Goal: Information Seeking & Learning: Learn about a topic

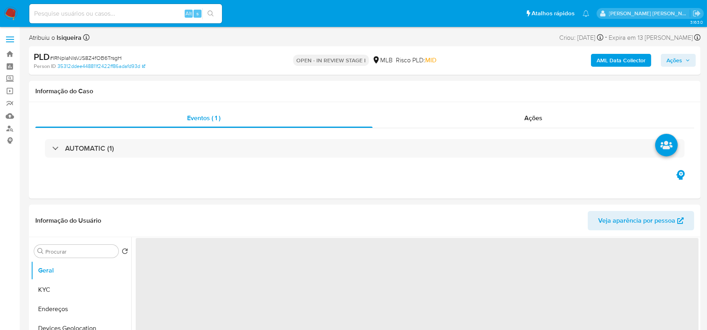
select select "10"
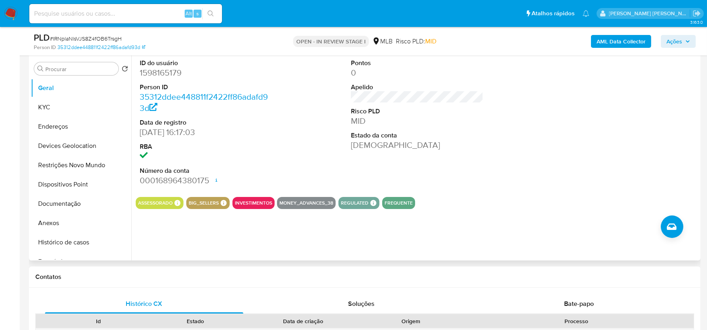
scroll to position [89, 0]
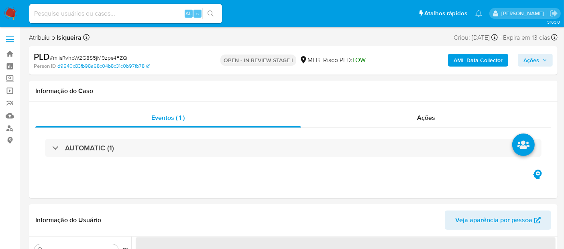
select select "10"
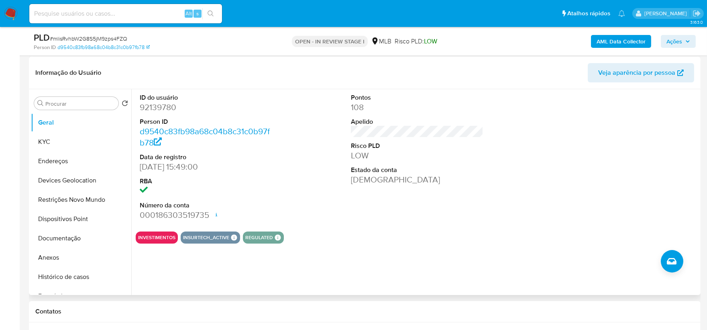
scroll to position [134, 0]
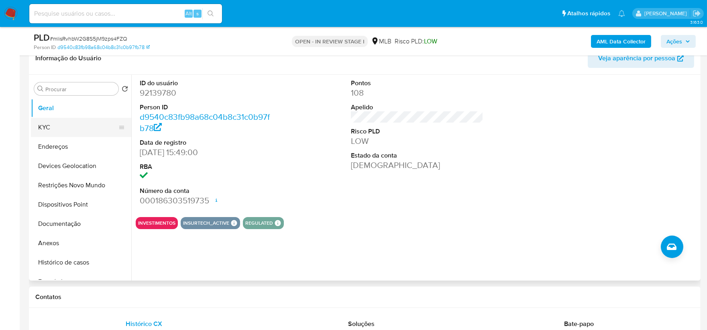
click at [66, 127] on button "KYC" at bounding box center [78, 127] width 94 height 19
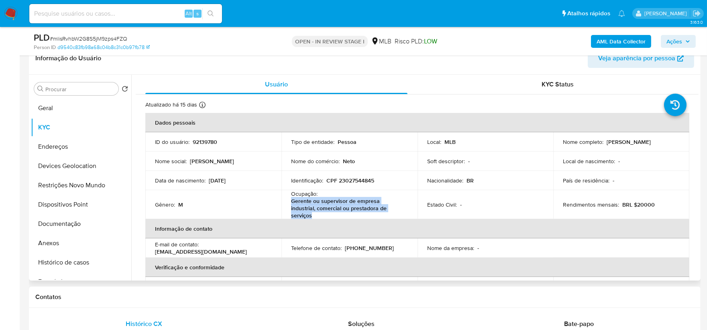
drag, startPoint x: 327, startPoint y: 215, endPoint x: 286, endPoint y: 202, distance: 42.7
click at [286, 202] on td "Ocupação : Gerente ou supervisor de empresa industrial, comercial ou prestadora…" at bounding box center [350, 204] width 136 height 29
copy p "Gerente ou supervisor de empresa industrial, comercial ou prestadora de serviços"
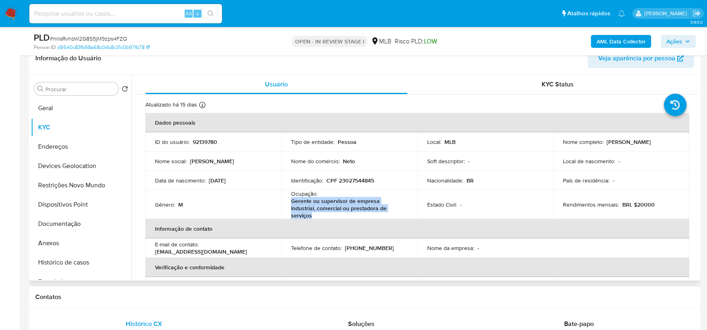
click at [356, 215] on p "Gerente ou supervisor de empresa industrial, comercial ou prestadora de serviços" at bounding box center [348, 208] width 114 height 22
drag, startPoint x: 334, startPoint y: 215, endPoint x: 286, endPoint y: 202, distance: 49.8
click at [286, 202] on td "Ocupação : Gerente ou supervisor de empresa industrial, comercial ou prestadora…" at bounding box center [350, 204] width 136 height 29
copy p "Gerente ou supervisor de empresa industrial, comercial ou prestadora de serviços"
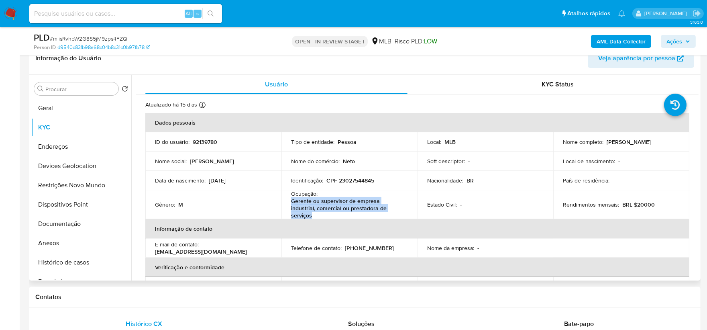
copy p "Gerente ou supervisor de empresa industrial, comercial ou prestadora de serviços"
click at [322, 215] on p "Gerente ou supervisor de empresa industrial, comercial ou prestadora de serviços" at bounding box center [348, 208] width 114 height 22
drag, startPoint x: 321, startPoint y: 221, endPoint x: 276, endPoint y: 203, distance: 48.9
click at [276, 203] on table "Dados pessoais ID do usuário : 92139780 Tipo de entidade : Pessoa Local : MLB N…" at bounding box center [417, 233] width 544 height 241
click at [359, 210] on p "Gerente ou supervisor de empresa industrial, comercial ou prestadora de serviços" at bounding box center [348, 208] width 114 height 22
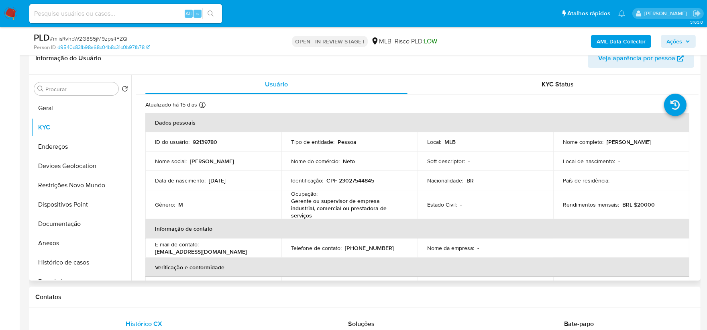
drag, startPoint x: 359, startPoint y: 210, endPoint x: 354, endPoint y: 213, distance: 5.9
click at [356, 211] on p "Gerente ou supervisor de empresa industrial, comercial ou prestadora de serviços" at bounding box center [348, 208] width 114 height 22
click at [316, 223] on th "Informação de contato" at bounding box center [417, 228] width 544 height 19
click at [319, 212] on p "Gerente ou supervisor de empresa industrial, comercial ou prestadora de serviços" at bounding box center [348, 208] width 114 height 22
drag, startPoint x: 315, startPoint y: 215, endPoint x: 284, endPoint y: 196, distance: 36.6
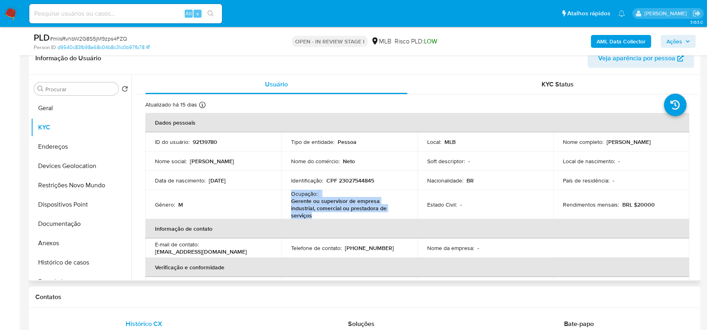
click at [284, 196] on td "Ocupação : Gerente ou supervisor de empresa industrial, comercial ou prestadora…" at bounding box center [350, 204] width 136 height 29
click at [92, 225] on button "Documentação" at bounding box center [78, 223] width 94 height 19
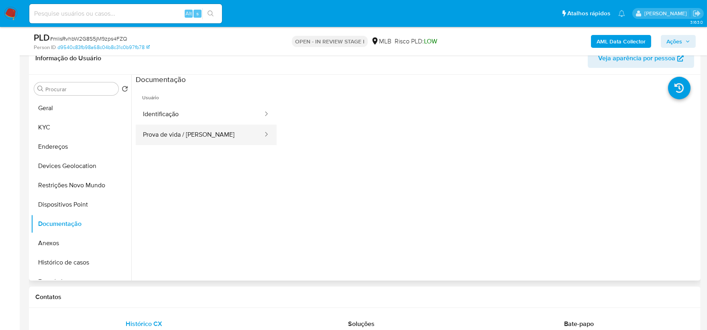
click at [239, 126] on button "Prova de vida / [PERSON_NAME]" at bounding box center [200, 135] width 128 height 20
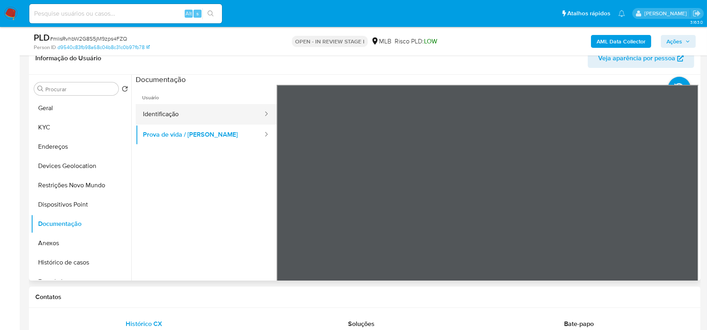
click at [196, 114] on button "Identificação" at bounding box center [200, 114] width 128 height 20
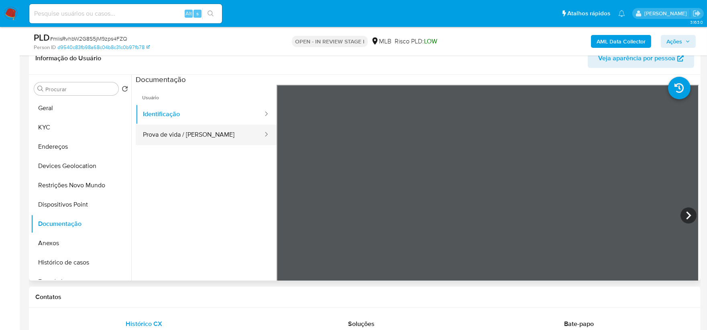
click at [166, 136] on button "Prova de vida / [PERSON_NAME]" at bounding box center [200, 135] width 128 height 20
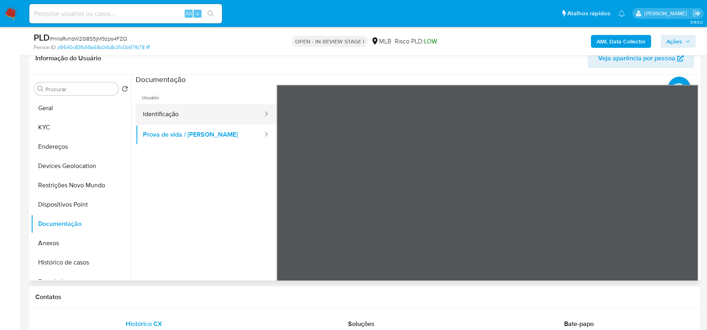
click at [178, 122] on button "Identificação" at bounding box center [200, 114] width 128 height 20
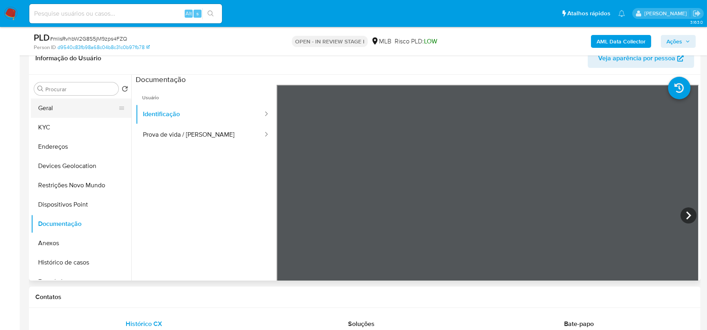
click at [62, 110] on button "Geral" at bounding box center [78, 107] width 94 height 19
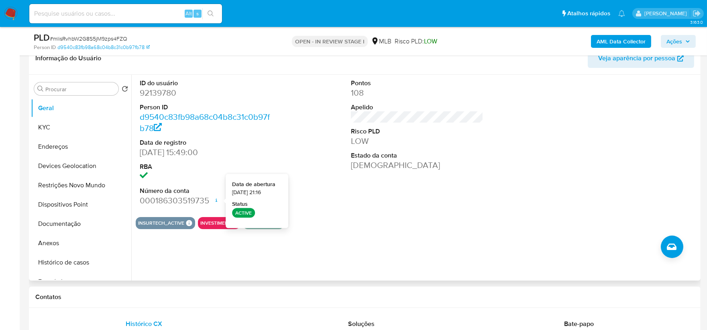
click at [379, 211] on section "ID do usuário 92139780 Person ID d9540c83fb98a68c04b8c31c0b97fb78 Data de regis…" at bounding box center [417, 152] width 563 height 154
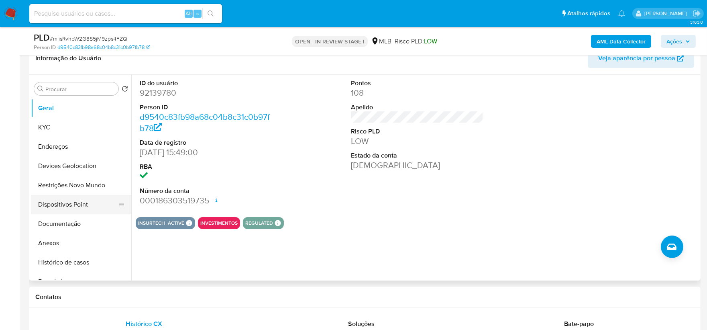
drag, startPoint x: 69, startPoint y: 225, endPoint x: 65, endPoint y: 203, distance: 22.5
click at [69, 225] on button "Documentação" at bounding box center [81, 223] width 100 height 19
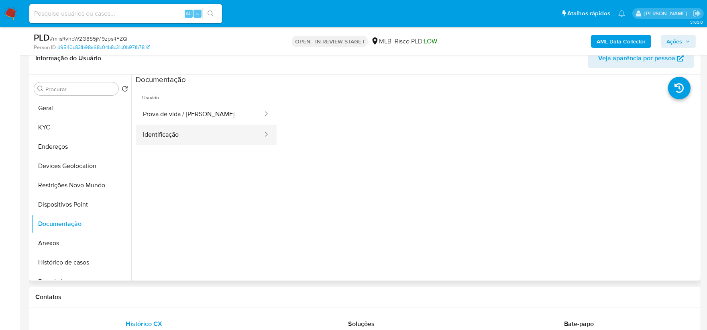
drag, startPoint x: 179, startPoint y: 142, endPoint x: 185, endPoint y: 139, distance: 7.4
click at [179, 142] on button "Identificação" at bounding box center [200, 135] width 128 height 20
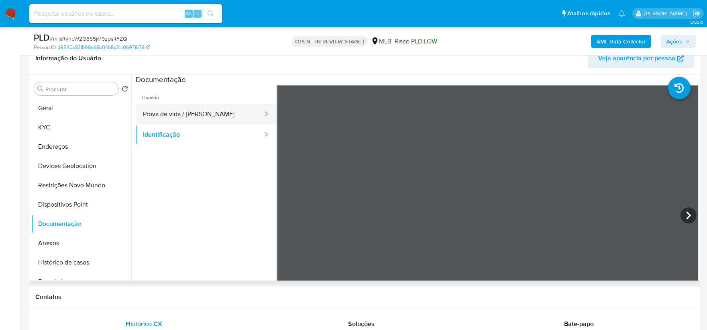
click at [215, 109] on button "Prova de vida / [PERSON_NAME]" at bounding box center [200, 114] width 128 height 20
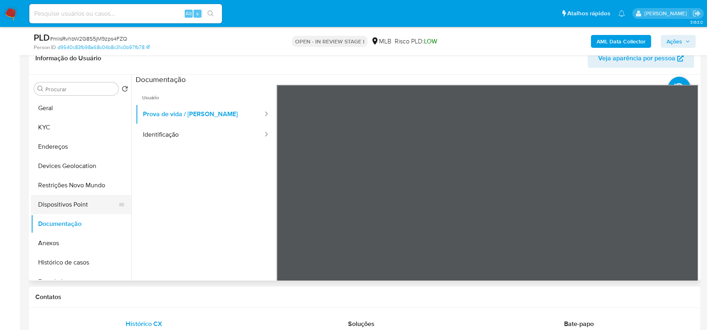
click at [72, 204] on button "Dispositivos Point" at bounding box center [78, 204] width 94 height 19
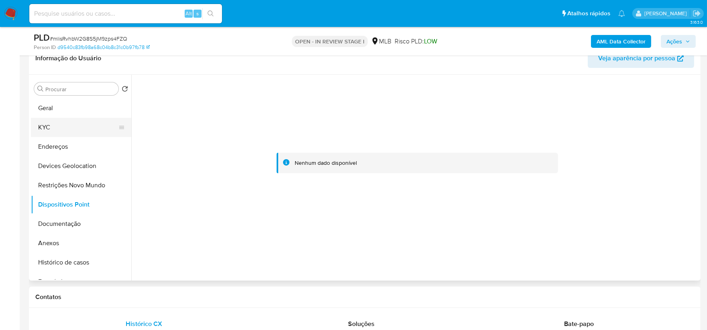
click at [59, 123] on button "KYC" at bounding box center [78, 127] width 94 height 19
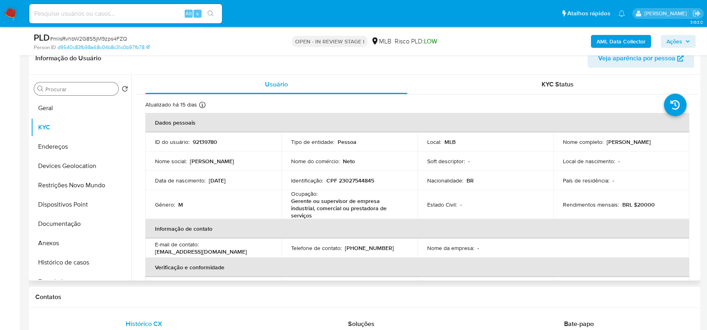
click at [86, 86] on input "Procurar" at bounding box center [80, 89] width 70 height 7
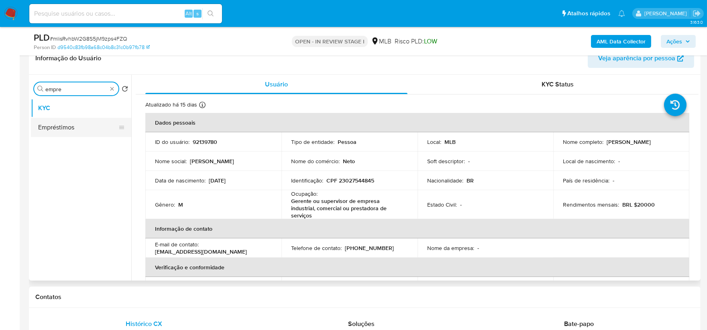
click at [80, 129] on button "Empréstimos" at bounding box center [78, 127] width 94 height 19
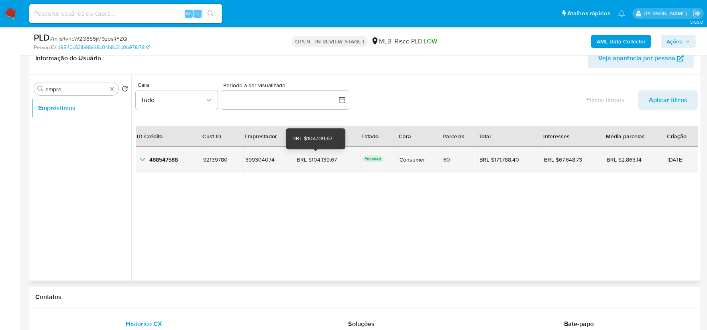
drag, startPoint x: 336, startPoint y: 159, endPoint x: 322, endPoint y: 159, distance: 14.1
click at [307, 159] on div "BRL $104.139,67" at bounding box center [319, 159] width 45 height 7
drag, startPoint x: 686, startPoint y: 160, endPoint x: 650, endPoint y: 162, distance: 36.2
click at [571, 162] on td "31/08/2023" at bounding box center [682, 160] width 33 height 26
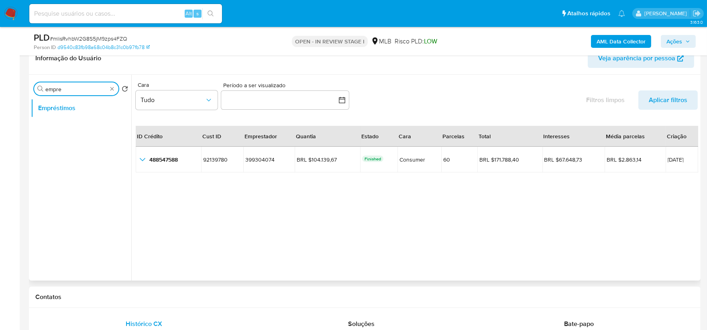
click at [92, 89] on input "empre" at bounding box center [76, 89] width 62 height 7
type input "finan"
click at [72, 125] on button "Financiamento de Veículos" at bounding box center [78, 127] width 94 height 19
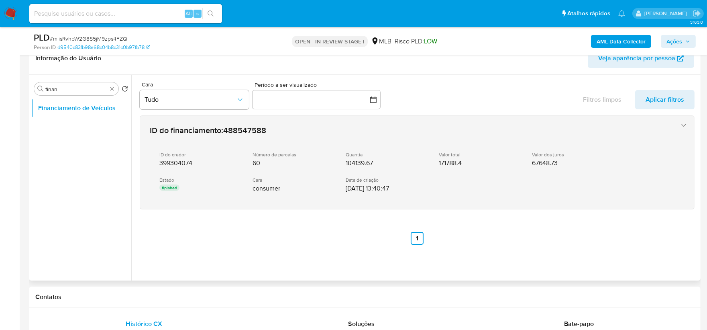
click at [426, 166] on div "Quantia 104139.67" at bounding box center [386, 159] width 80 height 16
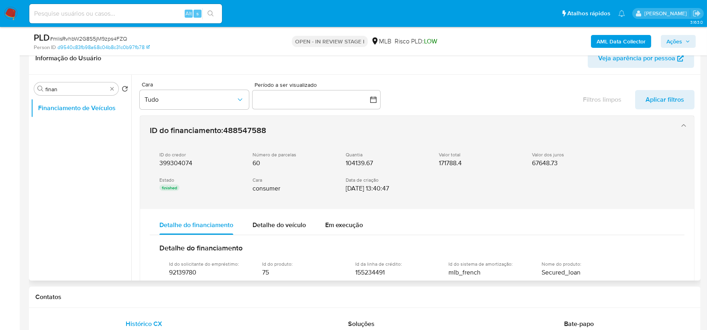
click at [505, 178] on div "ID do credor 399304074 Número de parcelas 60 Quantia 104139.67 Valor total 1717…" at bounding box center [409, 172] width 519 height 54
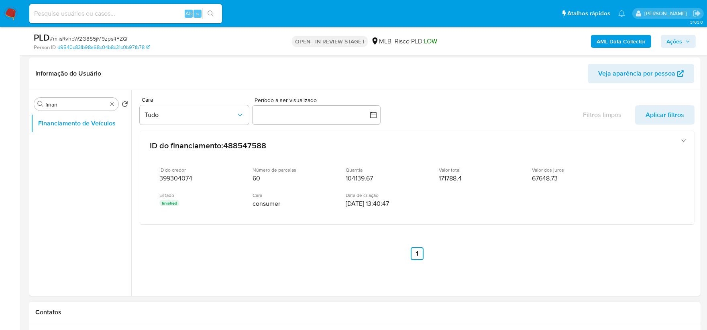
scroll to position [89, 0]
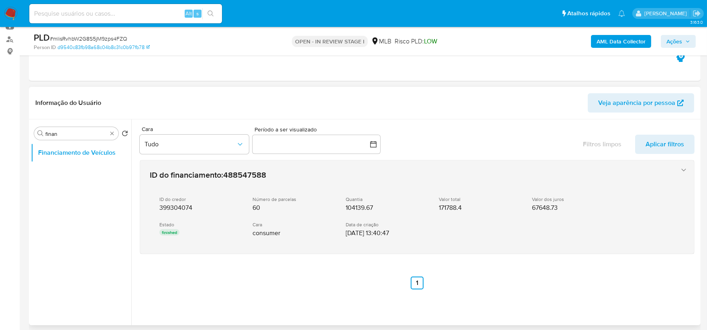
click at [343, 193] on div "ID do credor 399304074 Número de parcelas 60 Quantia 104139.67 Valor total 1717…" at bounding box center [409, 217] width 519 height 54
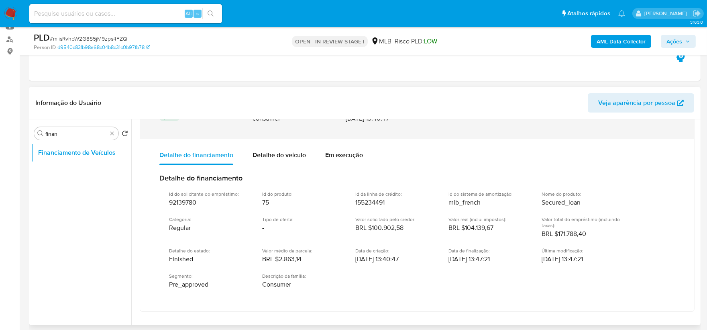
scroll to position [99, 0]
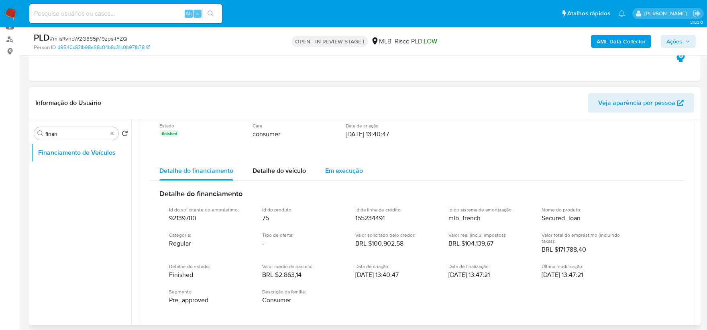
click at [346, 161] on div "Em execução" at bounding box center [344, 170] width 38 height 19
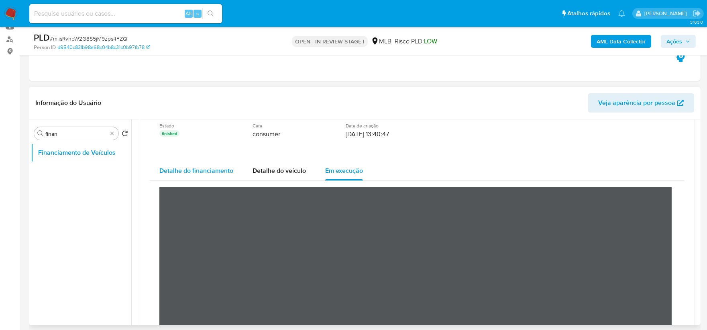
click at [192, 173] on span "Detalhe do financiamento" at bounding box center [196, 170] width 74 height 9
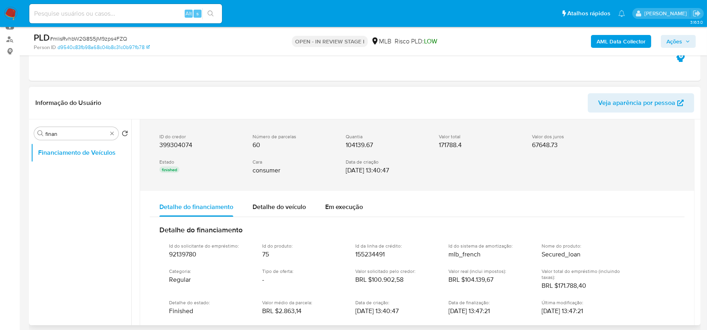
scroll to position [54, 0]
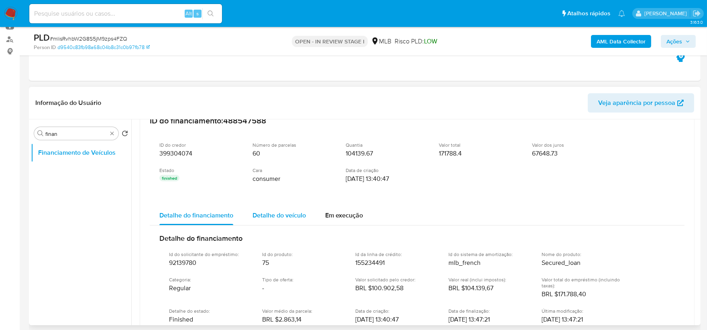
click at [276, 222] on div "Detalhe do veículo" at bounding box center [279, 215] width 53 height 19
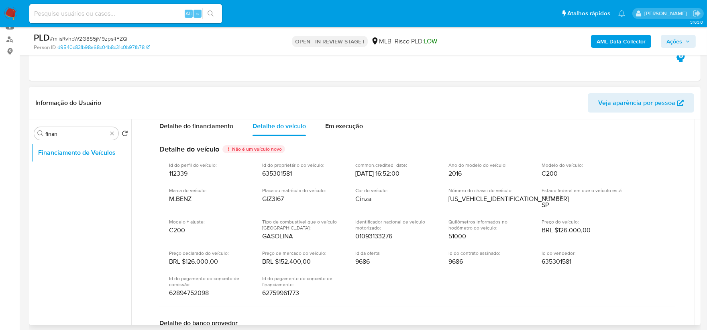
scroll to position [99, 0]
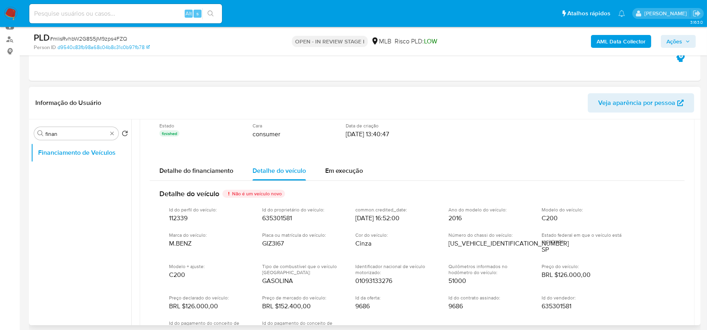
click at [547, 219] on span "C200" at bounding box center [550, 218] width 16 height 8
click at [554, 218] on span "C200" at bounding box center [550, 218] width 16 height 8
click at [182, 245] on span "M.BENZ" at bounding box center [180, 243] width 22 height 8
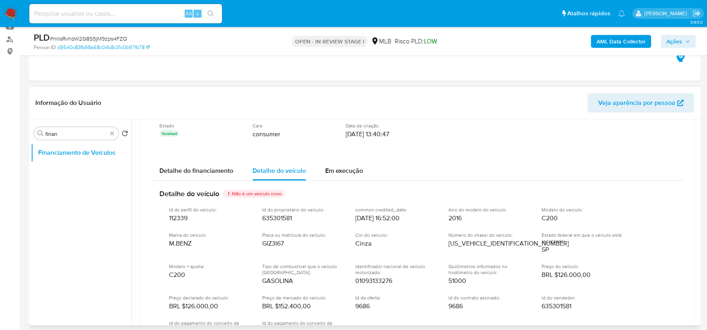
click at [182, 245] on span "M.BENZ" at bounding box center [180, 243] width 22 height 8
click at [196, 242] on div "Marca do veículo : M.BENZ" at bounding box center [209, 240] width 80 height 16
drag, startPoint x: 182, startPoint y: 243, endPoint x: 167, endPoint y: 243, distance: 14.5
click at [167, 243] on div "Id do perfil do veículo : 112339 Id do proprietário do veículo : 635301581 comm…" at bounding box center [417, 275] width 516 height 151
click at [269, 243] on span "GIZ3I67" at bounding box center [273, 243] width 22 height 8
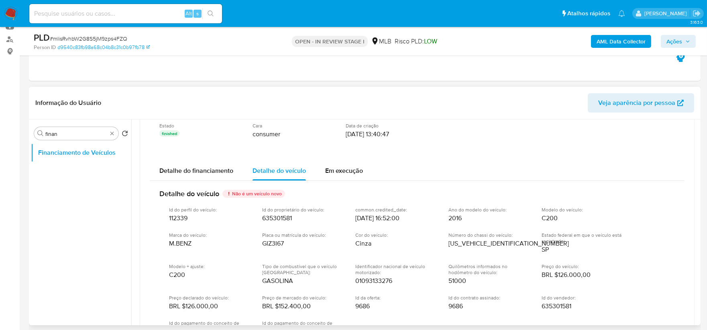
click at [269, 242] on span "GIZ3I67" at bounding box center [273, 243] width 22 height 8
click at [336, 249] on span "Tipo de combustível que o veículo usa :" at bounding box center [302, 269] width 80 height 12
click at [372, 249] on div "Id do perfil do veículo : 112339 Id do proprietário do veículo : 635301581 comm…" at bounding box center [417, 275] width 516 height 151
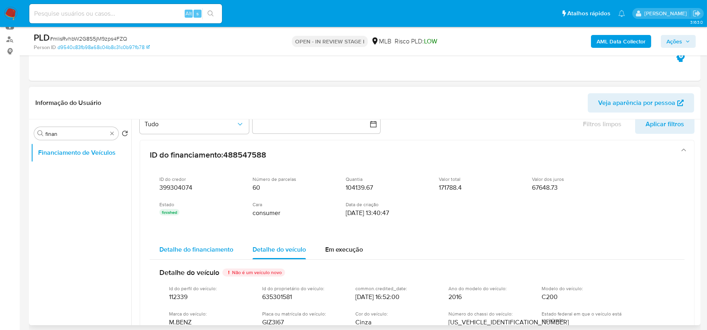
scroll to position [18, 0]
click at [202, 247] on span "Detalhe do financiamento" at bounding box center [196, 250] width 74 height 9
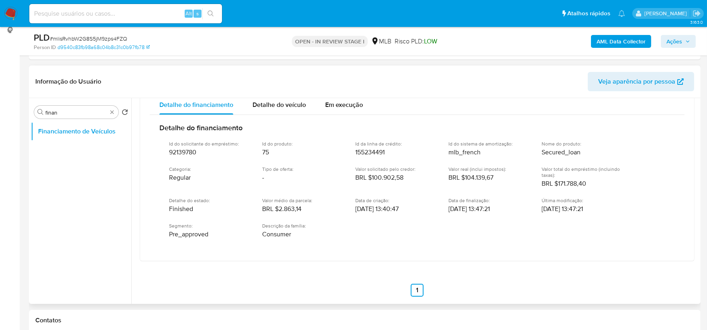
scroll to position [89, 0]
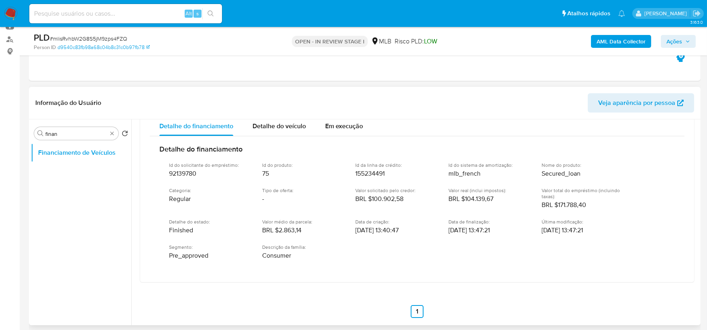
drag, startPoint x: 447, startPoint y: 231, endPoint x: 482, endPoint y: 231, distance: 35.0
click at [482, 231] on div "Id do solicitante do empréstimo : 92139780 Id do produto : 75 Id da linha de cr…" at bounding box center [417, 210] width 516 height 110
click at [486, 215] on div "Id do solicitante do empréstimo : 92139780 Id do produto : 75 Id da linha de cr…" at bounding box center [417, 210] width 516 height 110
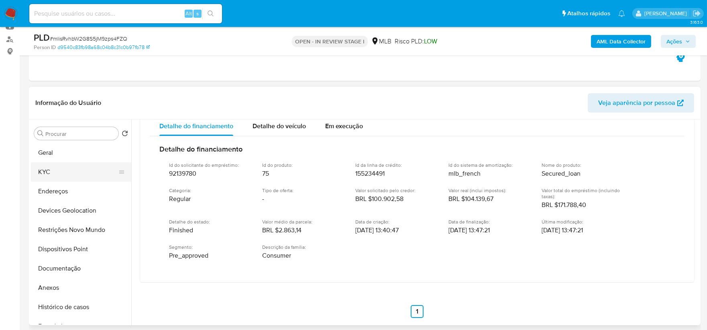
click at [72, 169] on button "KYC" at bounding box center [78, 171] width 94 height 19
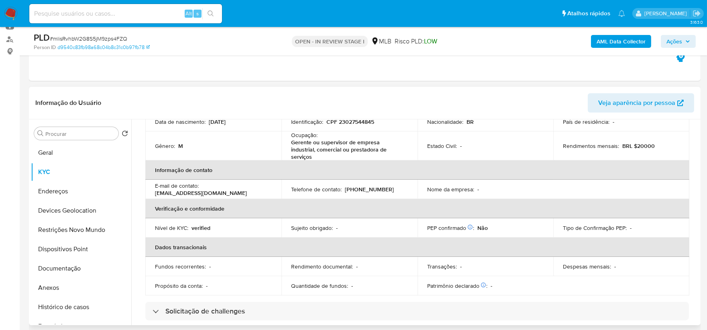
scroll to position [45, 0]
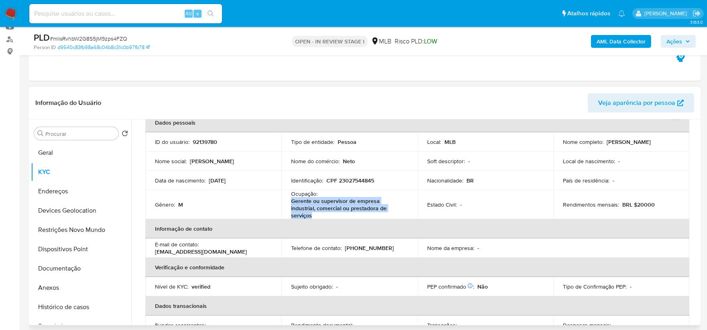
drag, startPoint x: 325, startPoint y: 217, endPoint x: 284, endPoint y: 202, distance: 44.6
click at [284, 202] on td "Ocupação : Gerente ou supervisor de empresa industrial, comercial ou prestadora…" at bounding box center [350, 204] width 136 height 29
click at [77, 151] on button "Geral" at bounding box center [78, 152] width 94 height 19
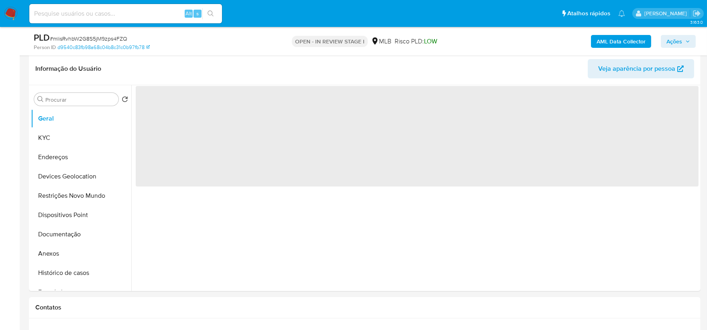
scroll to position [134, 0]
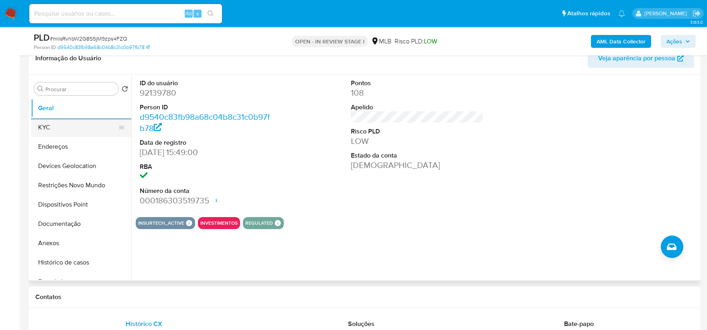
click at [64, 134] on button "KYC" at bounding box center [78, 127] width 94 height 19
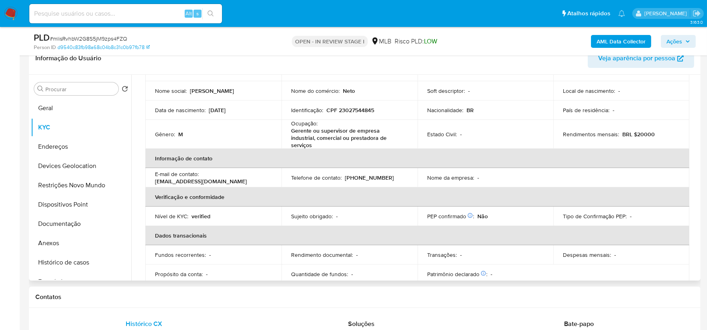
scroll to position [178, 0]
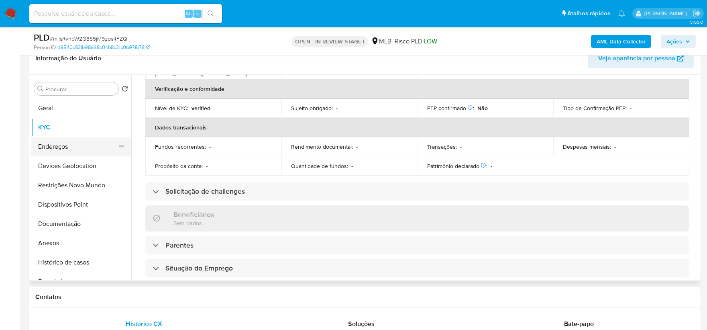
click at [85, 150] on button "Endereços" at bounding box center [78, 146] width 94 height 19
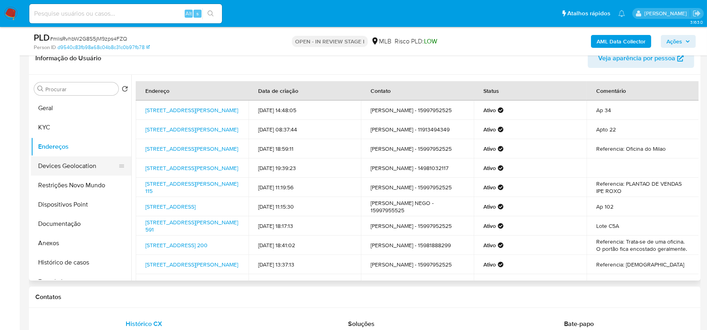
click at [81, 169] on button "Devices Geolocation" at bounding box center [78, 165] width 94 height 19
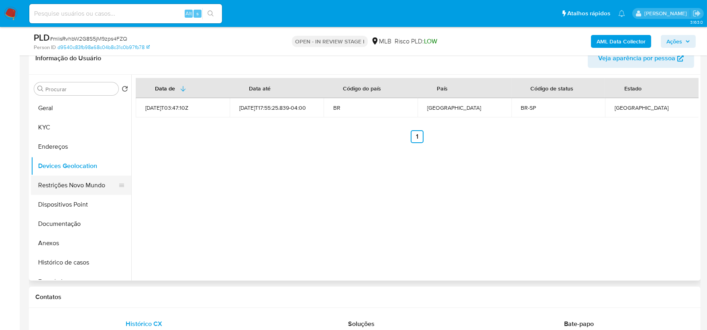
click at [94, 190] on button "Restrições Novo Mundo" at bounding box center [78, 185] width 94 height 19
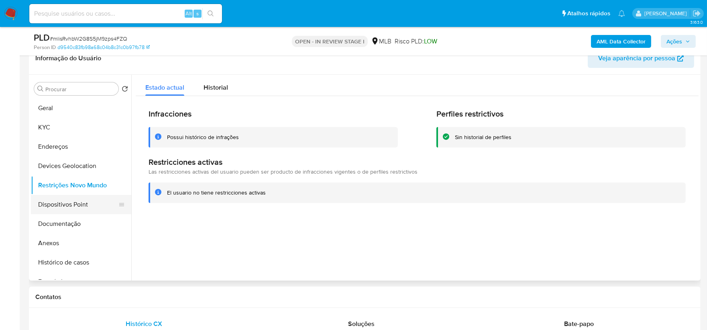
click at [63, 202] on button "Dispositivos Point" at bounding box center [78, 204] width 94 height 19
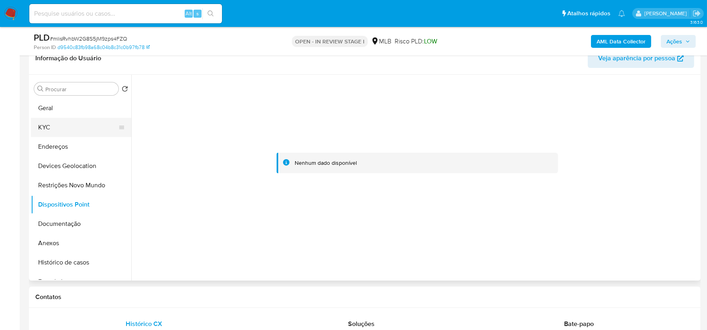
click at [55, 126] on button "KYC" at bounding box center [78, 127] width 94 height 19
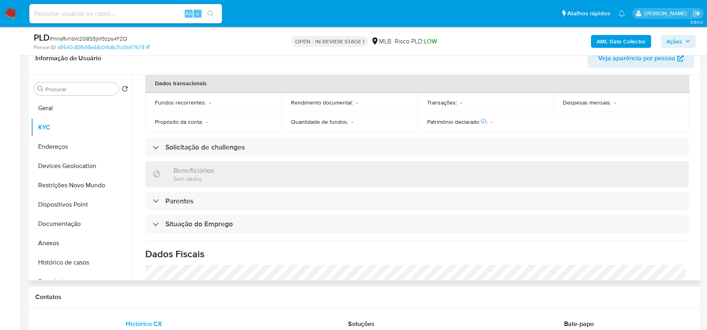
scroll to position [351, 0]
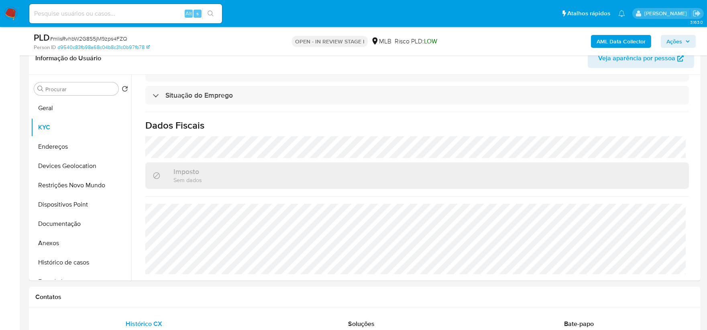
click at [571, 43] on b "AML Data Collector" at bounding box center [621, 41] width 49 height 13
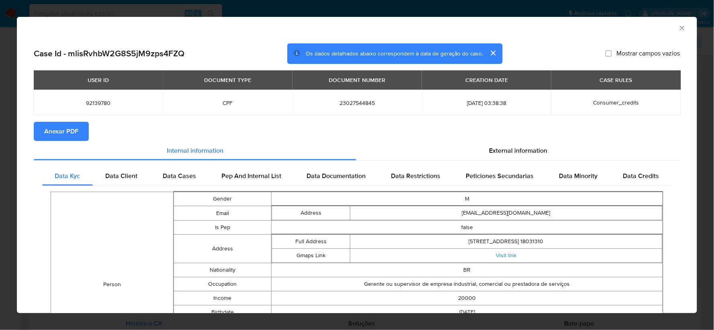
click at [69, 131] on span "Anexar PDF" at bounding box center [61, 132] width 34 height 18
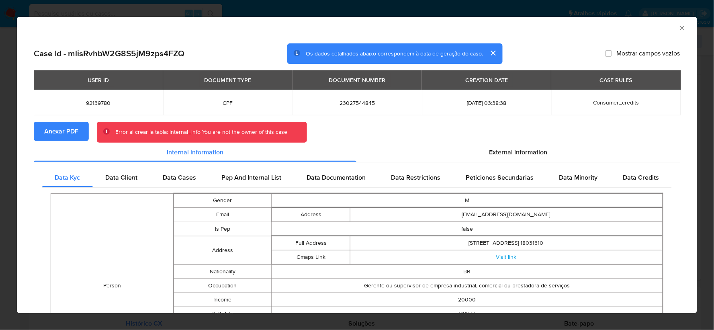
click at [571, 28] on icon "Fechar a janela" at bounding box center [682, 28] width 8 height 8
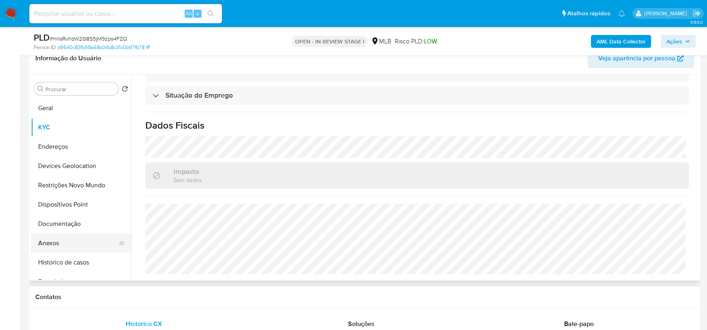
click at [70, 242] on button "Anexos" at bounding box center [78, 242] width 94 height 19
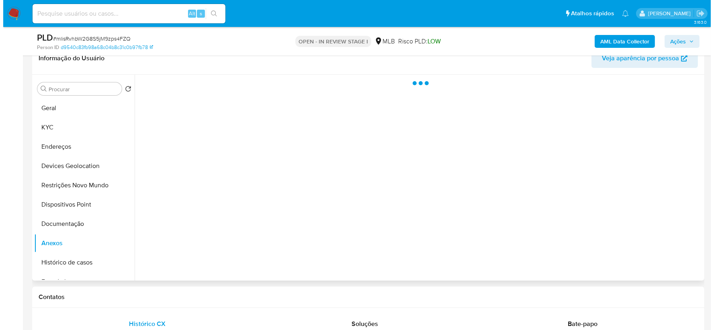
scroll to position [0, 0]
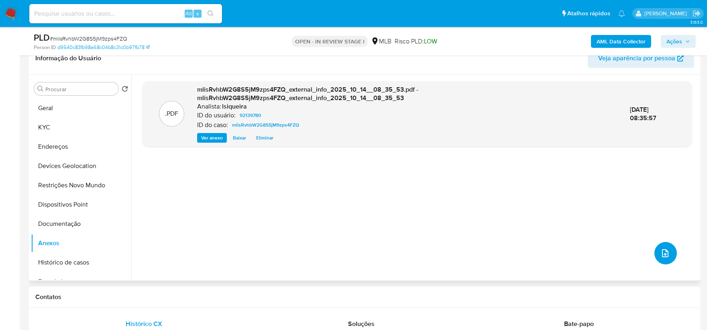
click at [571, 249] on icon "upload-file" at bounding box center [665, 253] width 6 height 8
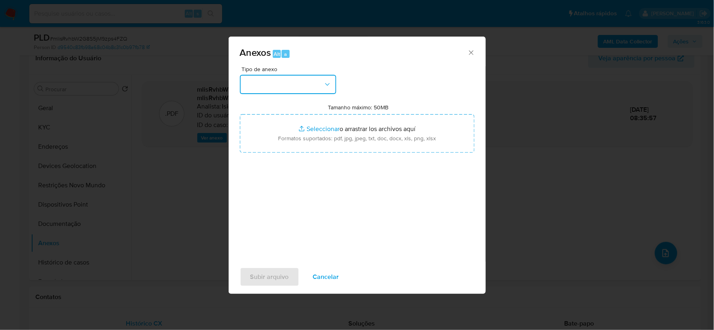
click at [319, 82] on button "button" at bounding box center [288, 84] width 96 height 19
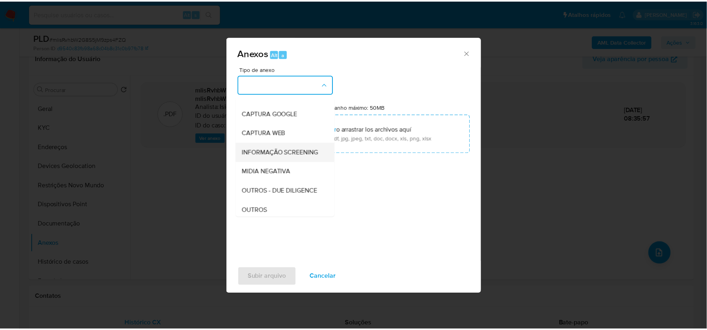
scroll to position [45, 0]
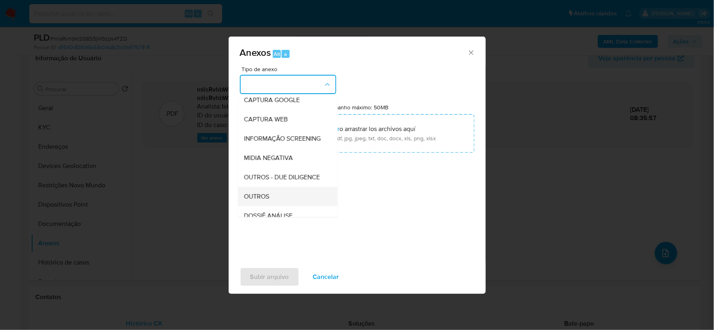
click at [266, 206] on div "OUTROS" at bounding box center [285, 196] width 82 height 19
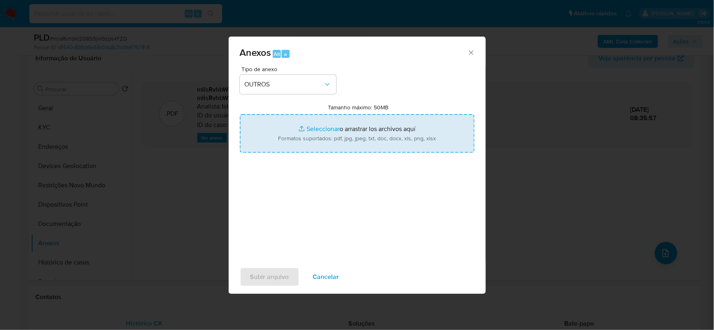
click at [338, 127] on input "Tamanho máximo: 50MB Seleccionar archivos" at bounding box center [357, 133] width 235 height 39
type input "C:\fakepath\Mulan 92139780_2025_10_13_08_26_39.xlsx"
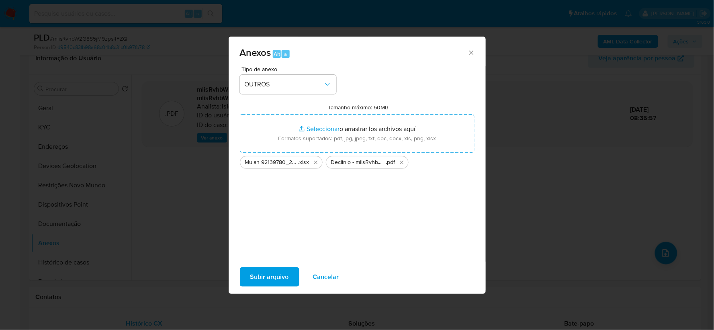
drag, startPoint x: 338, startPoint y: 127, endPoint x: 275, endPoint y: 276, distance: 161.3
click at [275, 249] on span "Subir arquivo" at bounding box center [269, 277] width 39 height 18
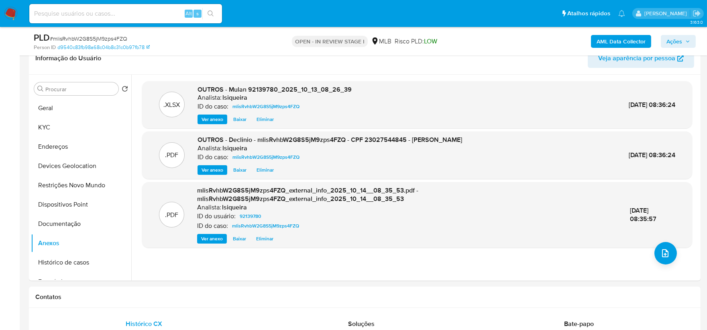
click at [571, 41] on icon "button" at bounding box center [688, 41] width 3 height 2
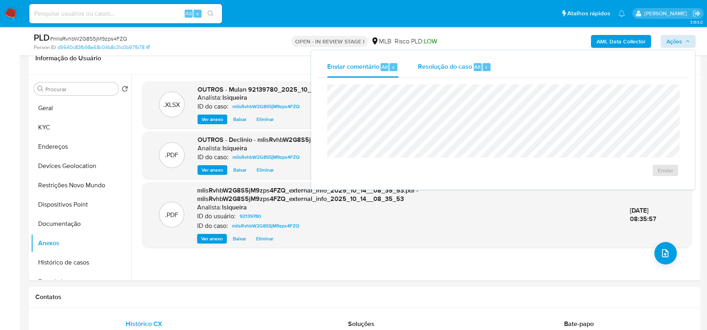
click at [465, 62] on span "Resolução do caso" at bounding box center [445, 66] width 54 height 9
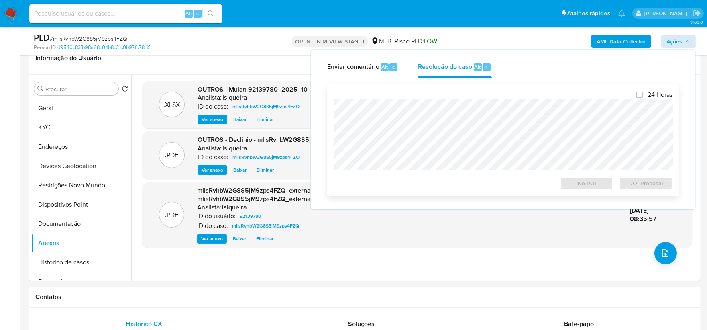
click at [457, 99] on div at bounding box center [503, 135] width 339 height 72
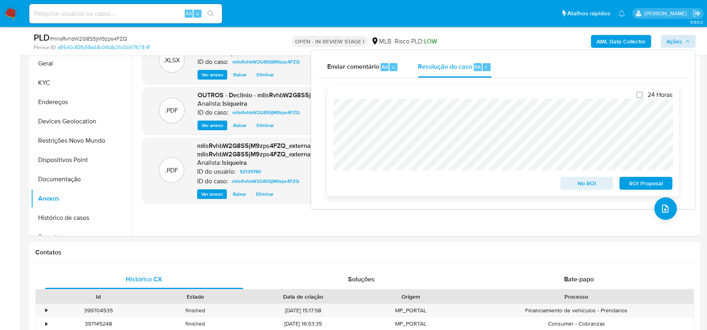
click at [571, 181] on span "No ROI" at bounding box center [587, 183] width 42 height 11
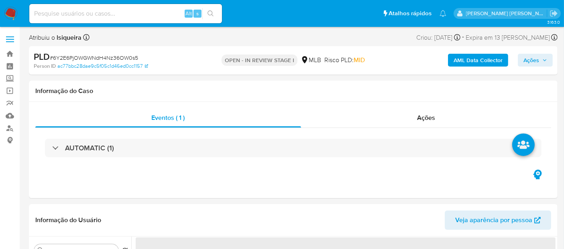
select select "10"
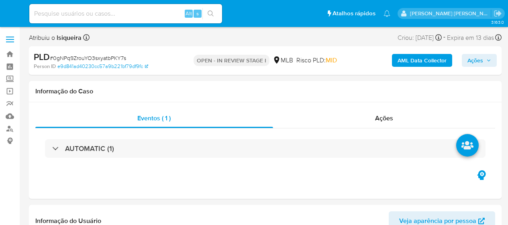
select select "10"
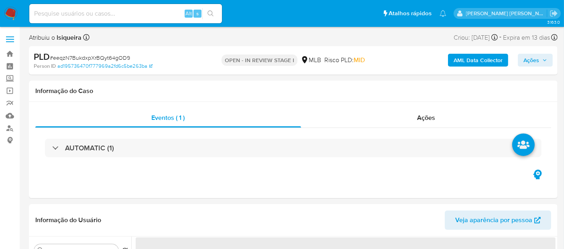
select select "10"
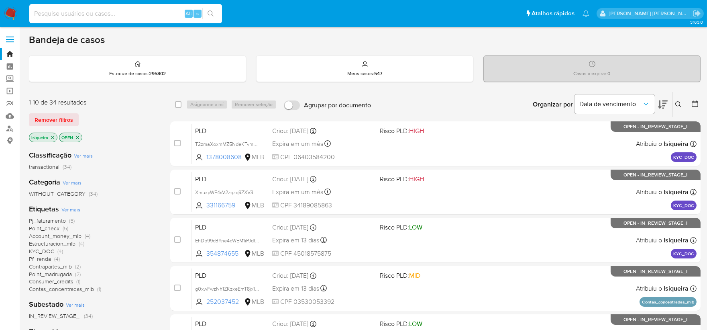
click at [95, 10] on input at bounding box center [125, 13] width 193 height 10
paste input "654417990"
type input "654417990"
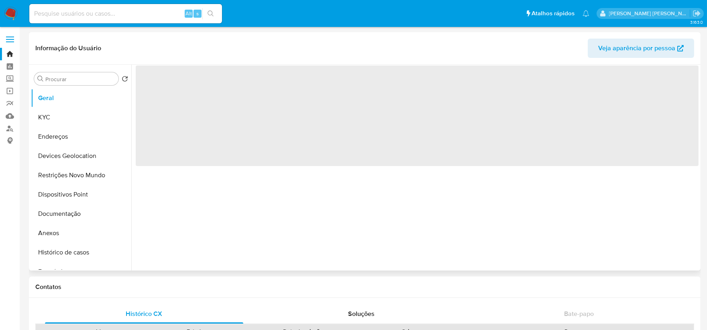
select select "10"
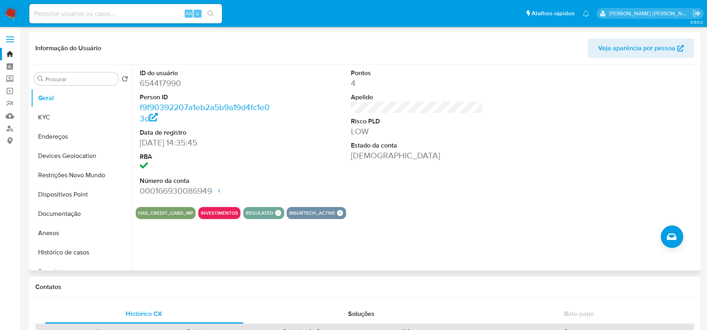
click at [286, 182] on div "ID do usuário 654417990 Person ID f9f90392207a1eb2a5b9a19d4fc1e03d Data de regi…" at bounding box center [417, 133] width 563 height 136
drag, startPoint x: 365, startPoint y: 177, endPoint x: 338, endPoint y: 183, distance: 27.5
click at [363, 177] on div "Pontos 4 Apelido Risco PLD LOW Estado da conta Ativa" at bounding box center [417, 133] width 141 height 136
click at [306, 159] on div "ID do usuário 654417990 Person ID f9f90392207a1eb2a5b9a19d4fc1e03d Data de regi…" at bounding box center [417, 133] width 563 height 136
click at [273, 156] on div "ID do usuário 654417990 Person ID f9f90392207a1eb2a5b9a19d4fc1e03d Data de regi…" at bounding box center [206, 133] width 141 height 136
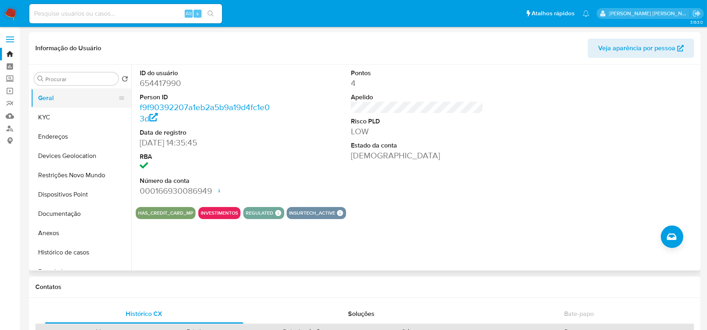
click at [74, 102] on button "Geral" at bounding box center [78, 97] width 94 height 19
click at [13, 12] on img at bounding box center [11, 14] width 14 height 14
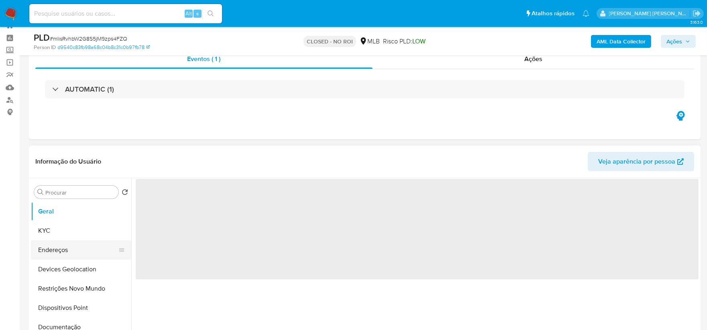
scroll to position [45, 0]
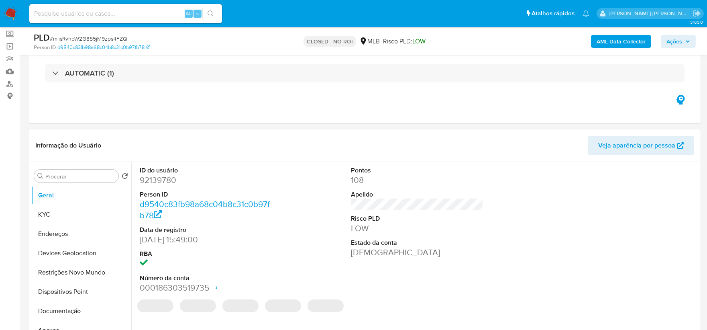
select select "10"
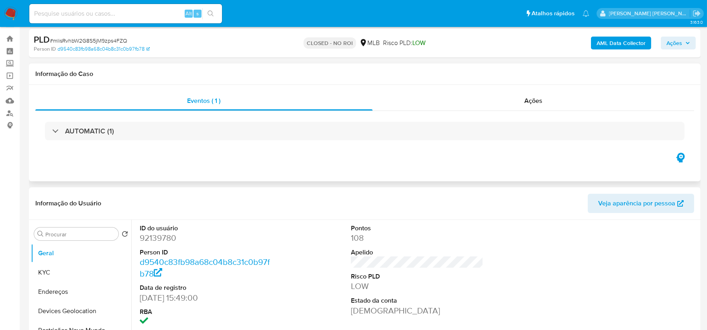
scroll to position [0, 0]
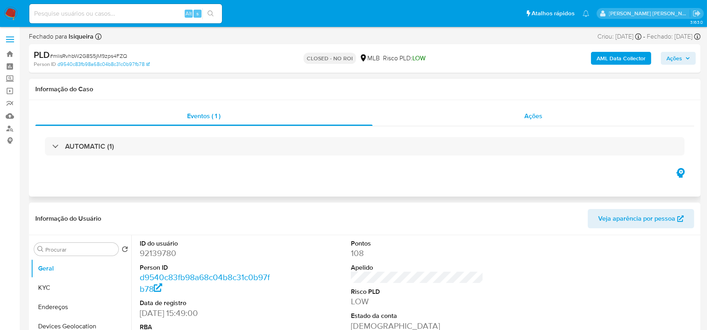
click at [523, 110] on div "Ações" at bounding box center [534, 115] width 322 height 19
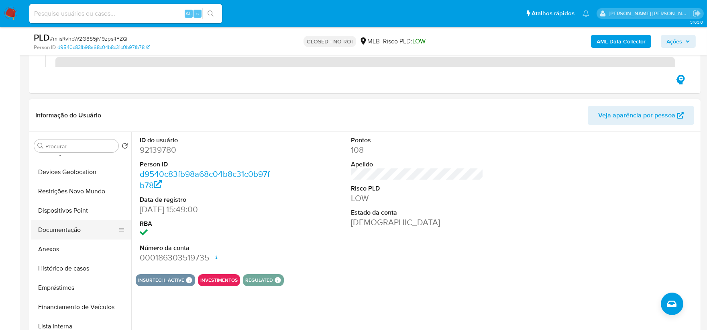
scroll to position [89, 0]
click at [76, 233] on button "Histórico de casos" at bounding box center [78, 230] width 94 height 19
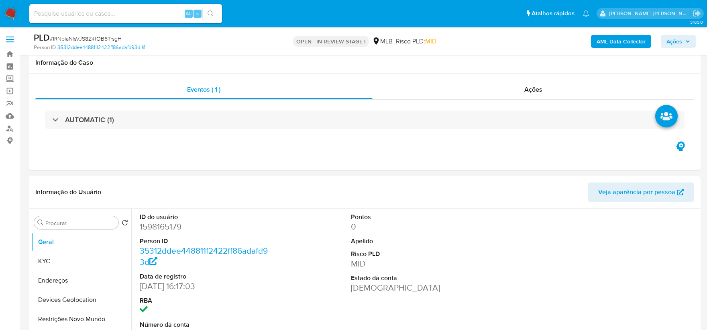
select select "10"
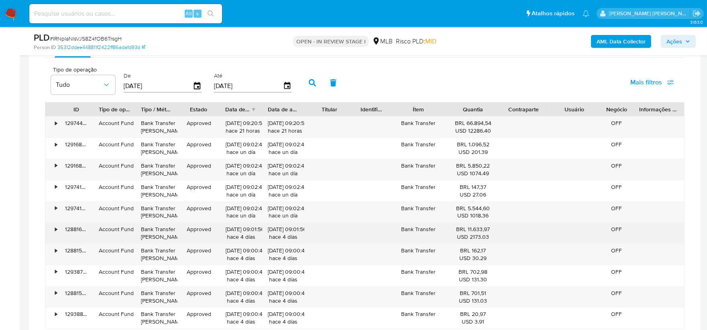
scroll to position [625, 0]
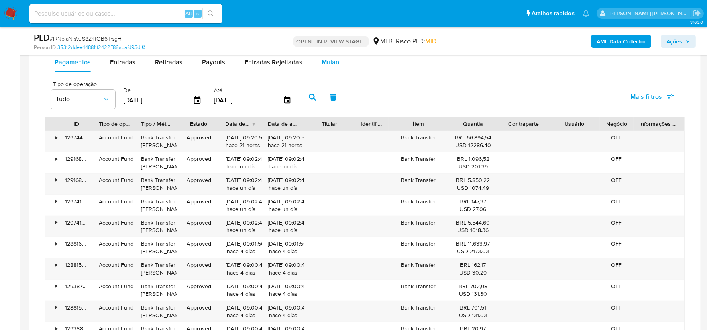
click at [326, 65] on span "Mulan" at bounding box center [331, 61] width 18 height 9
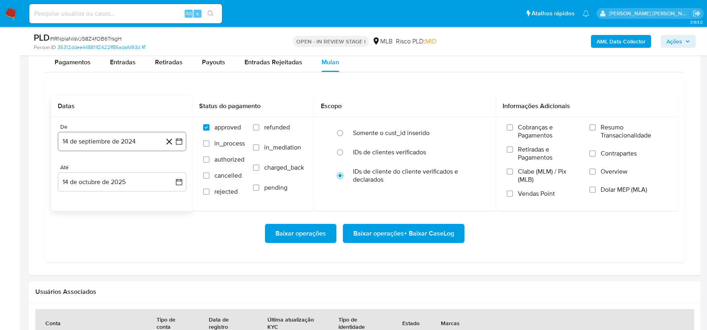
click at [132, 141] on button "14 de septiembre de 2024" at bounding box center [122, 141] width 129 height 19
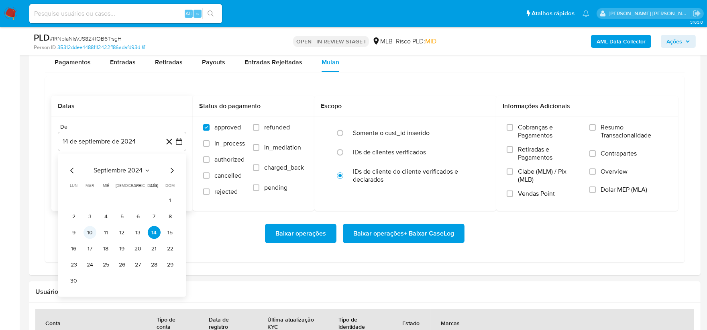
click at [91, 237] on button "10" at bounding box center [90, 232] width 13 height 13
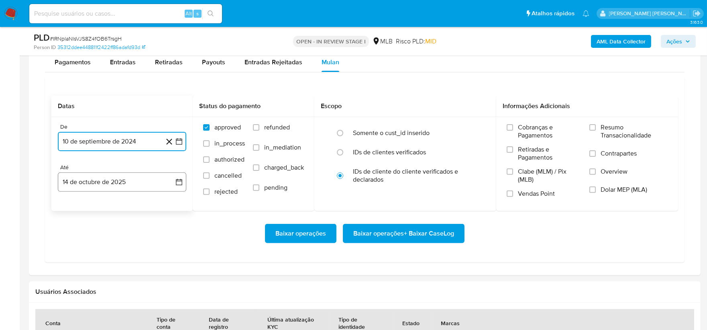
click at [126, 182] on button "14 de octubre de 2025" at bounding box center [122, 181] width 129 height 19
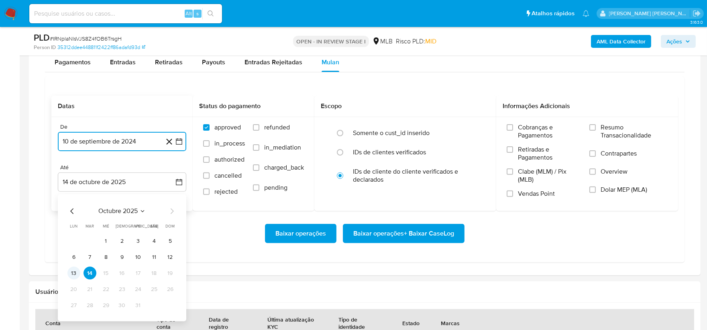
click at [72, 275] on button "13" at bounding box center [73, 273] width 13 height 13
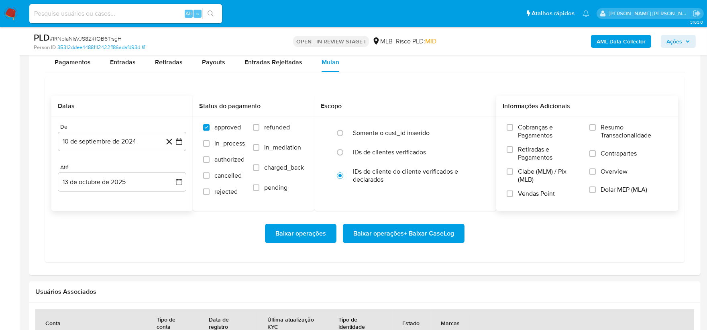
click at [615, 129] on span "Resumo Transacionalidade" at bounding box center [634, 131] width 67 height 16
click at [596, 129] on input "Resumo Transacionalidade" at bounding box center [593, 127] width 6 height 6
click at [106, 190] on button "13 de octubre de 2025" at bounding box center [122, 181] width 129 height 19
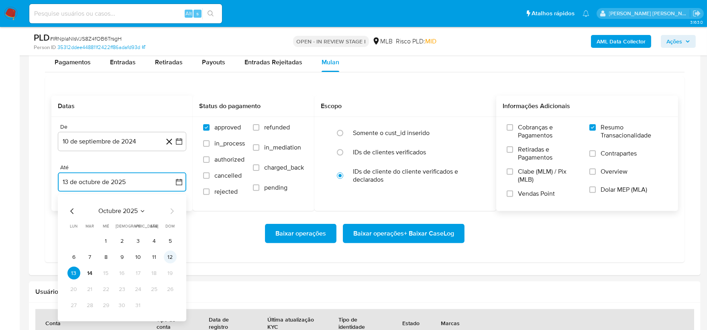
click at [170, 256] on button "12" at bounding box center [170, 257] width 13 height 13
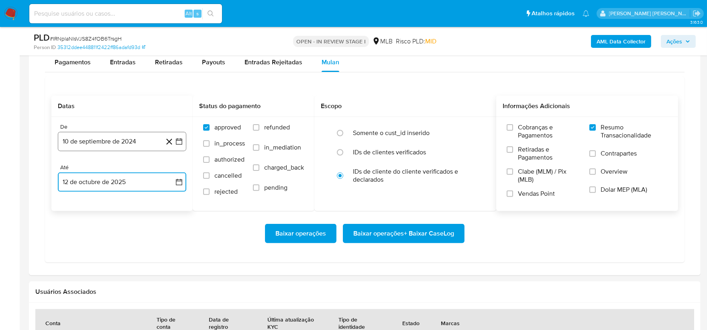
click at [145, 146] on button "10 de septiembre de 2024" at bounding box center [122, 141] width 129 height 19
drag, startPoint x: 215, startPoint y: 243, endPoint x: 213, endPoint y: 239, distance: 4.3
click at [215, 243] on div "Baixar operações Baixar operações + Baixar CaseLog" at bounding box center [364, 233] width 627 height 19
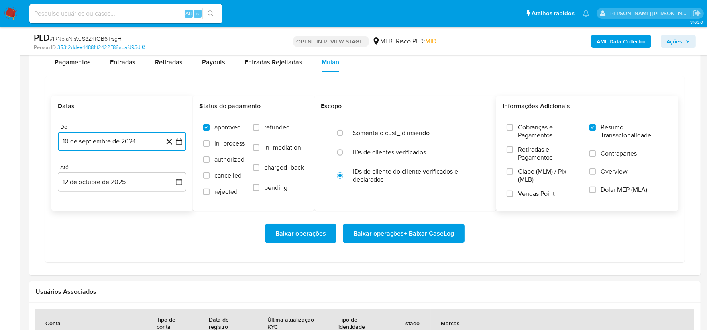
click at [143, 133] on button "10 de septiembre de 2024" at bounding box center [122, 141] width 129 height 19
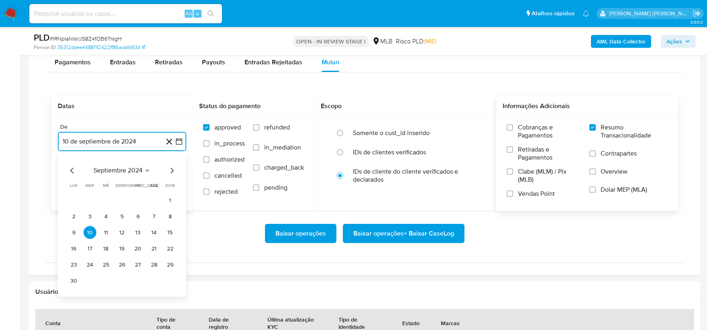
click at [171, 169] on icon "Mes siguiente" at bounding box center [172, 171] width 10 height 10
click at [123, 170] on span "octubre 2024" at bounding box center [117, 171] width 39 height 8
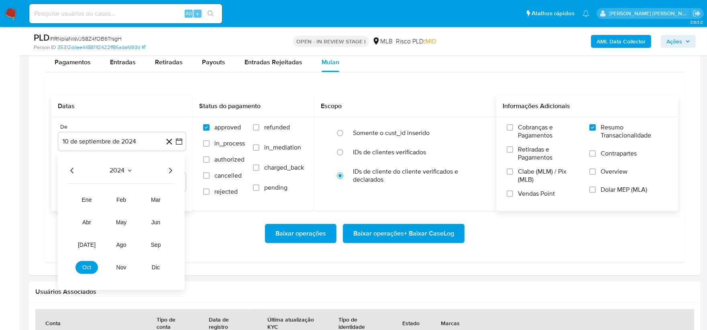
click at [164, 172] on div "2024" at bounding box center [121, 171] width 108 height 10
click at [169, 170] on icon "Año siguiente" at bounding box center [171, 171] width 10 height 10
click at [84, 272] on button "oct" at bounding box center [87, 267] width 22 height 13
click at [92, 219] on button "7" at bounding box center [90, 216] width 13 height 13
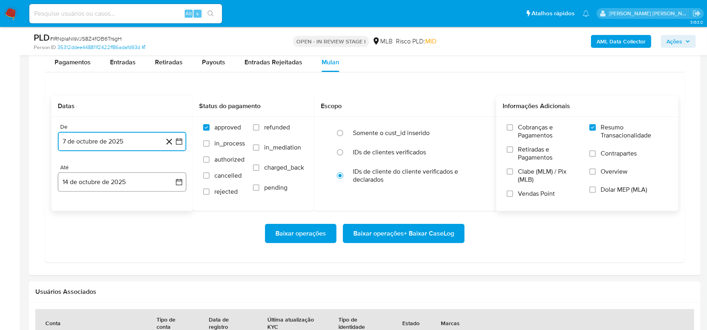
click at [102, 182] on button "14 de octubre de 2025" at bounding box center [122, 181] width 129 height 19
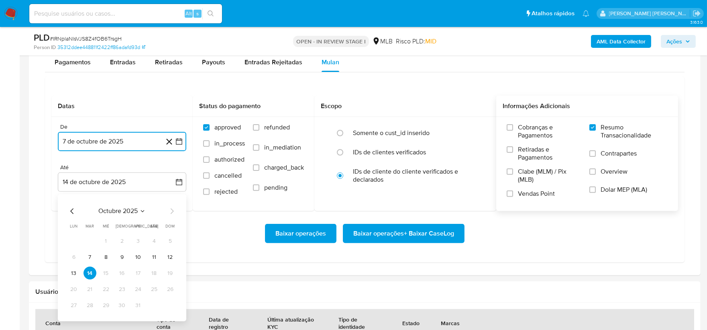
click at [175, 257] on button "12" at bounding box center [170, 257] width 13 height 13
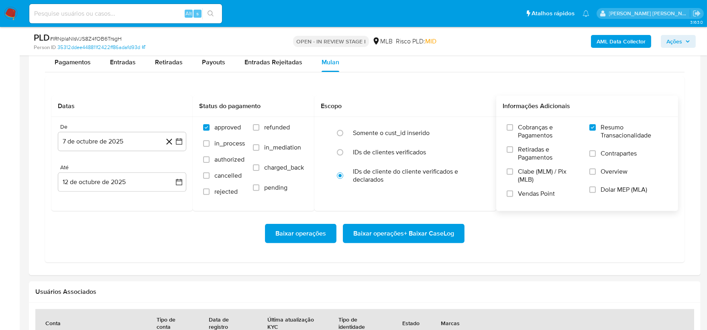
click at [531, 195] on span "Vendas Point" at bounding box center [536, 194] width 37 height 8
click at [513, 195] on input "Vendas Point" at bounding box center [510, 193] width 6 height 6
click at [390, 235] on span "Baixar operações + Baixar CaseLog" at bounding box center [404, 234] width 101 height 18
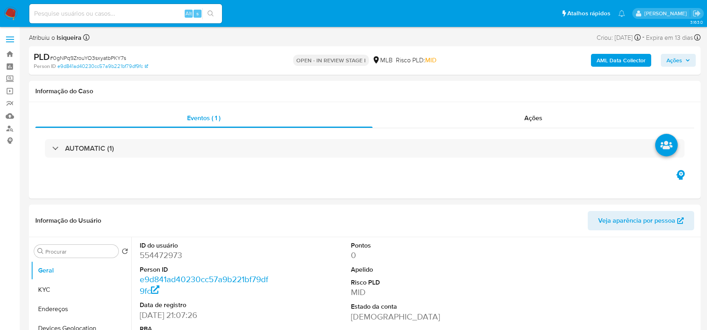
select select "10"
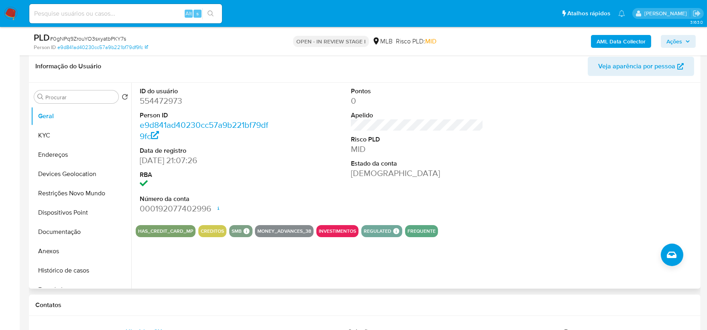
scroll to position [134, 0]
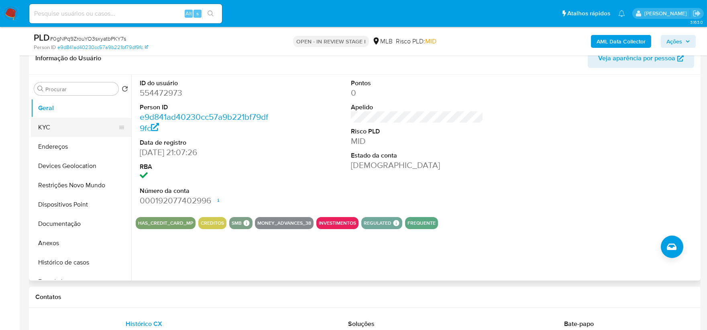
click at [70, 131] on button "KYC" at bounding box center [78, 127] width 94 height 19
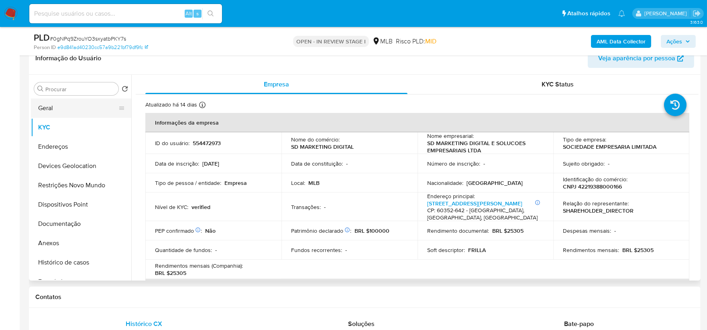
click at [63, 107] on button "Geral" at bounding box center [78, 107] width 94 height 19
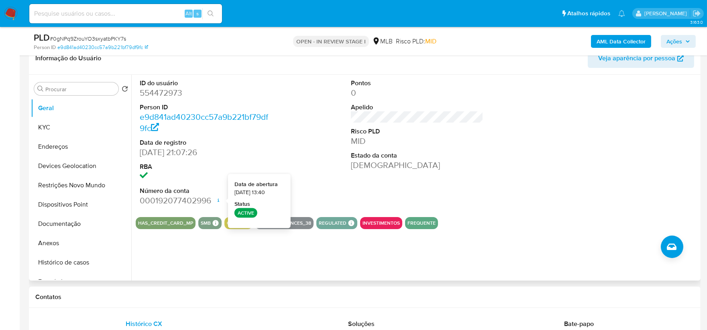
click at [374, 181] on div "Pontos 0 Apelido Risco PLD MID Estado da conta Ativa" at bounding box center [417, 143] width 141 height 136
click at [74, 224] on button "Documentação" at bounding box center [78, 223] width 94 height 19
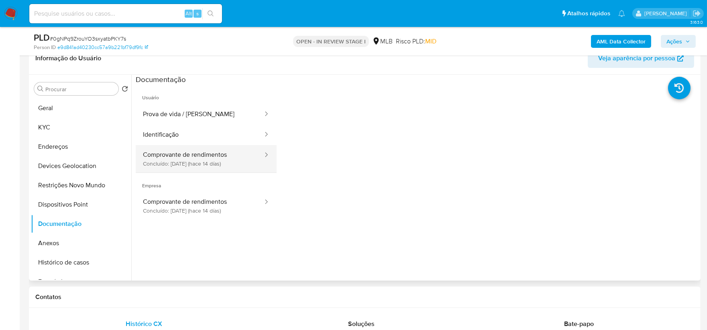
click at [171, 161] on button "Comprovante de rendimentos Concluído: [DATE] (hace 14 días)" at bounding box center [200, 158] width 128 height 27
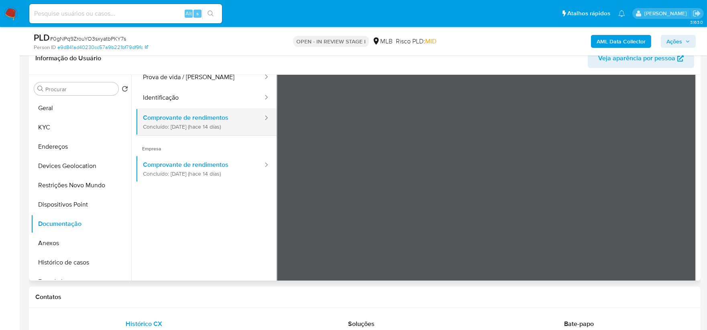
scroll to position [69, 0]
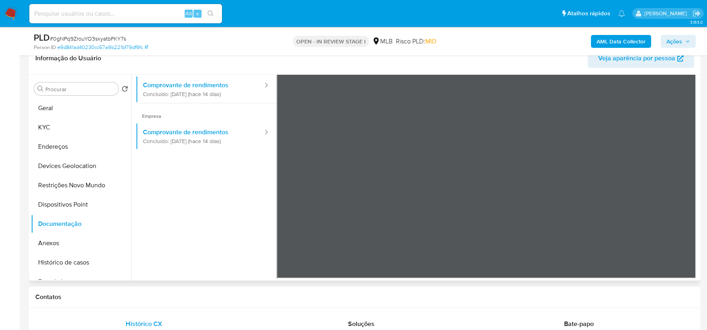
click at [193, 194] on ul "Usuário Prova de vida / Selfie Identificação Comprovante de rendimentos Concluí…" at bounding box center [206, 130] width 141 height 231
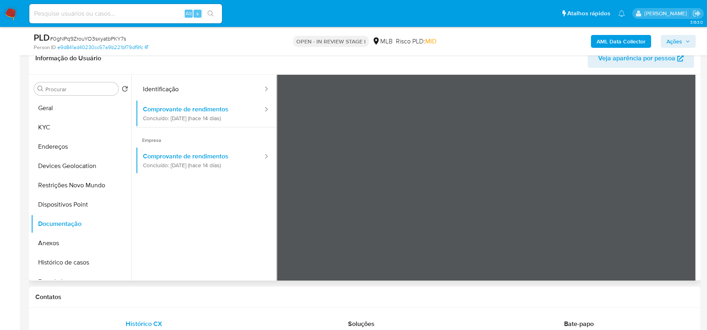
scroll to position [0, 0]
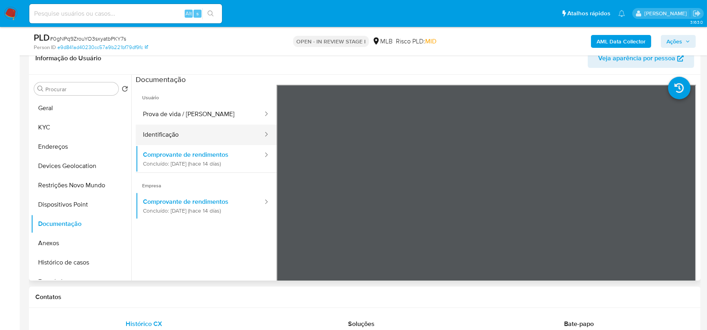
click at [218, 135] on button "Identificação" at bounding box center [200, 135] width 128 height 20
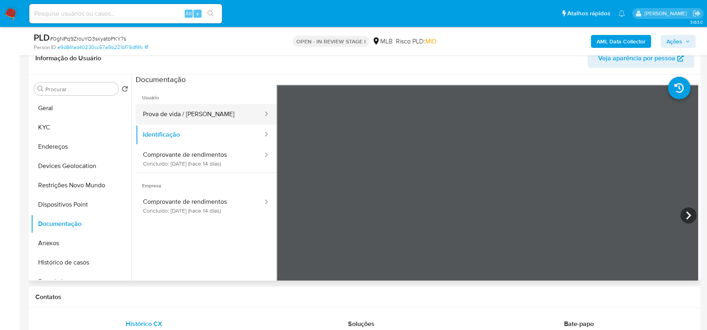
click at [207, 113] on button "Prova de vida / [PERSON_NAME]" at bounding box center [200, 114] width 128 height 20
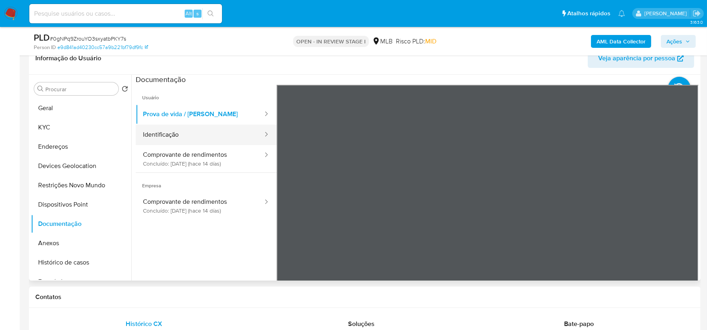
click at [193, 138] on button "Identificação" at bounding box center [200, 135] width 128 height 20
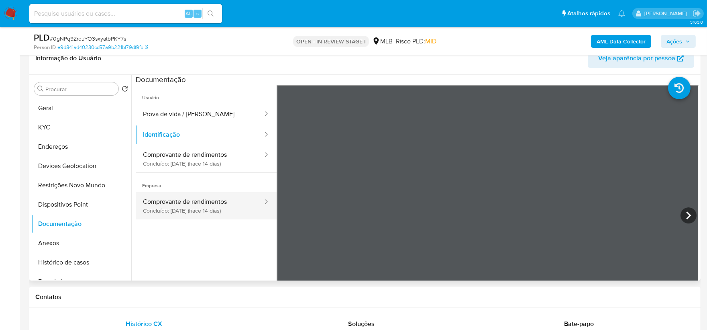
click at [219, 199] on button "Comprovante de rendimentos Concluído: [DATE] (hace 14 días)" at bounding box center [200, 205] width 128 height 27
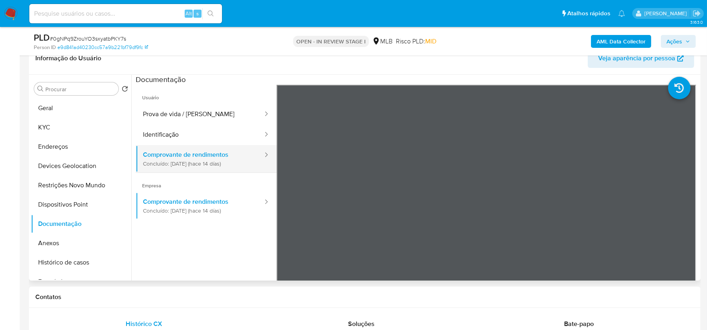
click at [219, 158] on button "Comprovante de rendimentos Concluído: [DATE] (hace 14 días)" at bounding box center [200, 158] width 128 height 27
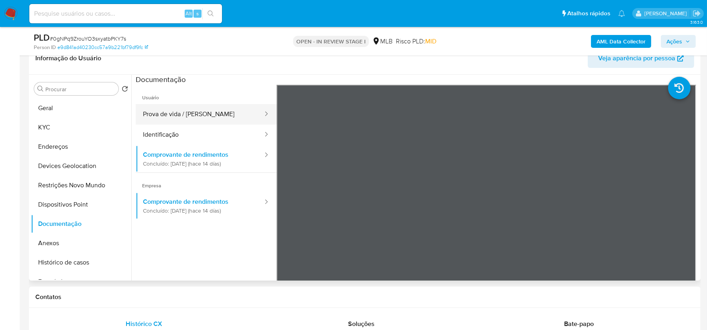
click at [174, 114] on button "Prova de vida / [PERSON_NAME]" at bounding box center [200, 114] width 128 height 20
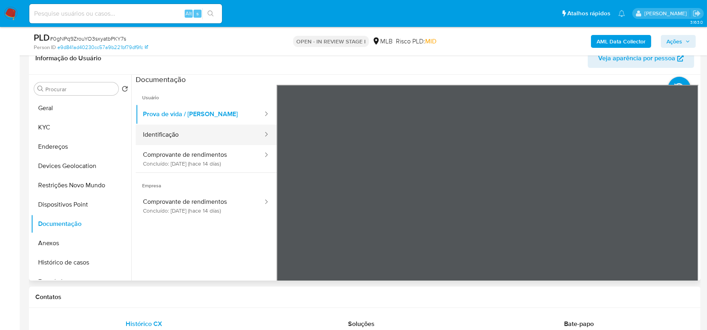
drag, startPoint x: 221, startPoint y: 137, endPoint x: 213, endPoint y: 137, distance: 8.0
click at [219, 137] on button "Identificação" at bounding box center [200, 135] width 128 height 20
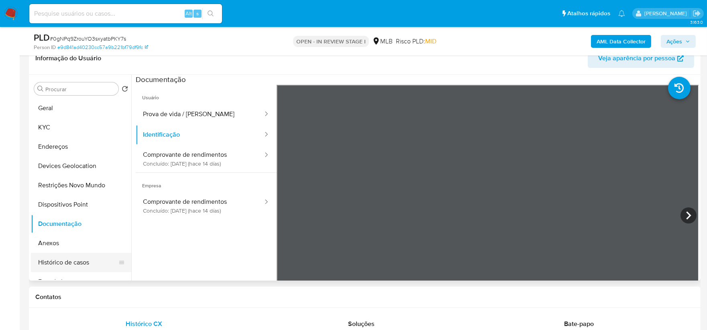
click at [80, 259] on button "Histórico de casos" at bounding box center [78, 262] width 94 height 19
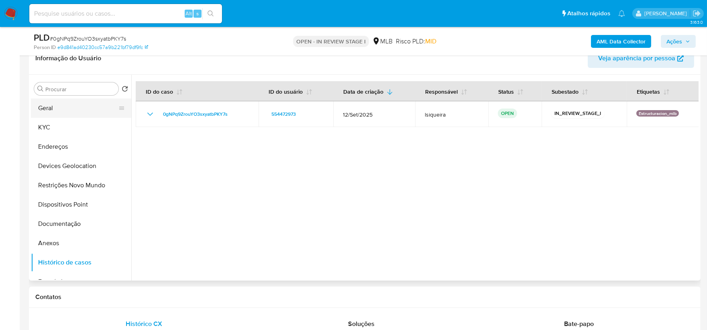
click at [82, 107] on button "Geral" at bounding box center [78, 107] width 94 height 19
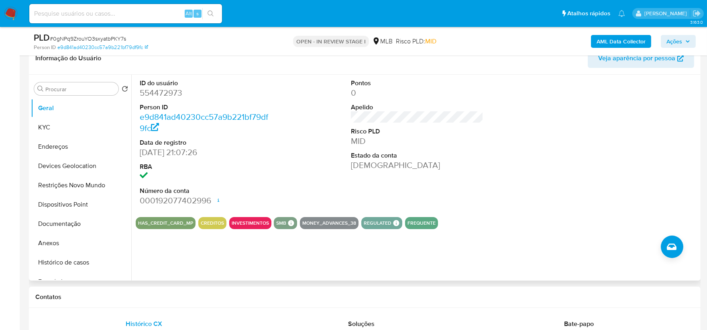
click at [250, 162] on dt "RBA" at bounding box center [206, 166] width 133 height 9
click at [507, 163] on div "ID do usuário 554472973 Person ID e9d841ad40230cc57a9b221bf79df9fc Data de regi…" at bounding box center [417, 143] width 563 height 136
drag, startPoint x: 429, startPoint y: 183, endPoint x: 345, endPoint y: 184, distance: 84.0
click at [345, 184] on div "ID do usuário 554472973 Person ID e9d841ad40230cc57a9b221bf79df9fc Data de regi…" at bounding box center [417, 143] width 563 height 136
click at [78, 260] on button "Histórico de casos" at bounding box center [78, 262] width 94 height 19
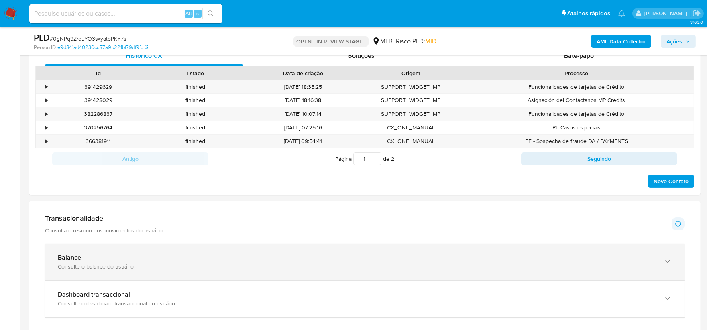
scroll to position [446, 0]
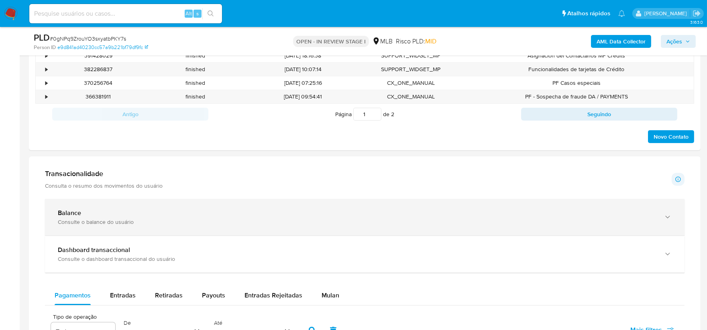
click at [194, 219] on div "Consulte o balance do usuário" at bounding box center [357, 221] width 598 height 7
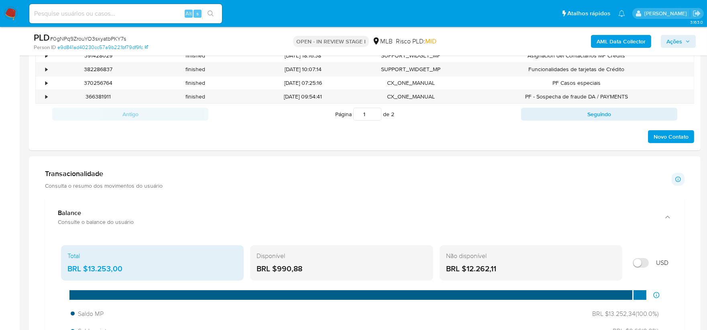
click at [288, 178] on div "Transacionalidade Consulta o resumo dos movimentos do usuário Informações trans…" at bounding box center [365, 179] width 640 height 20
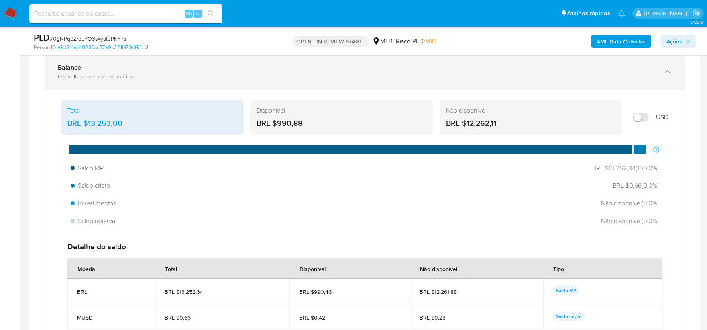
scroll to position [580, 0]
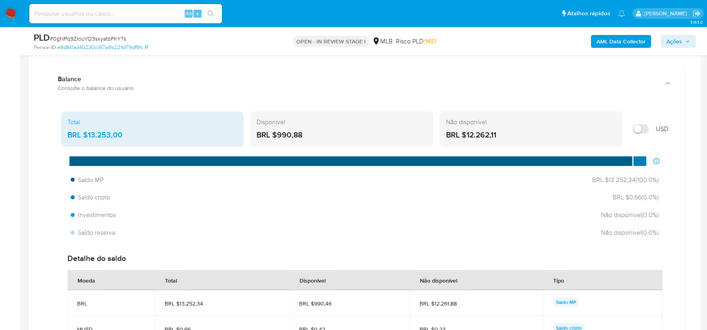
drag, startPoint x: 152, startPoint y: 91, endPoint x: 153, endPoint y: 138, distance: 47.0
click at [153, 91] on div "Consulte o balance do usuário" at bounding box center [357, 87] width 598 height 7
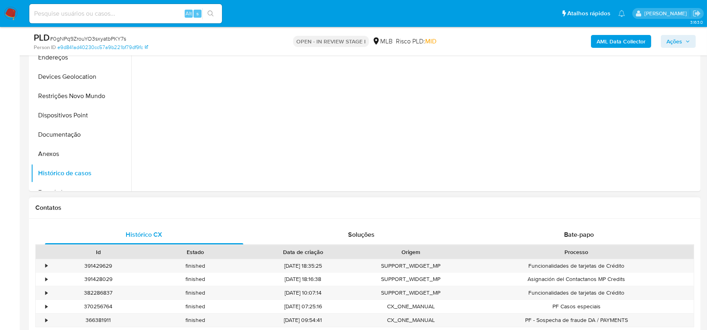
scroll to position [268, 0]
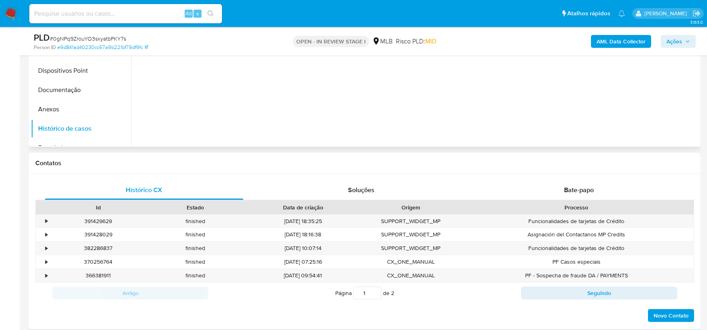
drag, startPoint x: 84, startPoint y: 130, endPoint x: 274, endPoint y: 131, distance: 190.0
click at [88, 129] on button "Histórico de casos" at bounding box center [81, 128] width 100 height 19
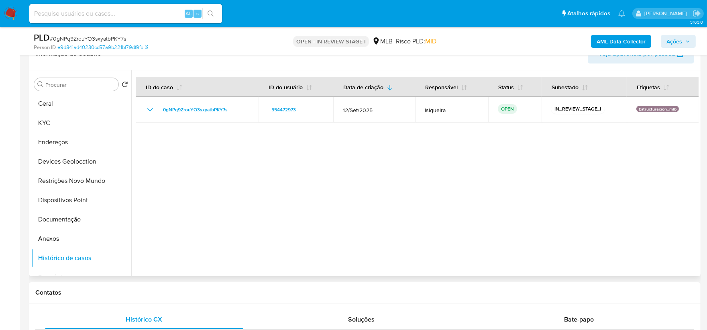
scroll to position [89, 0]
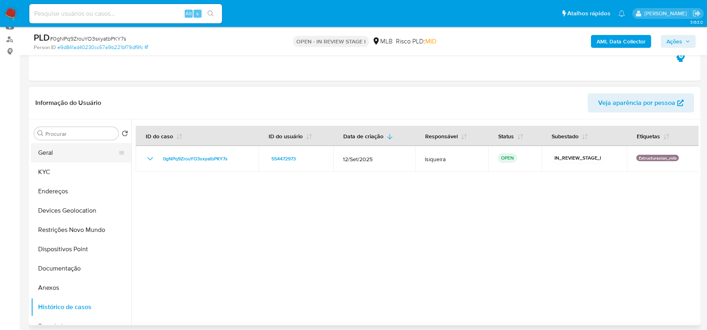
click at [65, 153] on button "Geral" at bounding box center [78, 152] width 94 height 19
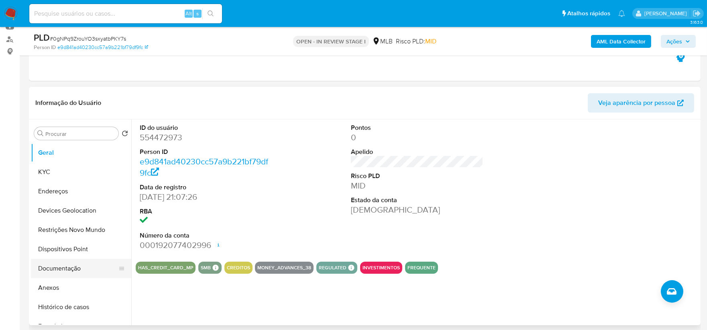
click at [71, 271] on button "Documentação" at bounding box center [78, 268] width 94 height 19
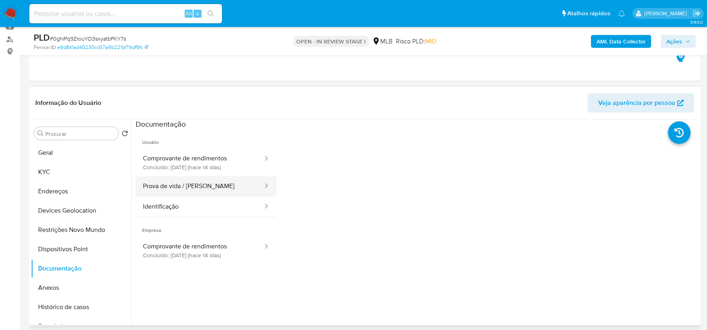
click at [190, 185] on button "Prova de vida / [PERSON_NAME]" at bounding box center [200, 186] width 128 height 20
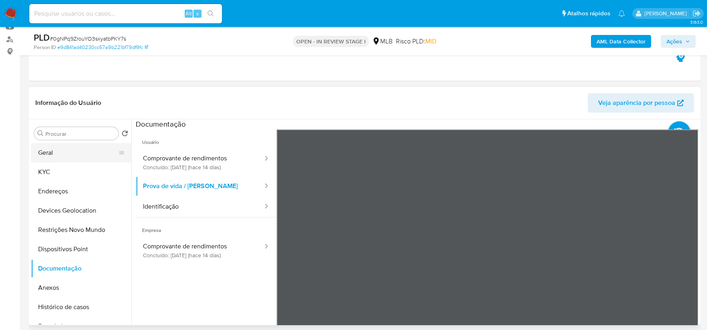
click at [54, 154] on button "Geral" at bounding box center [78, 152] width 94 height 19
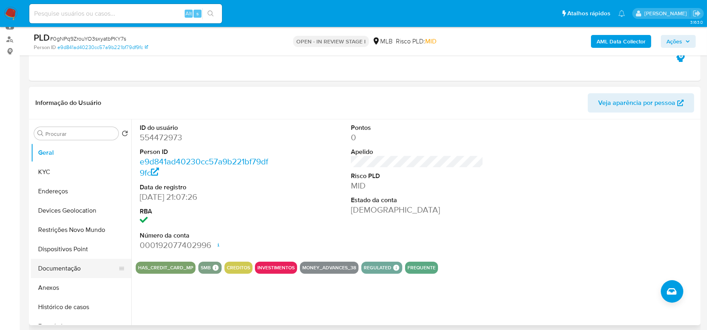
click at [80, 267] on button "Documentação" at bounding box center [78, 268] width 94 height 19
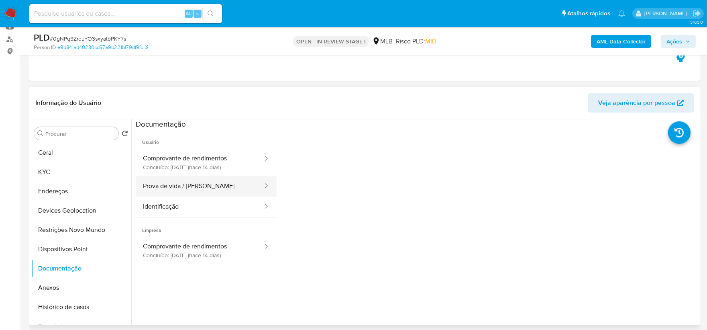
click at [190, 185] on button "Prova de vida / [PERSON_NAME]" at bounding box center [200, 186] width 128 height 20
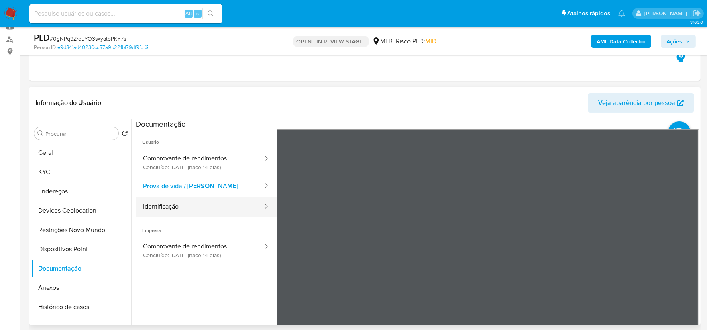
click at [198, 209] on button "Identificação" at bounding box center [200, 206] width 128 height 20
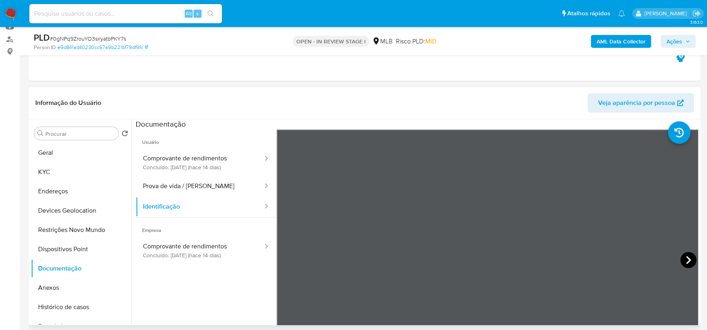
click at [682, 256] on icon at bounding box center [689, 260] width 16 height 16
click at [82, 159] on button "Geral" at bounding box center [78, 152] width 94 height 19
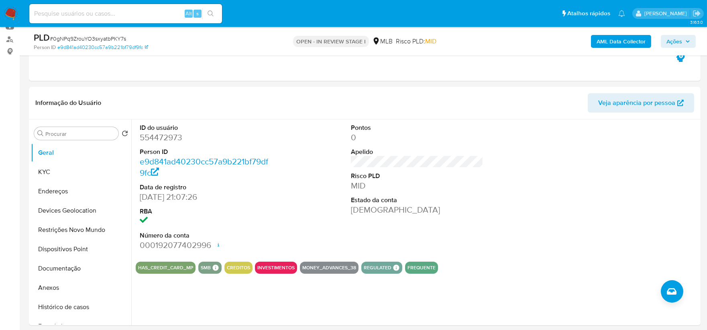
click at [540, 266] on div "HAS_CREDIT_CARD_MP SMB SMB SMB Advisor Email - Advisor Name - CREDITOS INVESTIM…" at bounding box center [417, 268] width 563 height 12
click at [67, 172] on button "KYC" at bounding box center [78, 171] width 94 height 19
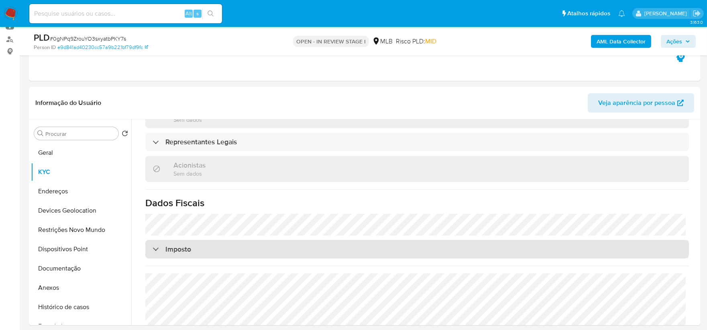
scroll to position [493, 0]
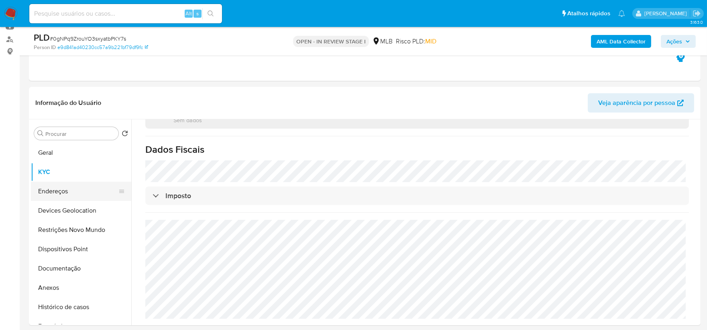
click at [59, 194] on button "Endereços" at bounding box center [78, 191] width 94 height 19
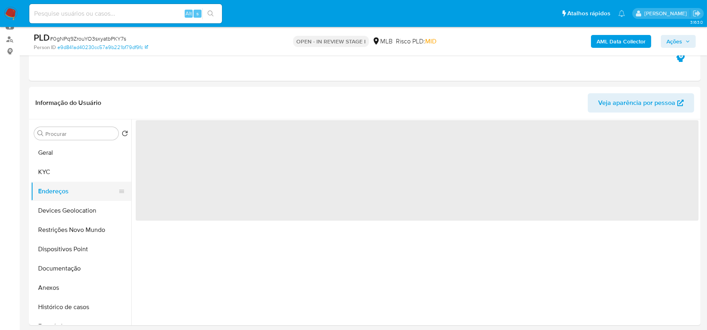
scroll to position [0, 0]
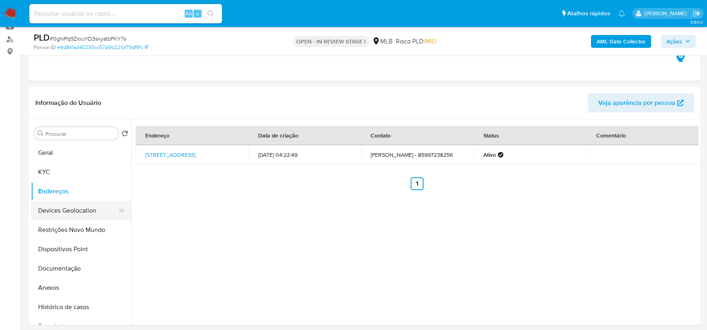
click at [70, 210] on button "Devices Geolocation" at bounding box center [78, 210] width 94 height 19
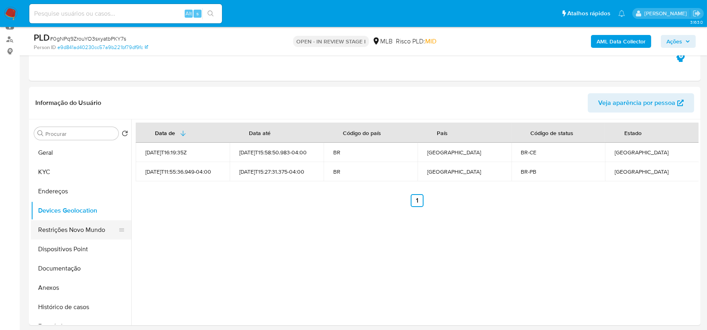
click at [85, 223] on button "Restrições Novo Mundo" at bounding box center [78, 229] width 94 height 19
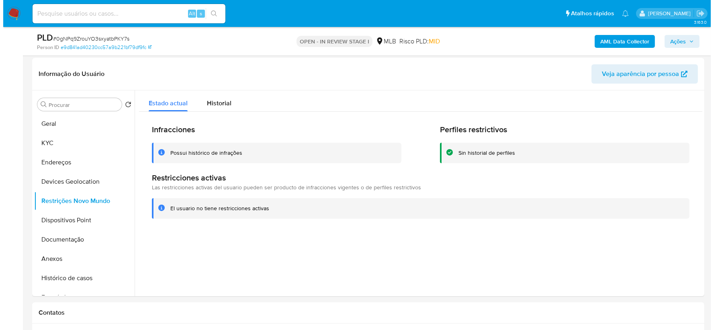
scroll to position [134, 0]
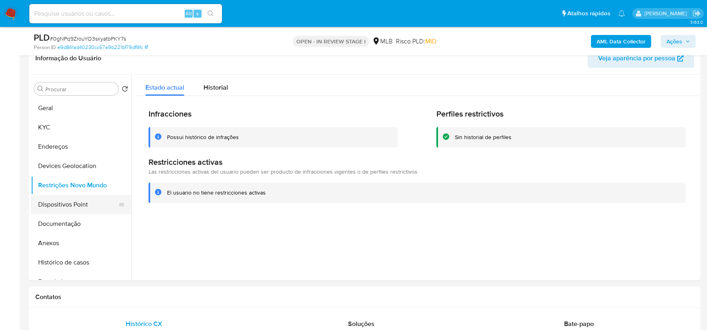
click at [89, 201] on button "Dispositivos Point" at bounding box center [78, 204] width 94 height 19
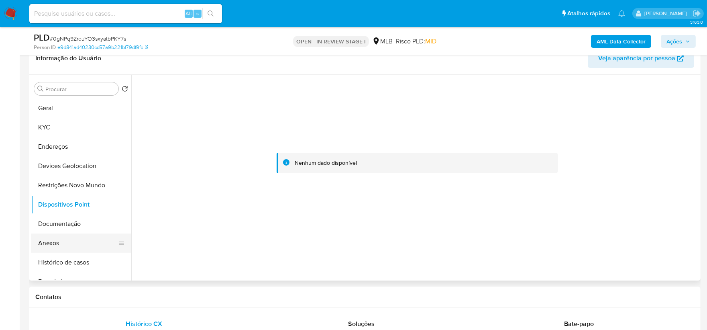
click at [63, 238] on button "Anexos" at bounding box center [78, 242] width 94 height 19
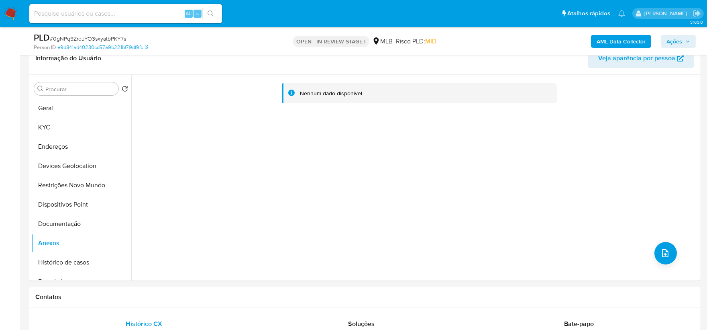
click at [632, 43] on b "AML Data Collector" at bounding box center [621, 41] width 49 height 13
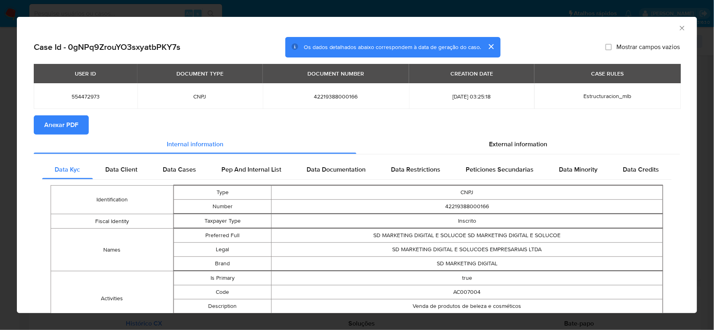
click at [67, 128] on span "Anexar PDF" at bounding box center [61, 125] width 34 height 18
click at [678, 29] on icon "Fechar a janela" at bounding box center [682, 28] width 8 height 8
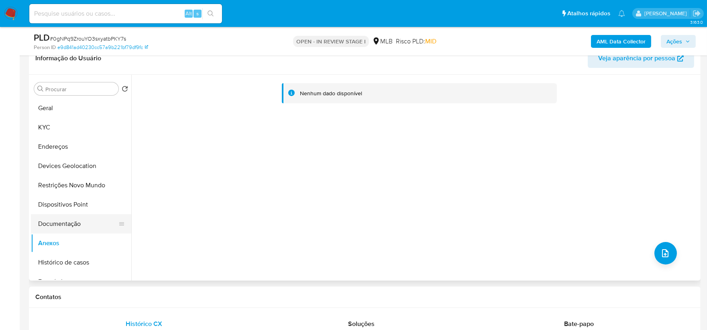
click at [75, 224] on button "Documentação" at bounding box center [78, 223] width 94 height 19
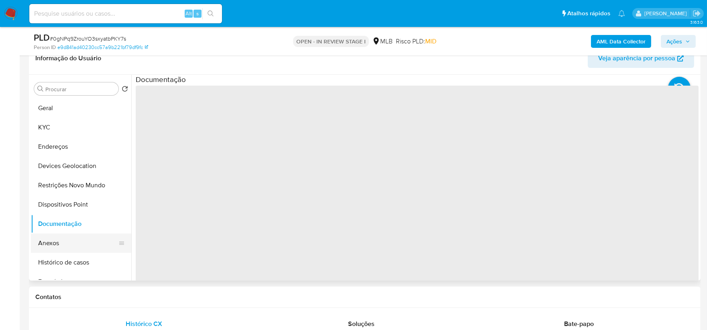
click at [70, 238] on button "Anexos" at bounding box center [78, 242] width 94 height 19
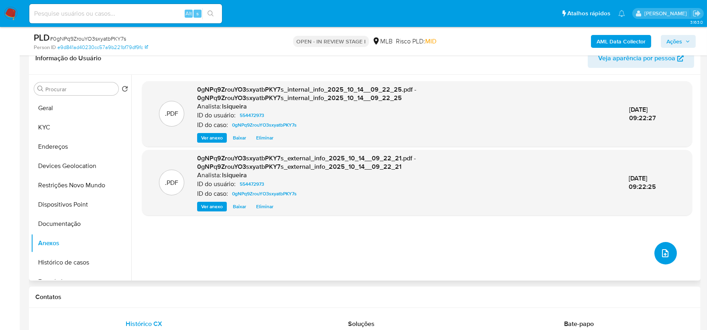
click at [667, 256] on button "upload-file" at bounding box center [666, 253] width 22 height 22
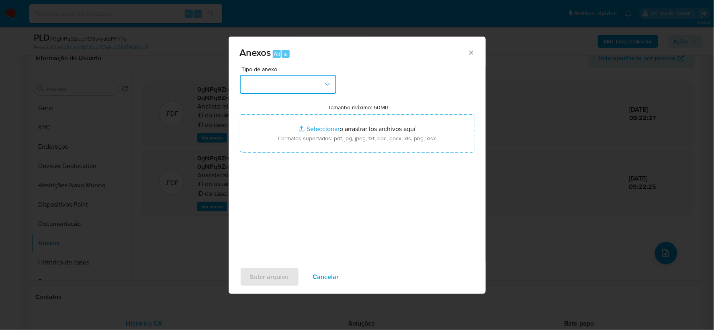
click at [307, 90] on button "button" at bounding box center [288, 84] width 96 height 19
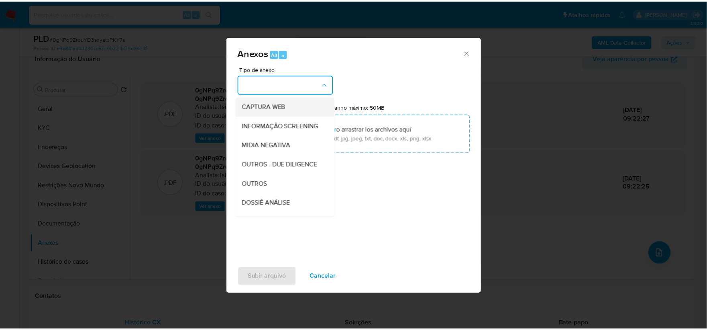
scroll to position [89, 0]
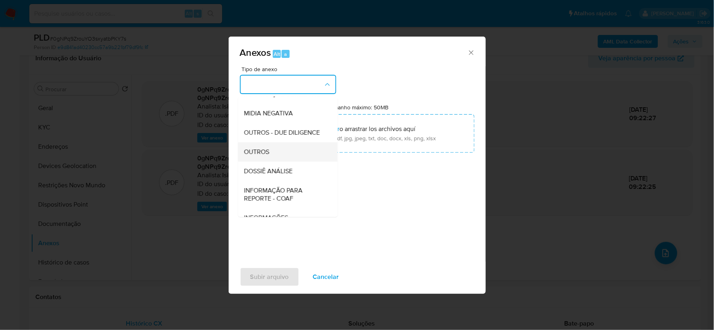
click at [285, 161] on div "OUTROS" at bounding box center [285, 151] width 82 height 19
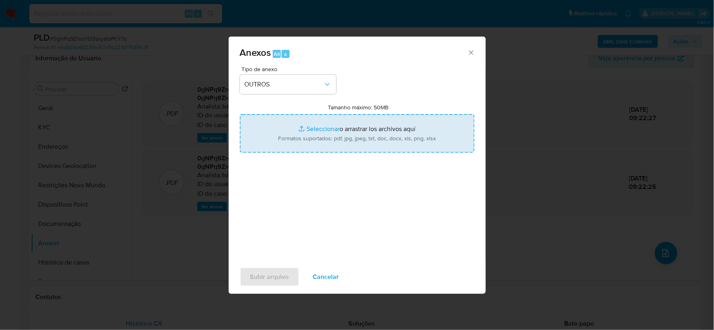
click at [323, 137] on input "Tamanho máximo: 50MB Seleccionar archivos" at bounding box center [357, 133] width 235 height 39
type input "C:\fakepath\SAR - XXXX - CNPJ 42219388000166 - SD MARKETING DIGITAL E SOLUCOES …"
click at [315, 135] on input "Tamanho máximo: 50MB Seleccionar archivos" at bounding box center [357, 133] width 235 height 39
type input "C:\fakepath\Mulan 554472973_2025_10_13_18_11_59.xlsx"
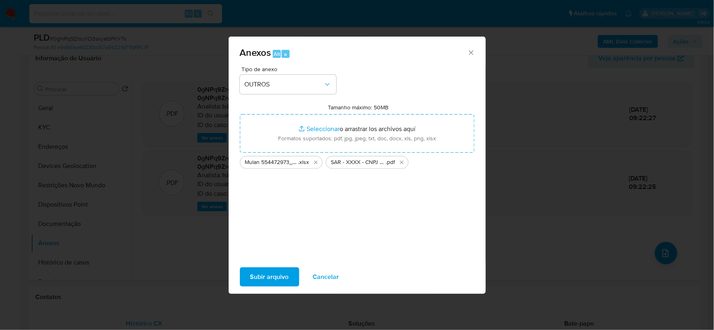
click at [272, 272] on span "Subir arquivo" at bounding box center [269, 277] width 39 height 18
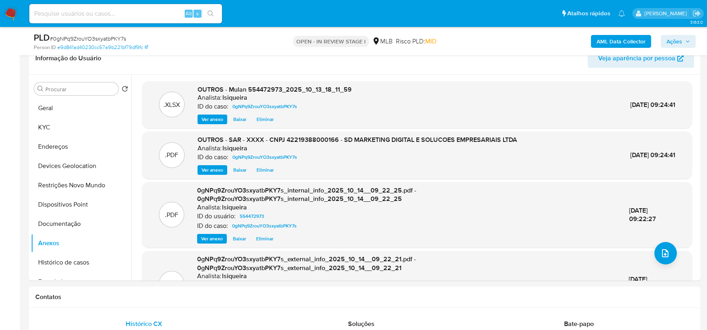
click at [683, 42] on span "Ações" at bounding box center [675, 41] width 16 height 13
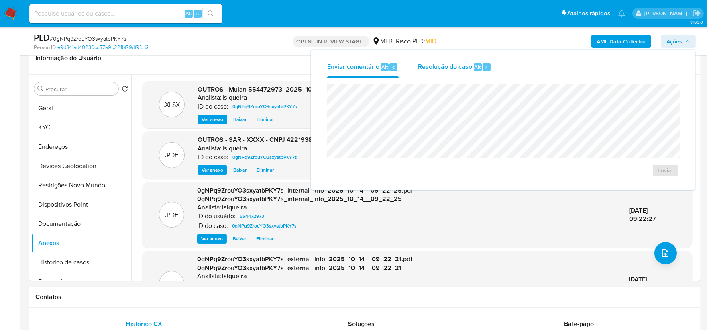
click at [437, 66] on span "Resolução do caso" at bounding box center [445, 66] width 54 height 9
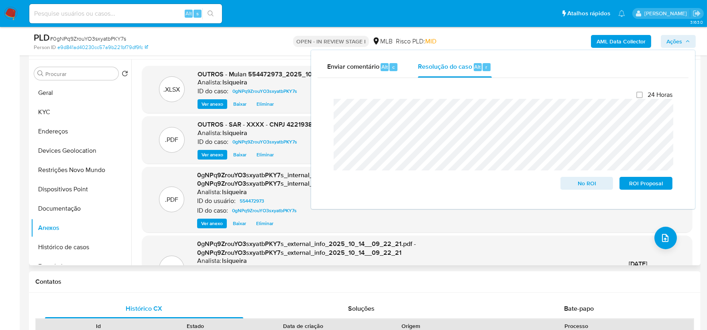
scroll to position [134, 0]
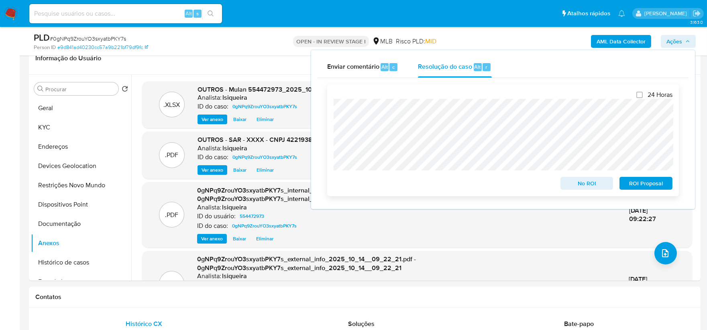
click at [640, 184] on span "ROI Proposal" at bounding box center [646, 183] width 42 height 11
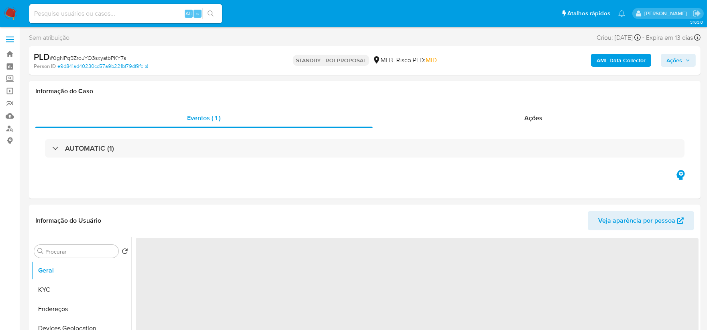
select select "10"
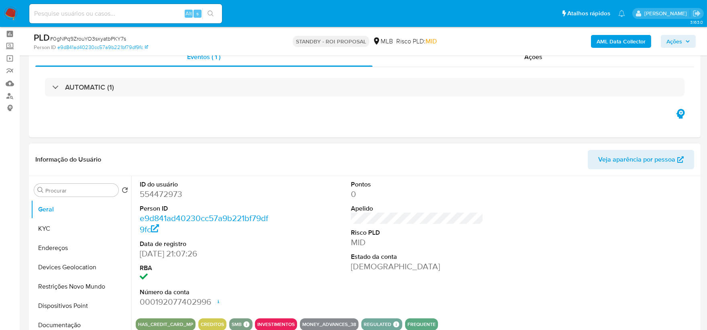
scroll to position [89, 0]
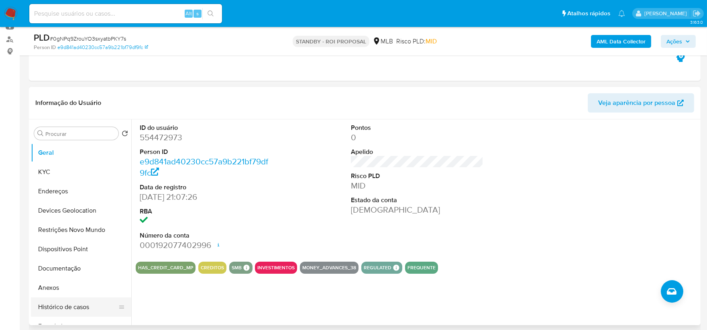
click at [66, 305] on button "Histórico de casos" at bounding box center [78, 306] width 94 height 19
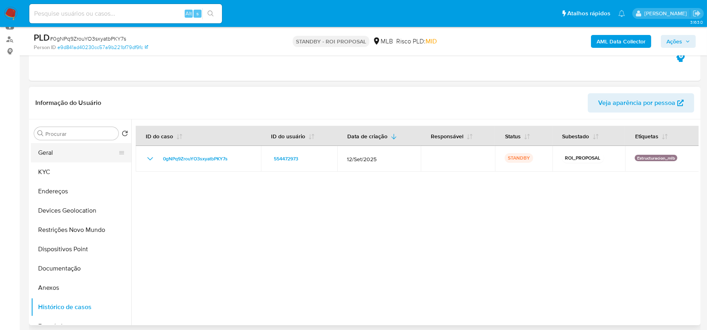
click at [60, 152] on button "Geral" at bounding box center [78, 152] width 94 height 19
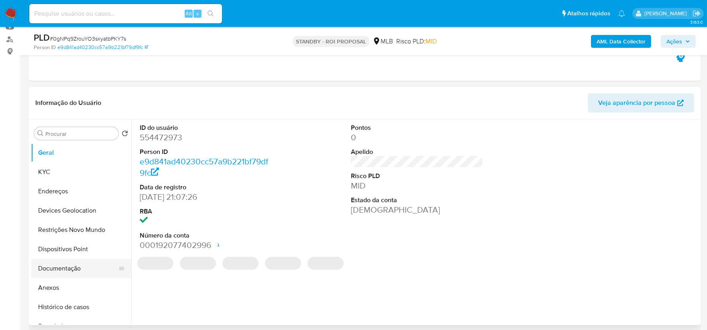
click at [78, 268] on button "Documentação" at bounding box center [78, 268] width 94 height 19
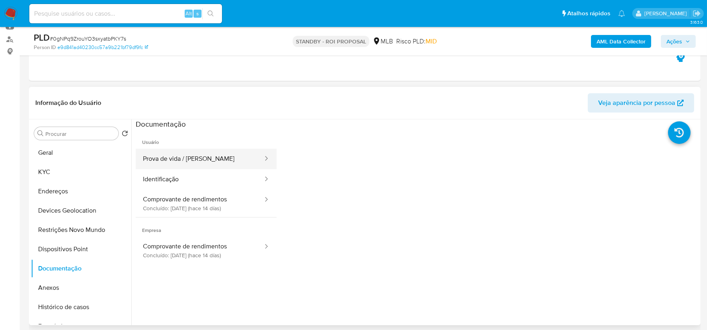
click at [144, 155] on button "Prova de vida / [PERSON_NAME]" at bounding box center [200, 159] width 128 height 20
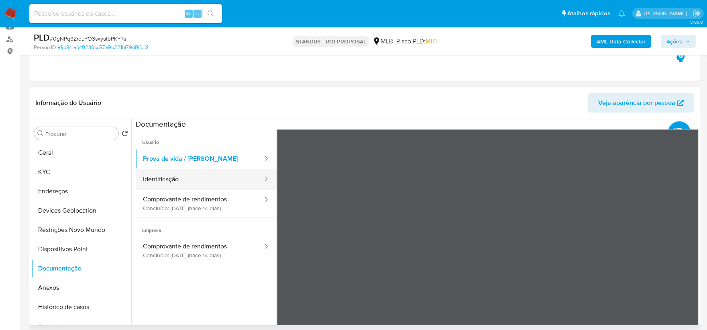
click at [173, 178] on button "Identificação" at bounding box center [200, 179] width 128 height 20
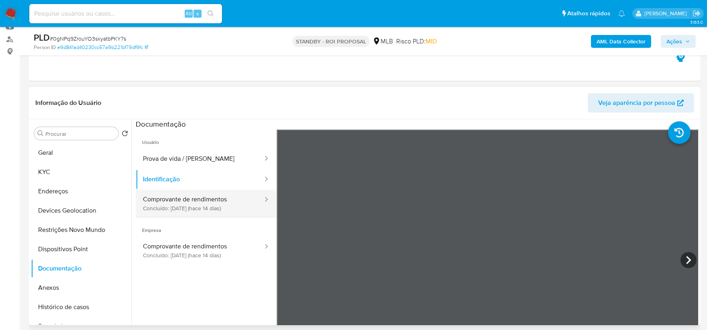
click at [188, 202] on button "Comprovante de rendimentos Concluído: [DATE] (hace 14 días)" at bounding box center [200, 203] width 128 height 27
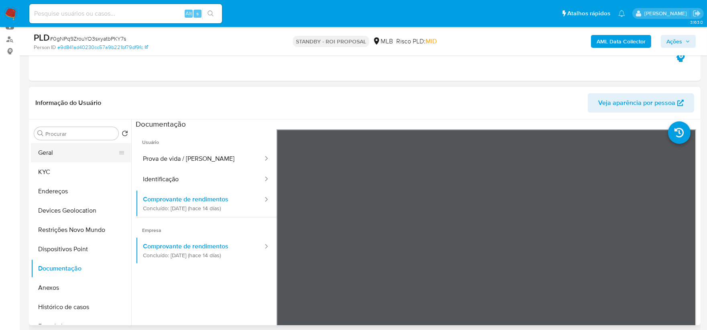
click at [76, 154] on button "Geral" at bounding box center [78, 152] width 94 height 19
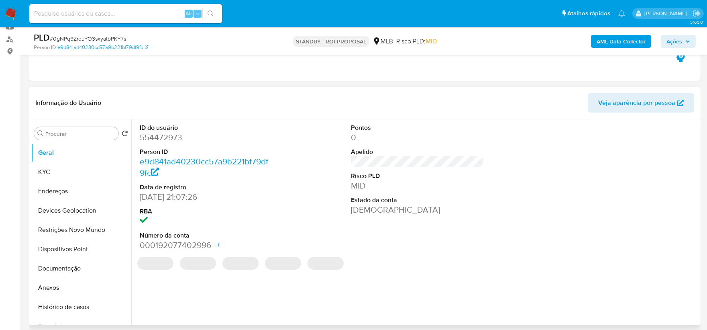
scroll to position [134, 0]
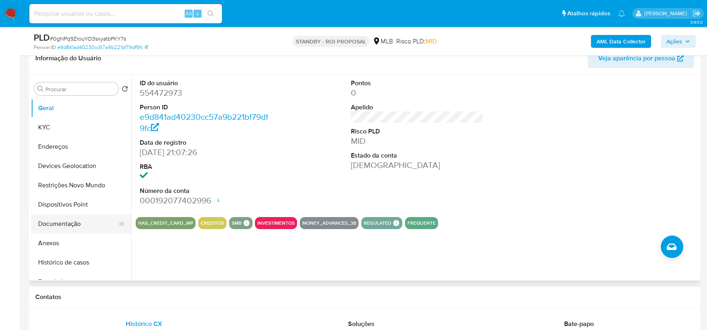
click at [72, 223] on button "Documentação" at bounding box center [78, 223] width 94 height 19
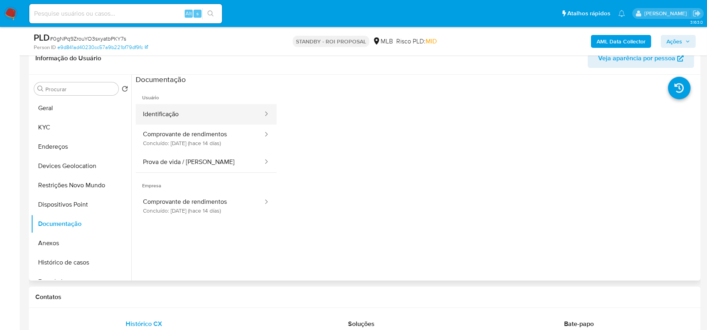
click at [211, 109] on button "Identificação" at bounding box center [200, 114] width 128 height 20
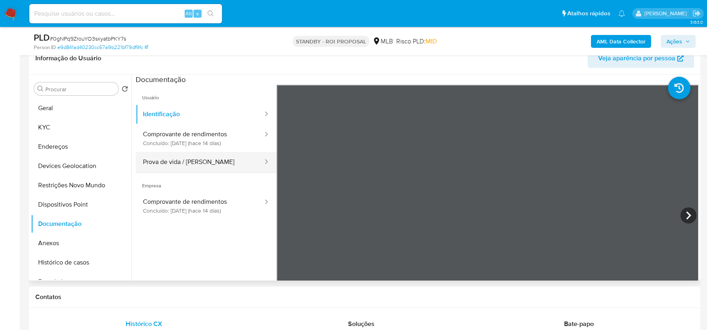
drag, startPoint x: 224, startPoint y: 139, endPoint x: 223, endPoint y: 160, distance: 21.0
click at [224, 140] on button "Comprovante de rendimentos Concluído: [DATE] (hace 14 días)" at bounding box center [200, 138] width 128 height 27
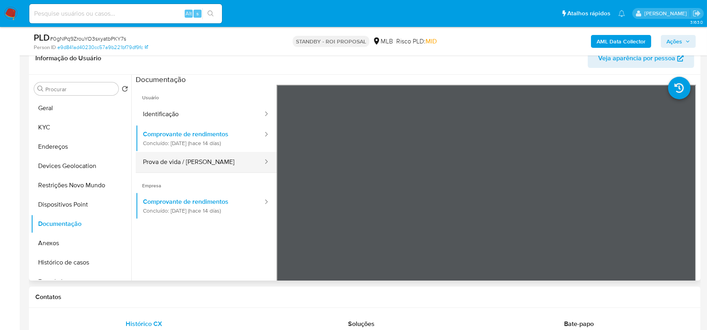
click at [223, 161] on button "Prova de vida / [PERSON_NAME]" at bounding box center [200, 162] width 128 height 20
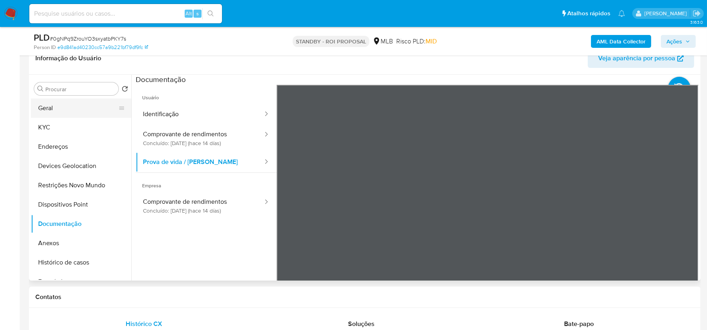
click at [90, 108] on button "Geral" at bounding box center [78, 107] width 94 height 19
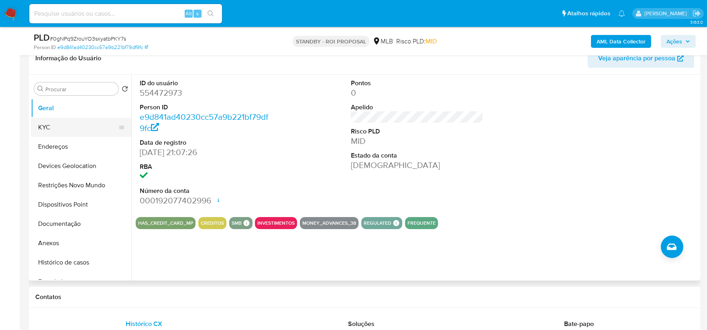
click at [54, 127] on button "KYC" at bounding box center [78, 127] width 94 height 19
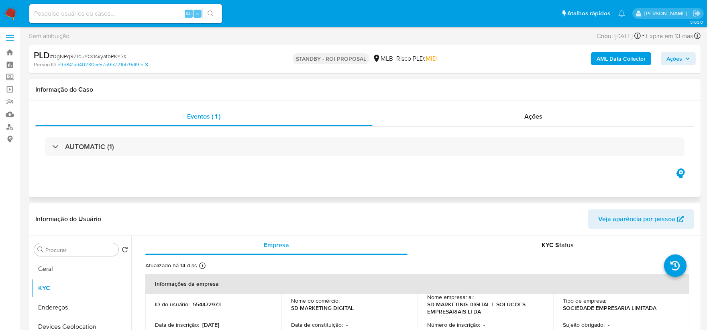
scroll to position [0, 0]
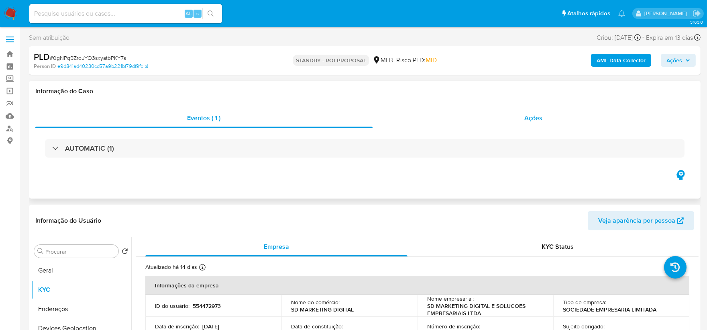
click at [536, 119] on span "Ações" at bounding box center [534, 117] width 18 height 9
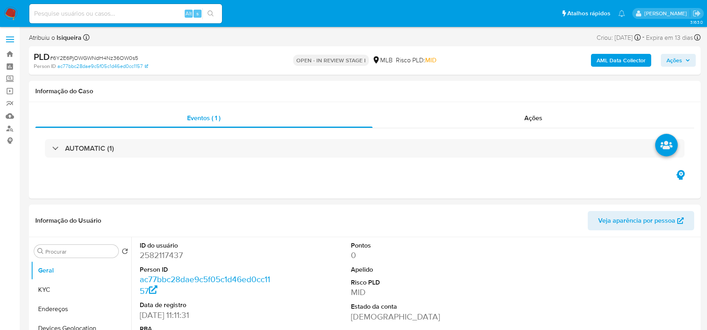
select select "10"
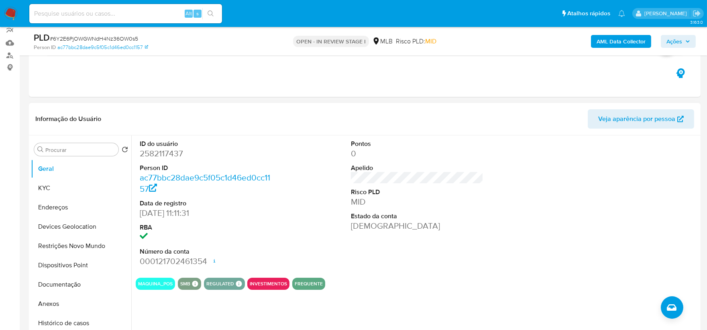
scroll to position [89, 0]
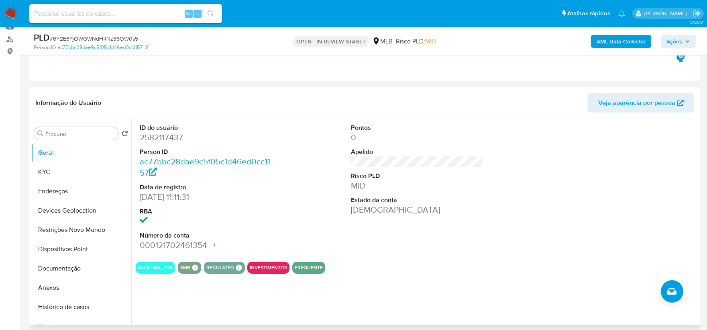
click at [576, 184] on div at bounding box center [628, 187] width 141 height 136
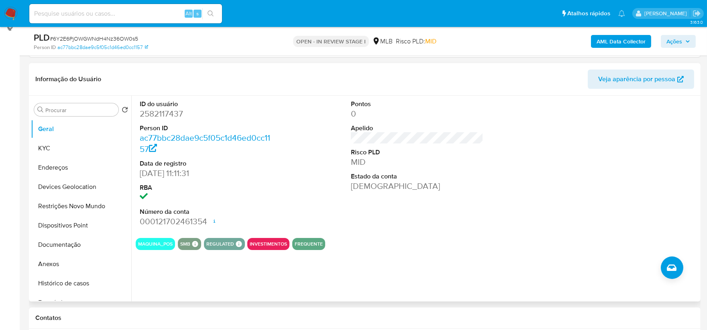
click at [511, 239] on div "ID do usuário 2582117437 Person ID ac77bbc28dae9c5f05c1d46ed0cc1157 Data de reg…" at bounding box center [415, 199] width 568 height 206
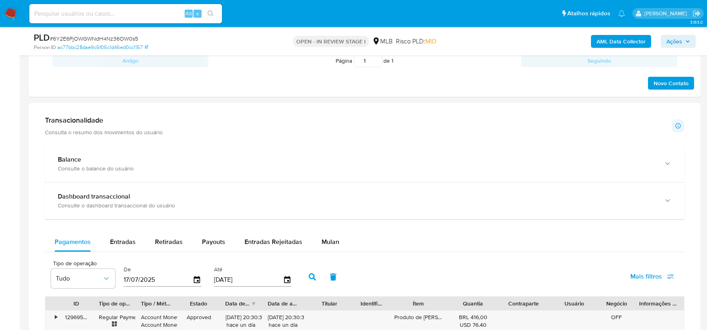
scroll to position [535, 0]
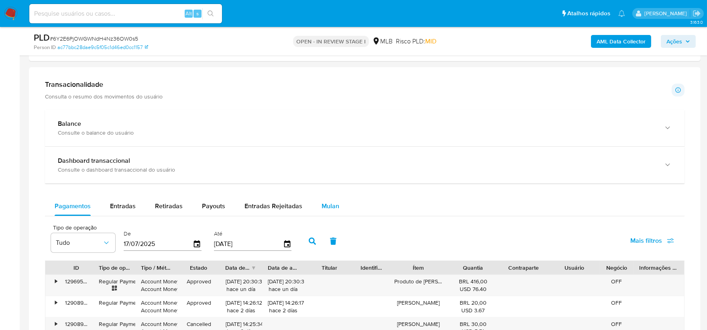
click at [334, 211] on div "Mulan" at bounding box center [331, 205] width 18 height 19
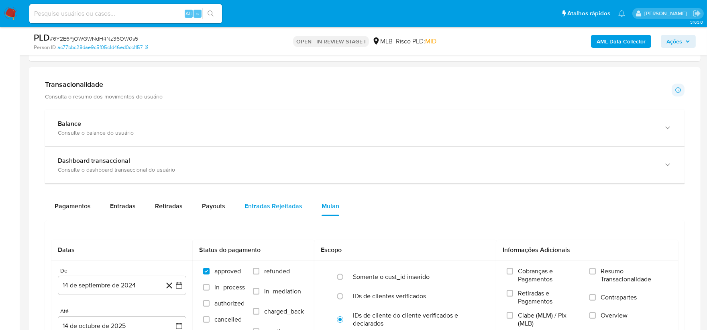
click at [278, 210] on span "Entradas Rejeitadas" at bounding box center [274, 205] width 58 height 9
select select "10"
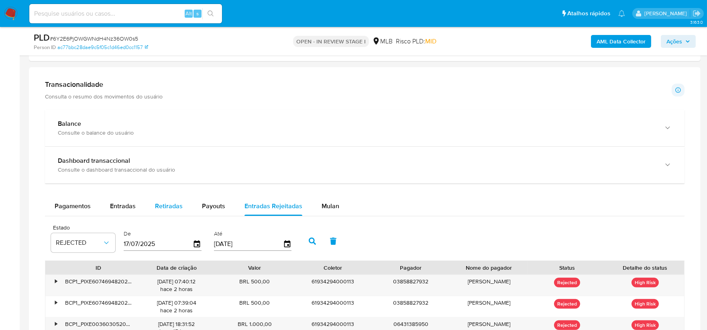
drag, startPoint x: 211, startPoint y: 206, endPoint x: 184, endPoint y: 206, distance: 26.9
click at [211, 206] on span "Payouts" at bounding box center [213, 205] width 23 height 9
select select "10"
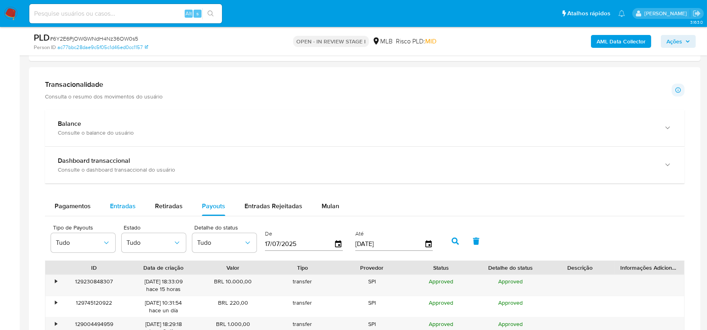
click at [114, 210] on span "Entradas" at bounding box center [123, 205] width 26 height 9
select select "10"
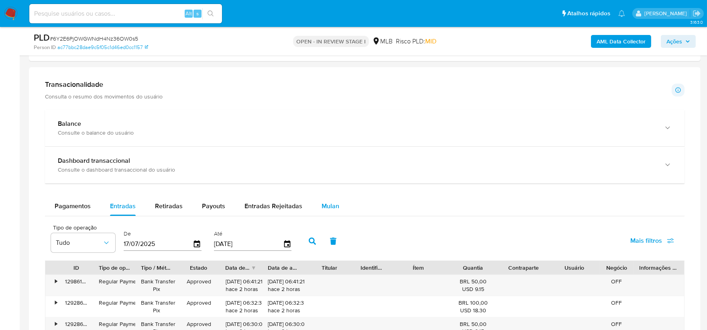
click at [326, 208] on span "Mulan" at bounding box center [331, 205] width 18 height 9
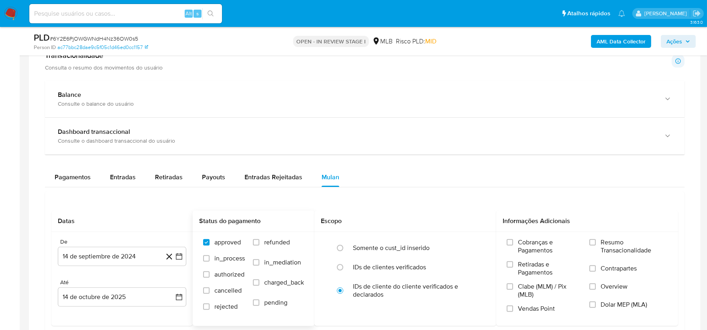
scroll to position [580, 0]
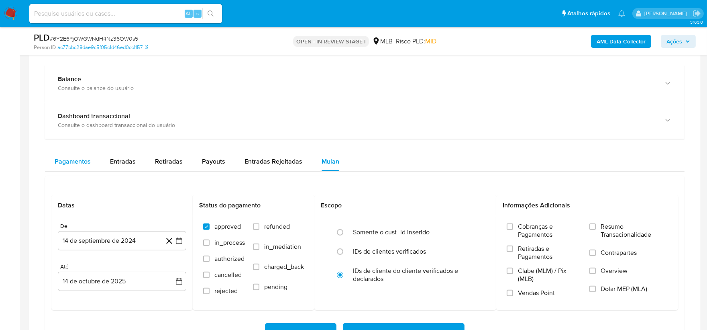
click at [65, 160] on span "Pagamentos" at bounding box center [73, 161] width 36 height 9
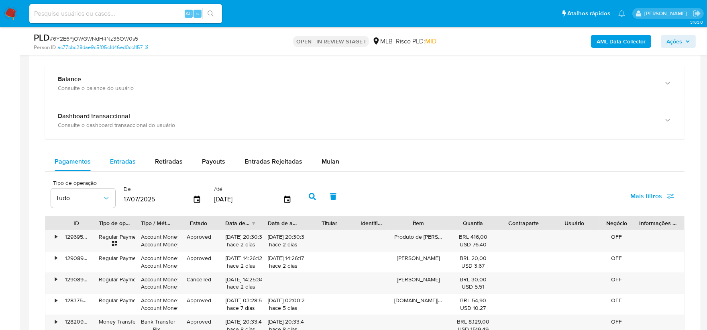
click at [127, 158] on span "Entradas" at bounding box center [123, 161] width 26 height 9
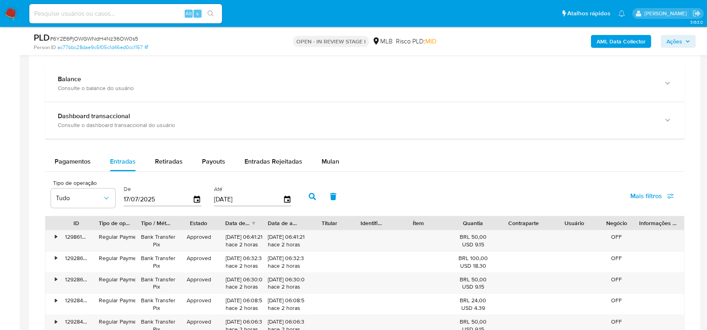
click at [401, 153] on div "Pagamentos Entradas Retiradas Payouts Entradas Rejeitadas Mulan" at bounding box center [365, 161] width 640 height 19
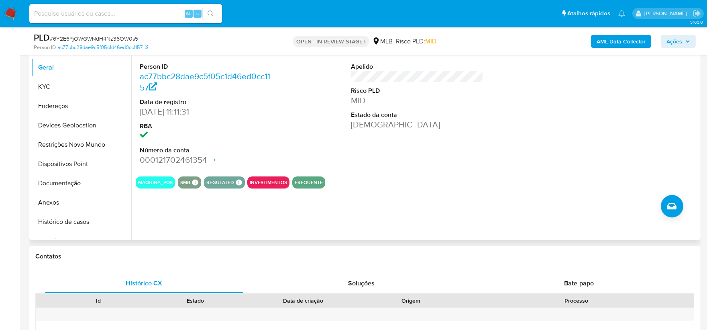
scroll to position [178, 0]
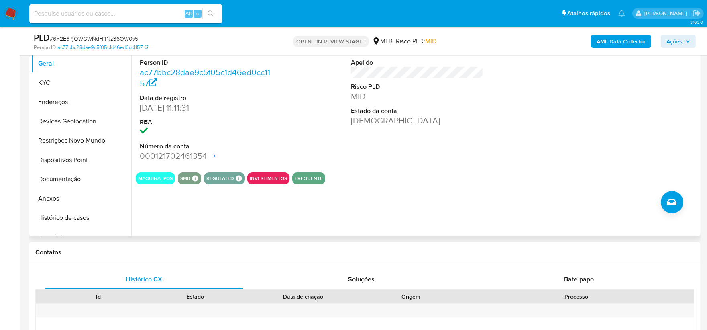
click at [419, 186] on div "ID do usuário 2582117437 Person ID ac77bbc28dae9c5f05c1d46ed0cc1157 Data de reg…" at bounding box center [415, 133] width 568 height 206
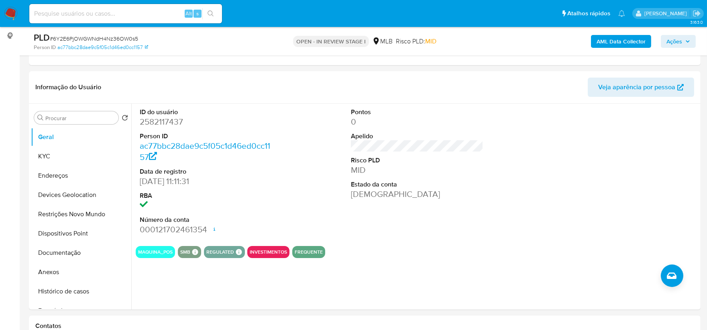
scroll to position [89, 0]
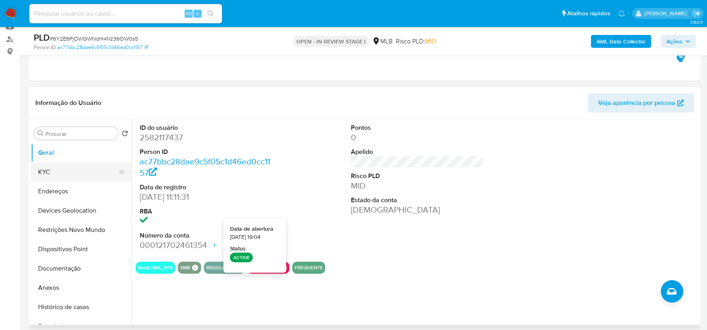
click at [76, 173] on button "KYC" at bounding box center [78, 171] width 94 height 19
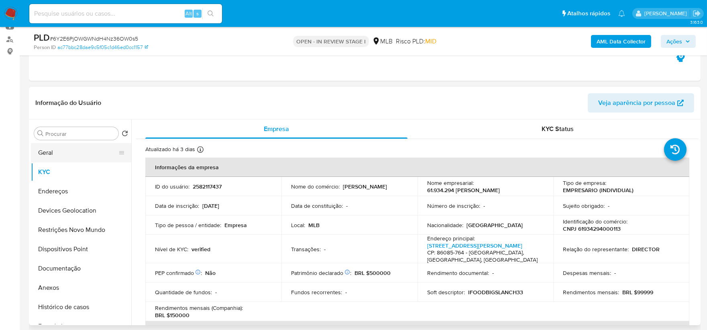
drag, startPoint x: 57, startPoint y: 156, endPoint x: 70, endPoint y: 155, distance: 12.9
click at [61, 155] on button "Geral" at bounding box center [78, 152] width 94 height 19
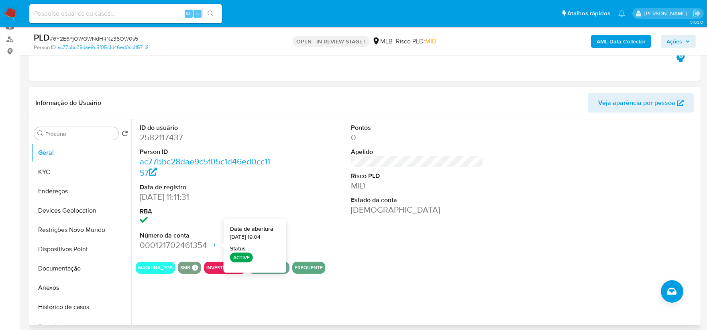
click at [493, 211] on div "ID do usuário 2582117437 Person ID ac77bbc28dae9c5f05c1d46ed0cc1157 Data de reg…" at bounding box center [417, 187] width 563 height 136
click at [459, 239] on div "Pontos 0 Apelido Risco PLD MID Estado da conta Ativa" at bounding box center [417, 187] width 141 height 136
click at [70, 181] on button "KYC" at bounding box center [78, 171] width 94 height 19
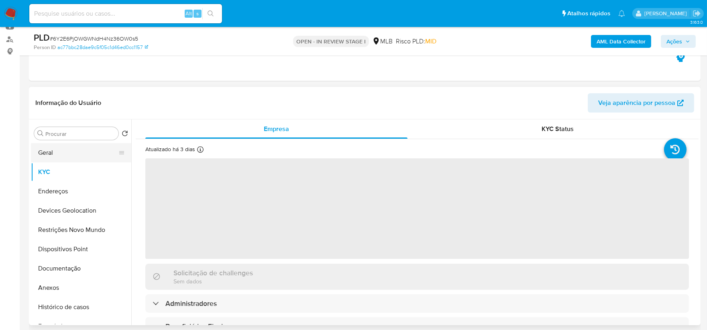
click at [87, 156] on button "Geral" at bounding box center [78, 152] width 94 height 19
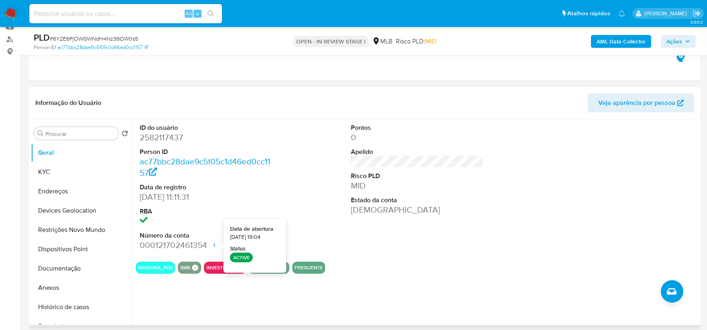
click at [319, 226] on div "ID do usuário 2582117437 Person ID ac77bbc28dae9c5f05c1d46ed0cc1157 Data de reg…" at bounding box center [417, 187] width 563 height 136
click at [316, 226] on div "ID do usuário 2582117437 Person ID ac77bbc28dae9c5f05c1d46ed0cc1157 Data de reg…" at bounding box center [417, 187] width 563 height 136
click at [76, 175] on button "KYC" at bounding box center [78, 171] width 94 height 19
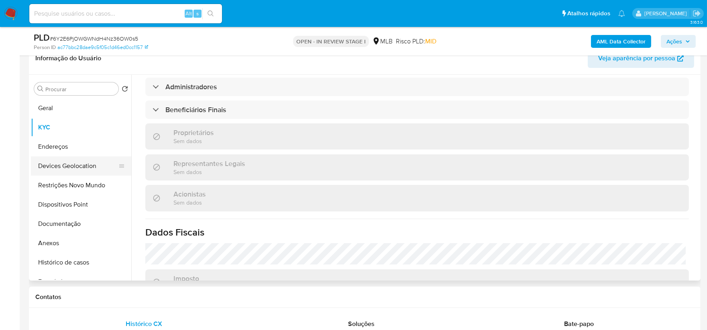
scroll to position [215, 0]
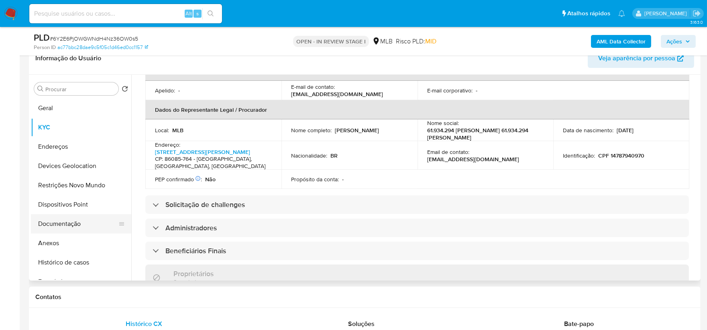
click at [68, 227] on button "Documentação" at bounding box center [78, 223] width 94 height 19
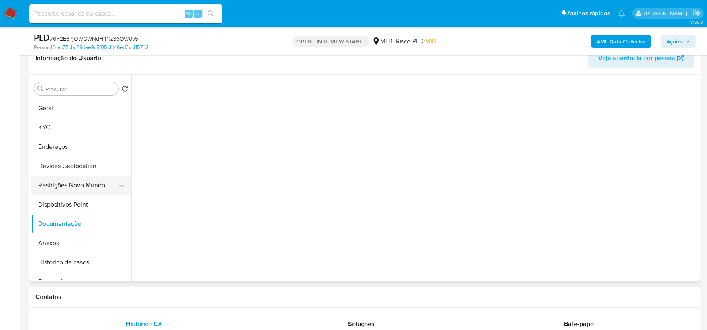
scroll to position [0, 0]
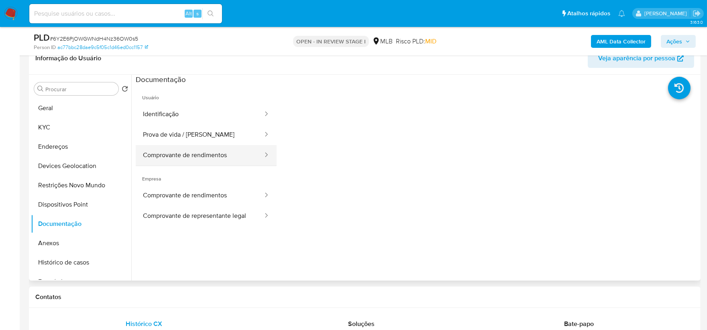
click at [189, 154] on button "Comprovante de rendimentos" at bounding box center [200, 155] width 128 height 20
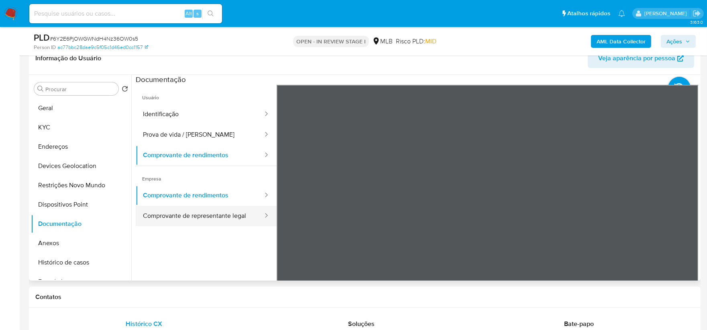
click at [201, 210] on button "Comprovante de representante legal" at bounding box center [200, 216] width 128 height 20
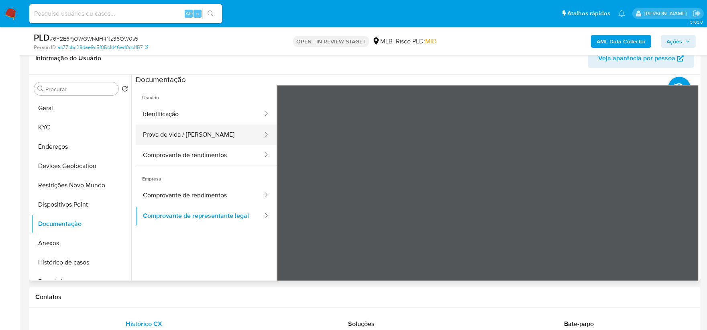
click at [225, 134] on button "Prova de vida / Selfie" at bounding box center [200, 135] width 128 height 20
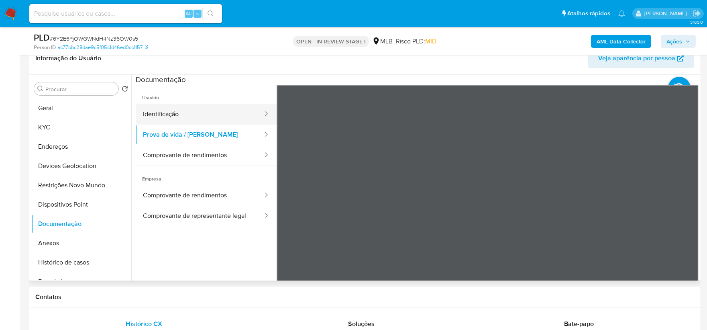
click at [172, 115] on button "Identificação" at bounding box center [200, 114] width 128 height 20
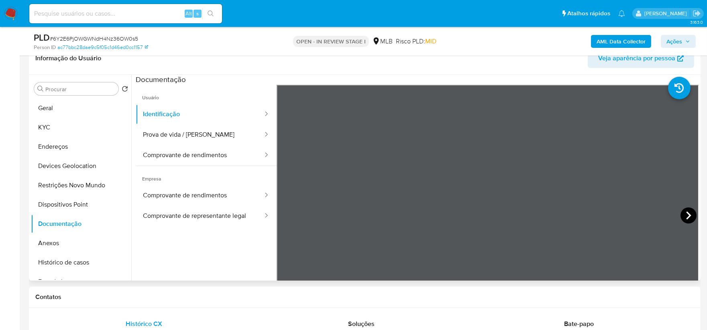
click at [690, 210] on icon at bounding box center [689, 215] width 16 height 16
click at [185, 143] on button "Prova de vida / Selfie" at bounding box center [200, 135] width 128 height 20
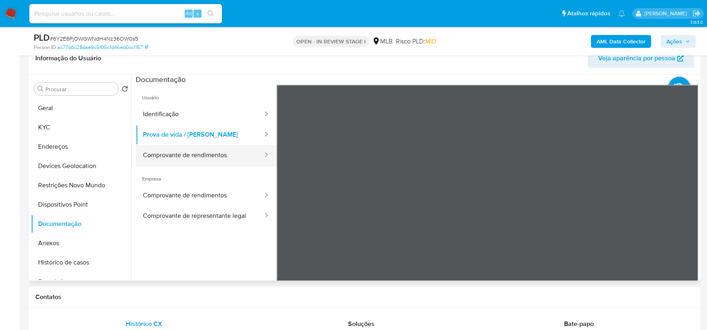
click at [193, 151] on button "Comprovante de rendimentos" at bounding box center [200, 155] width 128 height 20
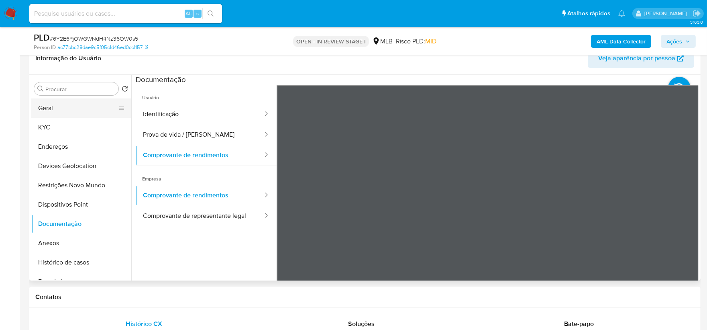
click at [45, 102] on button "Geral" at bounding box center [78, 107] width 94 height 19
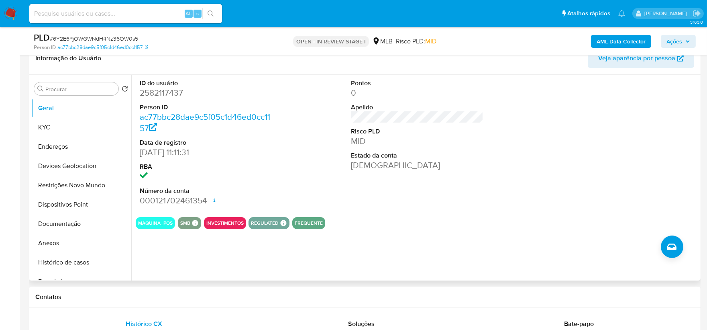
click at [392, 212] on section "ID do usuário 2582117437 Person ID ac77bbc28dae9c5f05c1d46ed0cc1157 Data de reg…" at bounding box center [417, 152] width 563 height 154
click at [386, 203] on div "Pontos 0 Apelido Risco PLD MID Estado da conta Ativa" at bounding box center [417, 143] width 141 height 136
click at [61, 133] on button "KYC" at bounding box center [78, 127] width 94 height 19
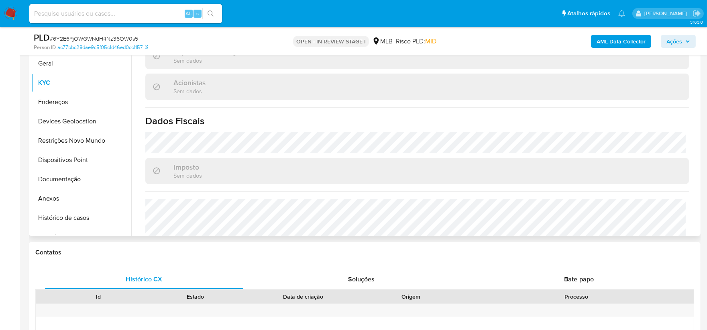
scroll to position [438, 0]
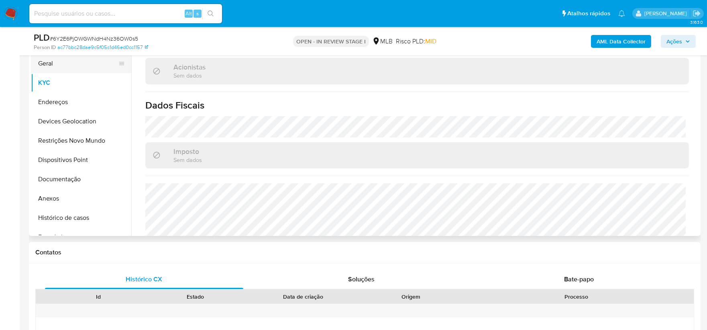
click at [94, 66] on button "Geral" at bounding box center [78, 63] width 94 height 19
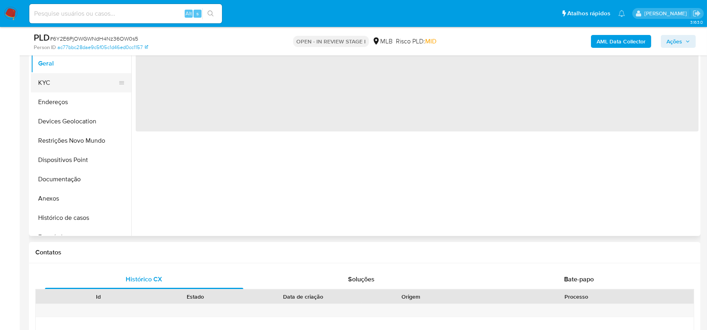
scroll to position [0, 0]
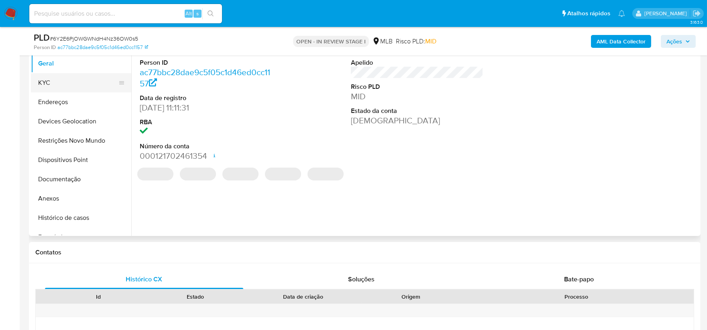
click at [67, 84] on button "KYC" at bounding box center [78, 82] width 94 height 19
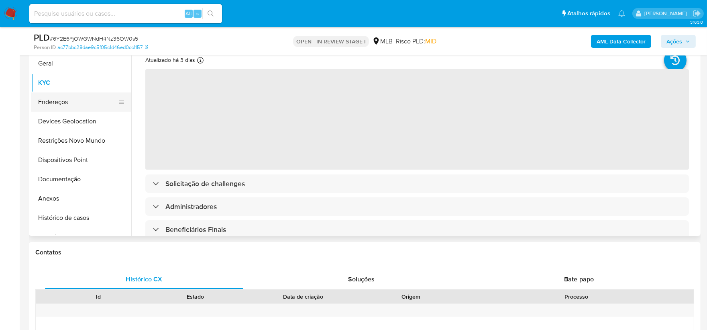
click at [69, 99] on button "Endereços" at bounding box center [78, 101] width 94 height 19
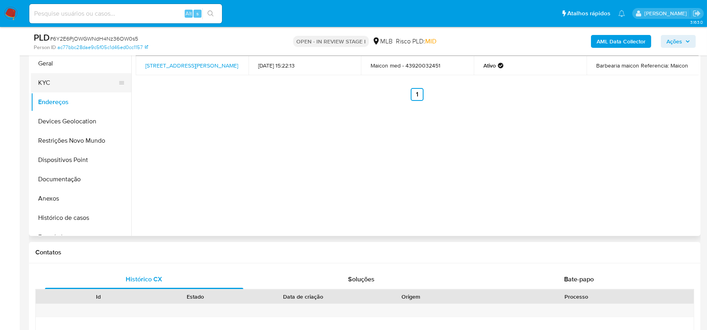
click at [67, 83] on button "KYC" at bounding box center [78, 82] width 94 height 19
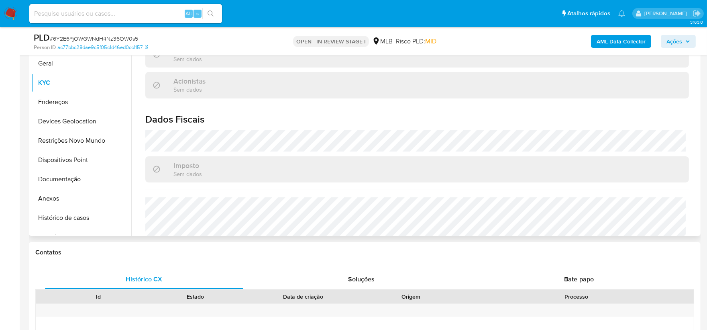
scroll to position [483, 0]
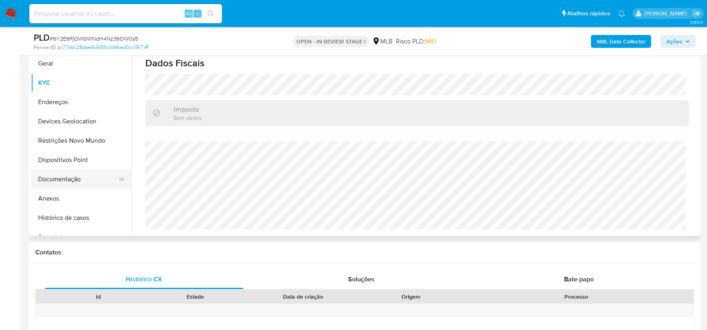
click at [99, 177] on button "Documentação" at bounding box center [78, 179] width 94 height 19
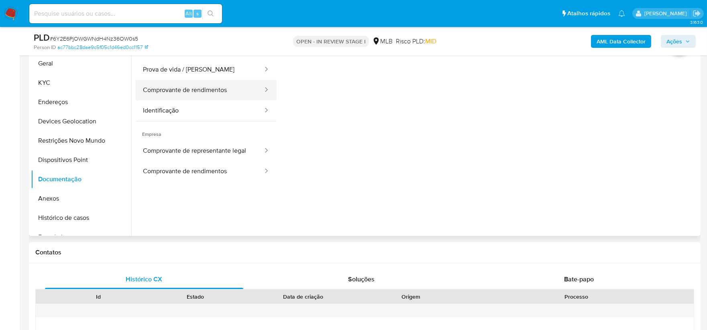
click at [199, 97] on button "Comprovante de rendimentos" at bounding box center [200, 90] width 128 height 20
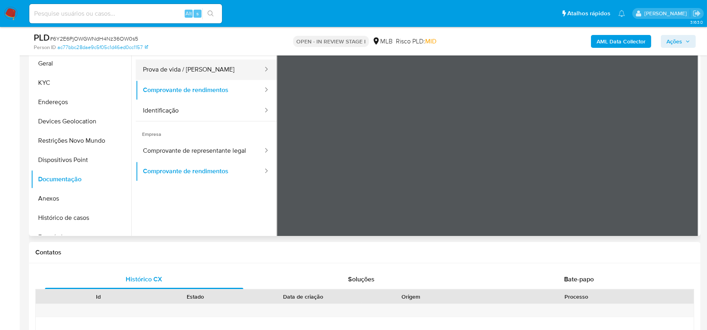
click at [201, 67] on button "Prova de vida / Selfie" at bounding box center [200, 69] width 128 height 20
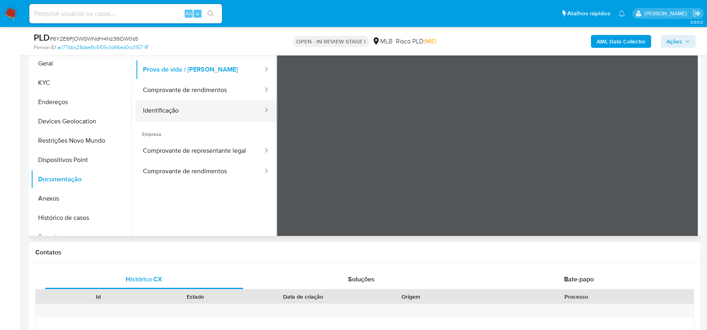
click at [182, 109] on button "Identificação" at bounding box center [200, 110] width 128 height 20
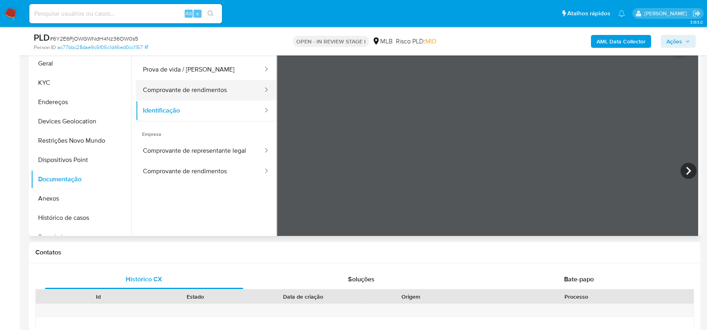
click at [198, 87] on button "Comprovante de rendimentos" at bounding box center [200, 90] width 128 height 20
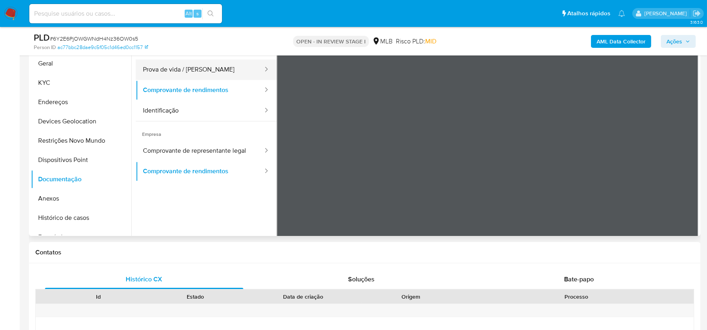
click at [219, 71] on button "Prova de vida / Selfie" at bounding box center [200, 69] width 128 height 20
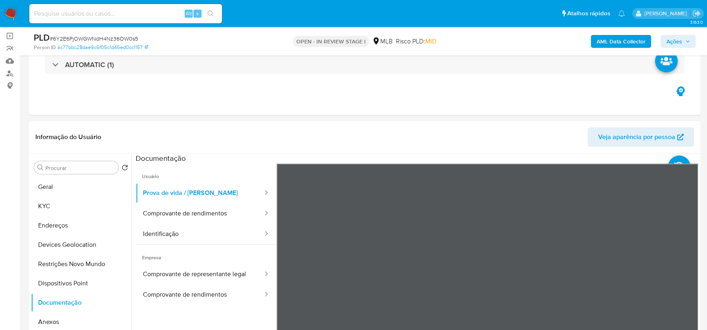
scroll to position [45, 0]
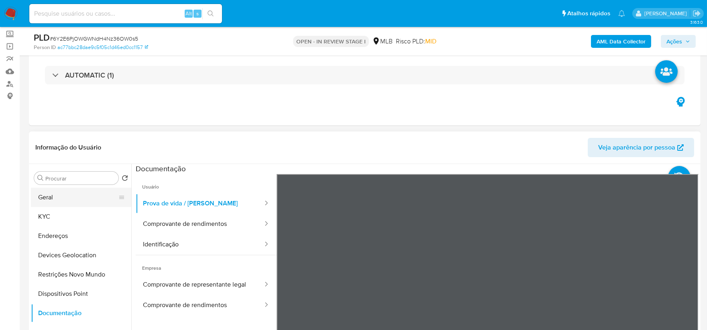
click at [64, 194] on button "Geral" at bounding box center [78, 197] width 94 height 19
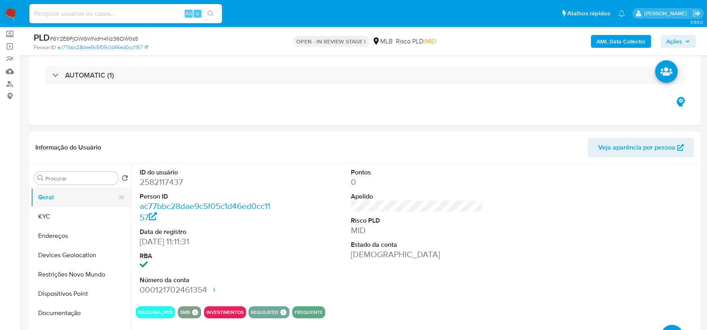
click at [78, 198] on button "Geral" at bounding box center [78, 197] width 94 height 19
click at [71, 207] on button "KYC" at bounding box center [78, 216] width 94 height 19
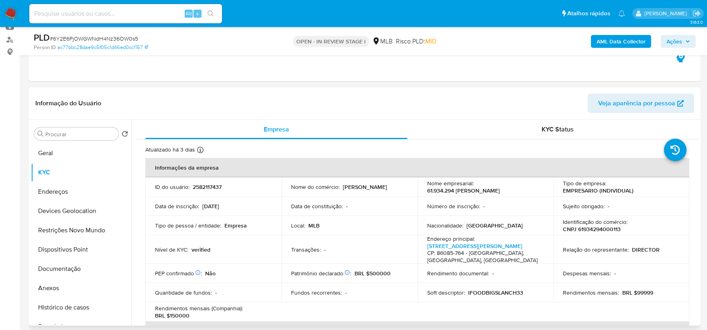
scroll to position [89, 0]
click at [95, 265] on button "Documentação" at bounding box center [78, 268] width 94 height 19
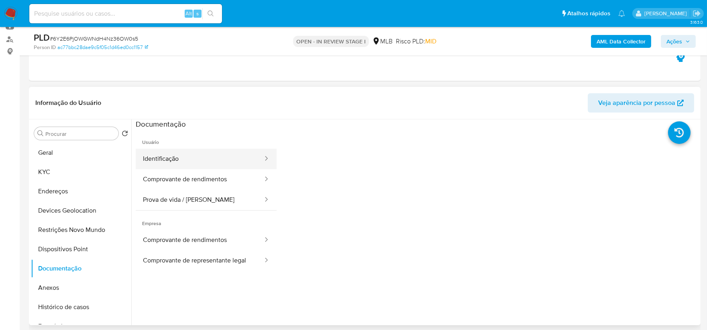
click at [197, 163] on button "Identificação" at bounding box center [200, 159] width 128 height 20
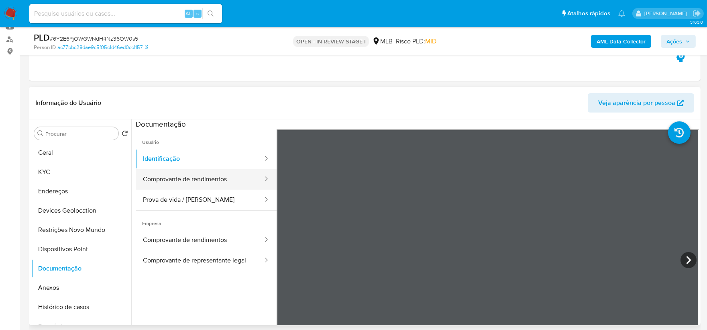
click at [219, 182] on button "Comprovante de rendimentos" at bounding box center [200, 179] width 128 height 20
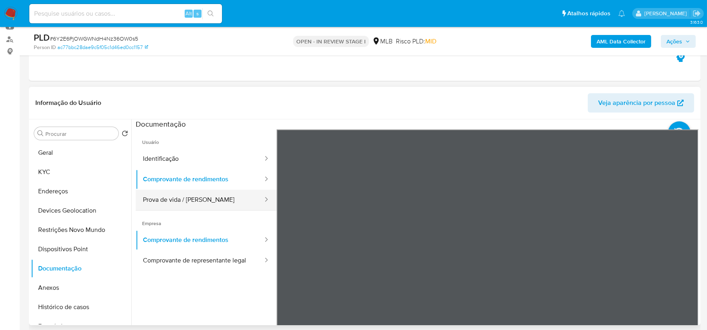
click at [183, 206] on button "Prova de vida / Selfie" at bounding box center [200, 200] width 128 height 20
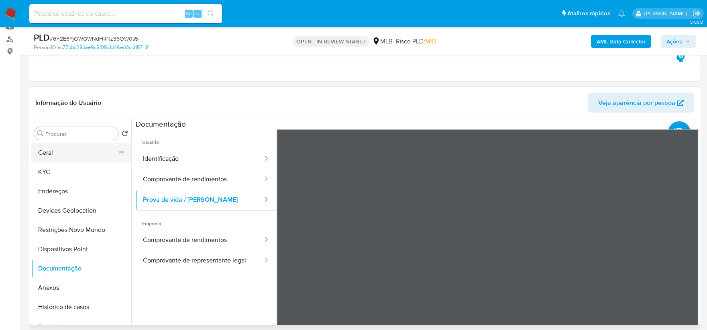
click at [61, 155] on button "Geral" at bounding box center [78, 152] width 94 height 19
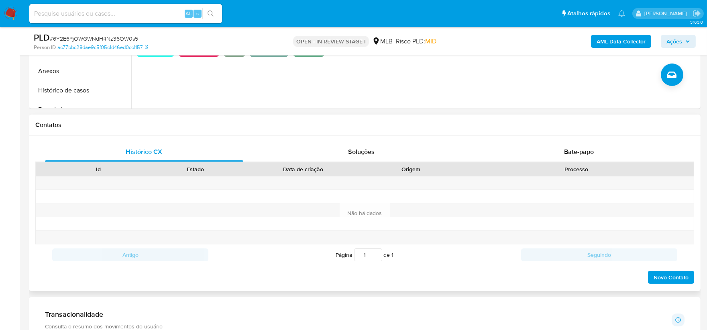
scroll to position [312, 0]
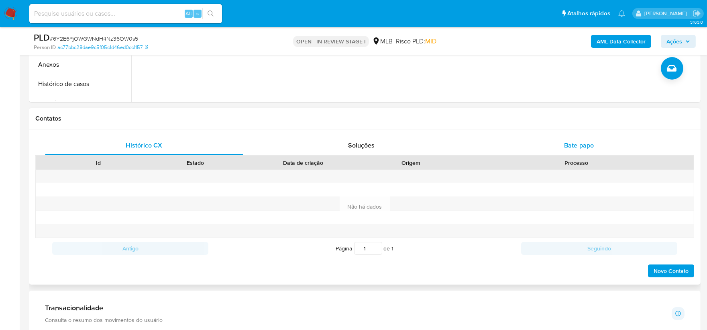
click at [579, 151] on div "Bate-papo" at bounding box center [579, 145] width 198 height 19
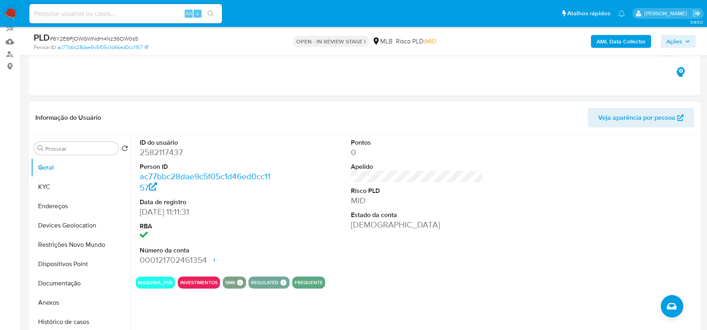
scroll to position [45, 0]
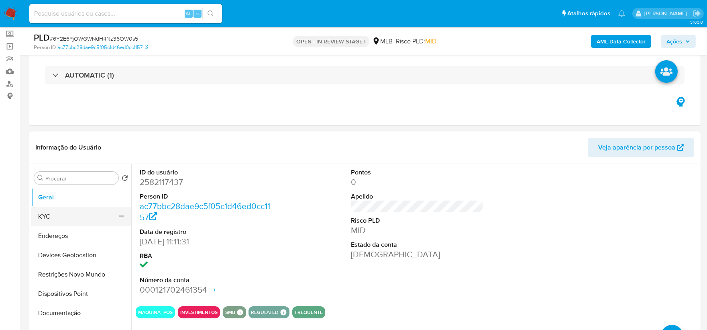
click at [69, 216] on button "KYC" at bounding box center [78, 216] width 94 height 19
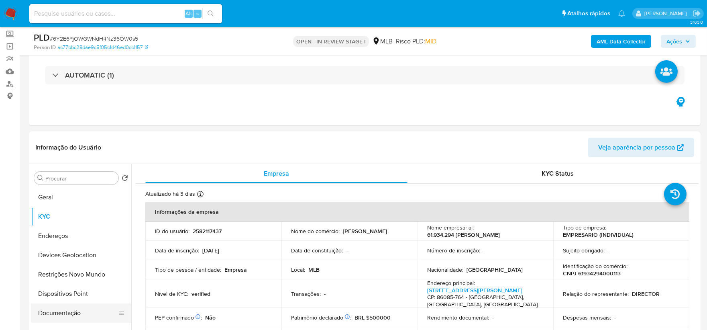
click at [86, 314] on button "Documentação" at bounding box center [78, 312] width 94 height 19
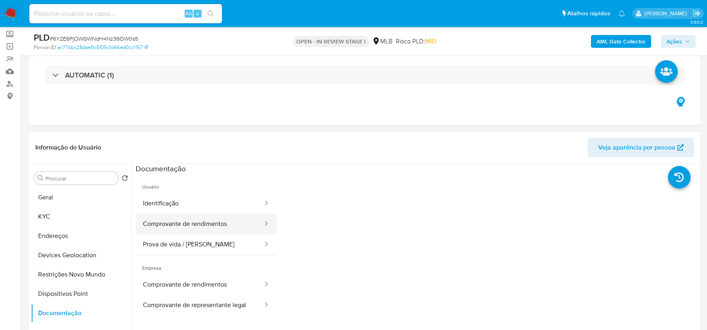
click at [224, 216] on button "Comprovante de rendimentos" at bounding box center [200, 224] width 128 height 20
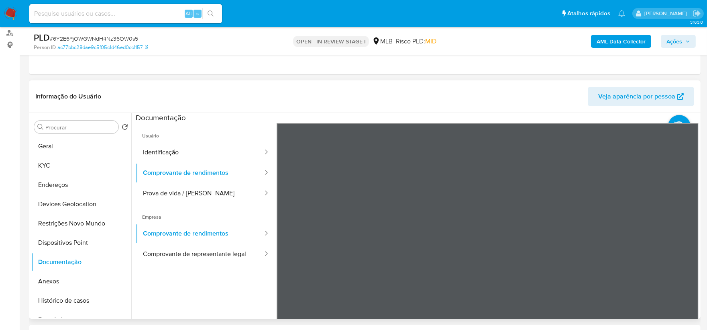
scroll to position [178, 0]
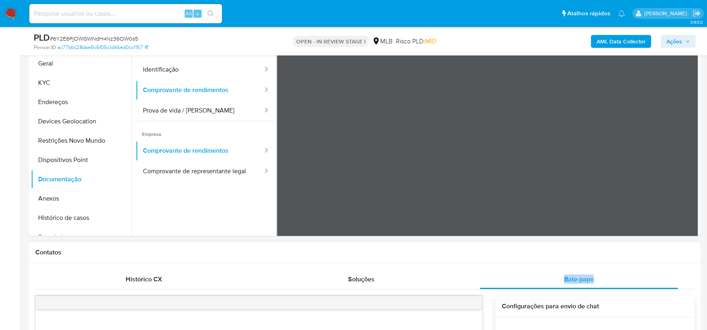
drag, startPoint x: 462, startPoint y: 267, endPoint x: 431, endPoint y: 296, distance: 42.1
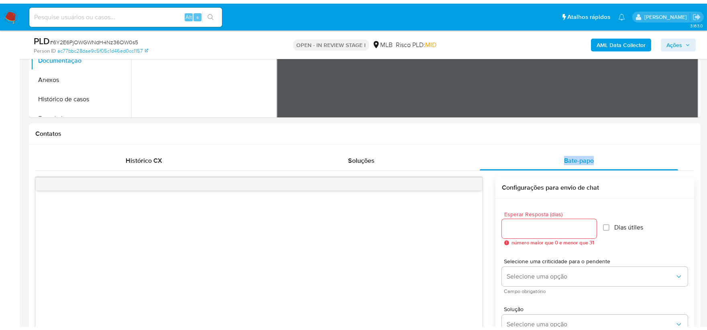
scroll to position [488, 0]
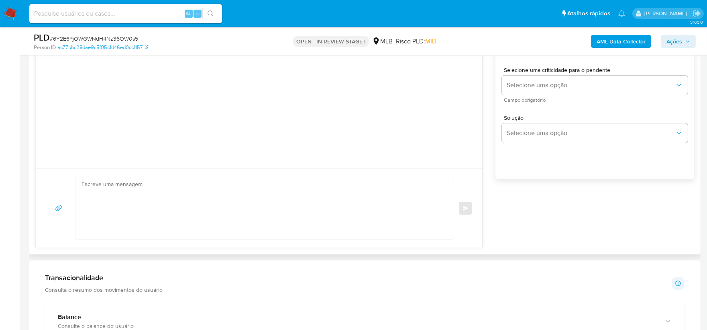
click at [342, 181] on textarea at bounding box center [263, 208] width 362 height 62
paste textarea "Olá! Estamos realizando uma verificação adicional de segurança em contas de usu…"
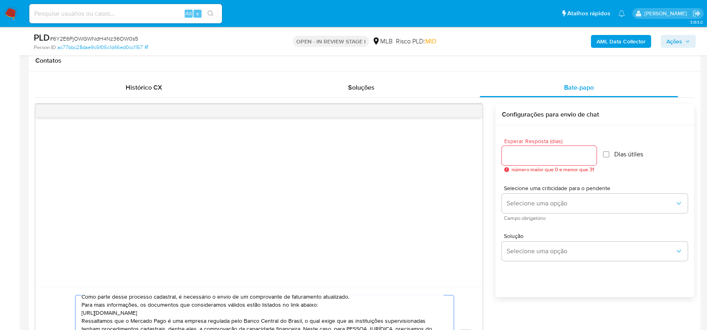
scroll to position [354, 0]
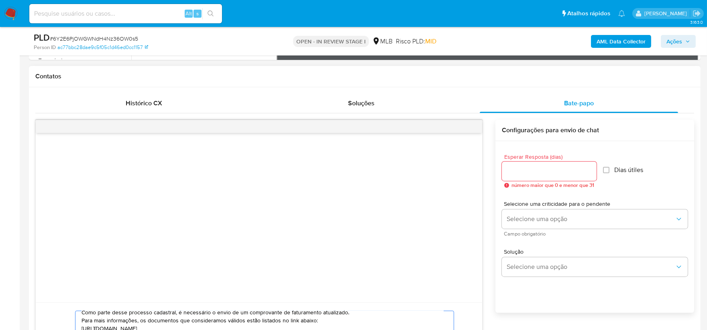
type textarea "Olá! Estamos realizando uma verificação adicional de segurança em contas de usu…"
click at [540, 177] on div at bounding box center [549, 170] width 95 height 19
click at [549, 168] on input "Esperar Resposta (dias)" at bounding box center [549, 171] width 95 height 10
type input "3"
click at [606, 172] on input "Dias útiles" at bounding box center [604, 170] width 6 height 6
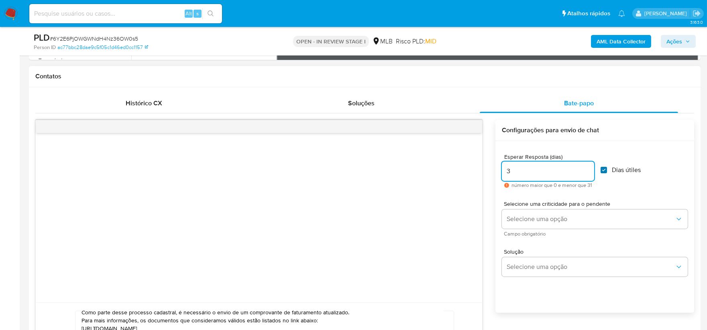
checkbox input "true"
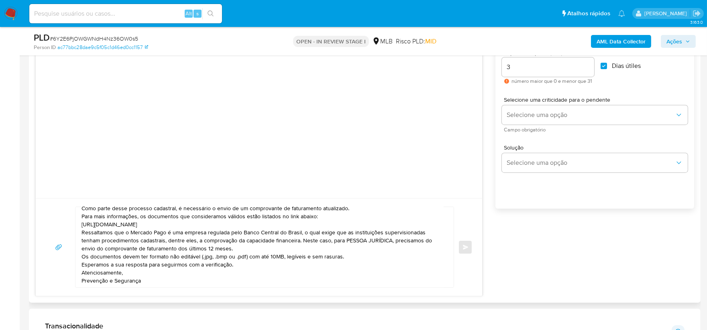
scroll to position [444, 0]
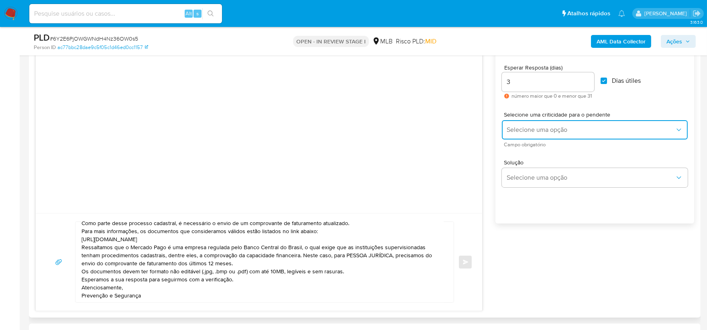
click at [540, 127] on span "Selecione uma opção" at bounding box center [591, 130] width 168 height 8
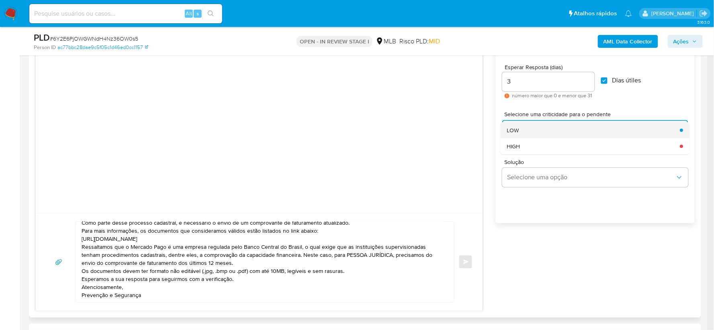
click at [544, 131] on div "LOW" at bounding box center [591, 130] width 168 height 16
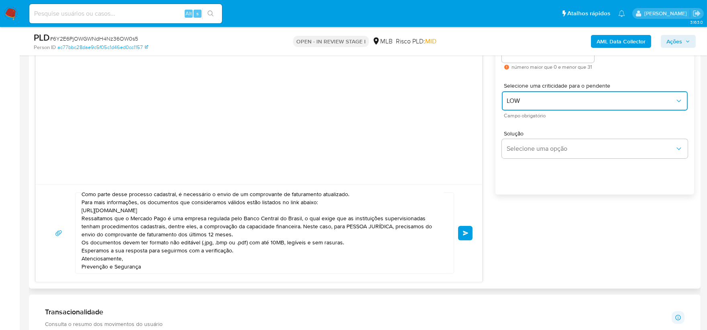
scroll to position [488, 0]
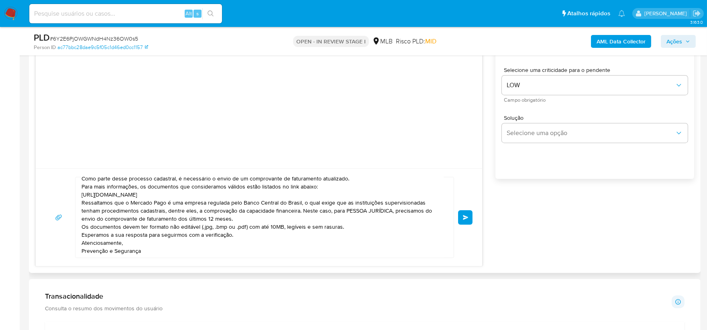
click at [464, 216] on span "common.send" at bounding box center [466, 217] width 6 height 5
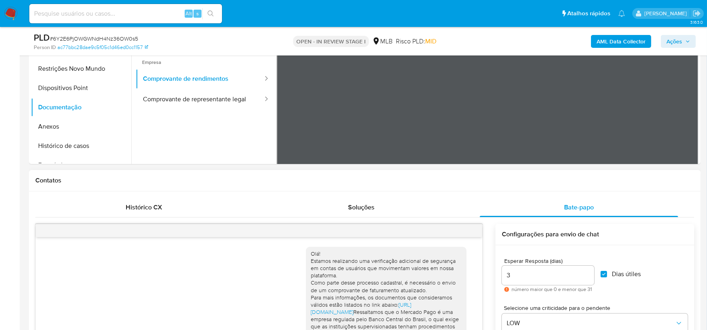
scroll to position [220, 0]
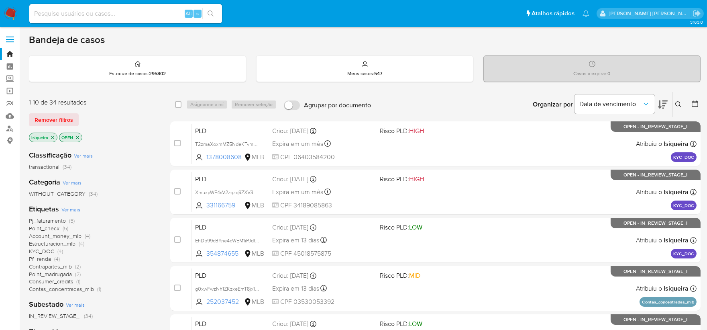
click at [78, 137] on icon "close-filter" at bounding box center [77, 137] width 3 height 3
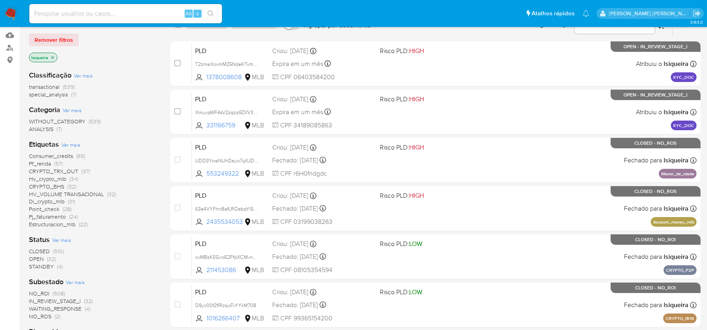
scroll to position [89, 0]
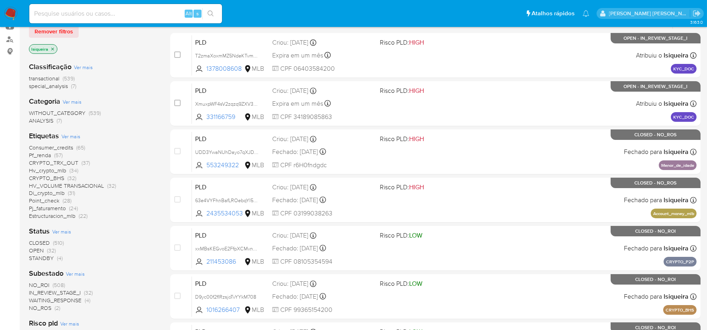
click at [38, 240] on span "CLOSED" at bounding box center [39, 243] width 21 height 8
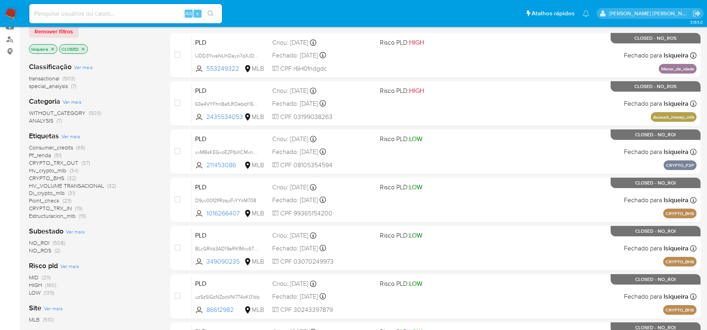
click at [85, 47] on icon "close-filter" at bounding box center [83, 49] width 5 height 5
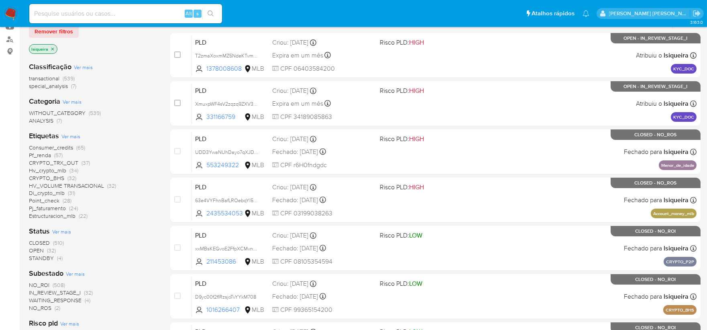
click at [39, 255] on span "STANDBY" at bounding box center [41, 258] width 25 height 8
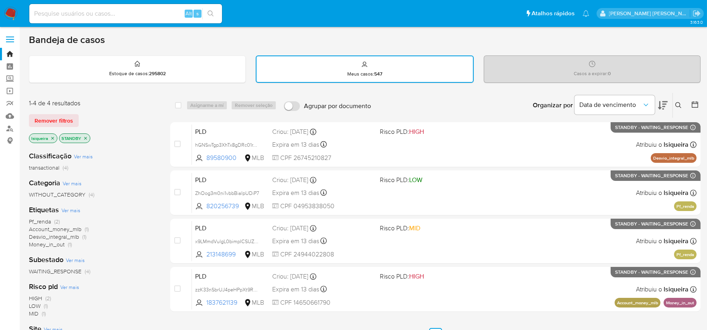
click at [697, 101] on icon at bounding box center [695, 104] width 8 height 8
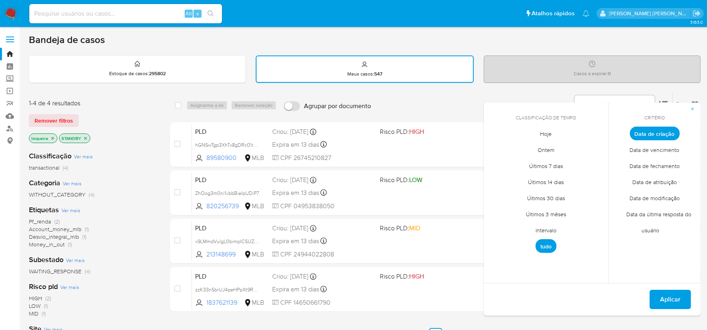
click at [659, 151] on span "Data de vencimento" at bounding box center [655, 150] width 67 height 16
drag, startPoint x: 657, startPoint y: 163, endPoint x: 634, endPoint y: 160, distance: 23.5
click at [656, 164] on span "Data de fechamento" at bounding box center [654, 166] width 67 height 16
click at [548, 133] on span "Hoje" at bounding box center [546, 134] width 29 height 16
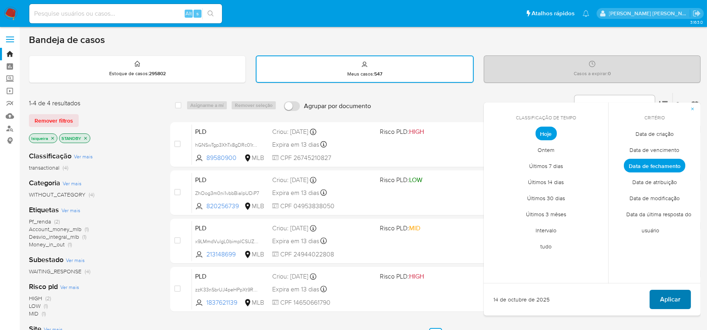
click at [676, 297] on span "Aplicar" at bounding box center [670, 299] width 20 height 18
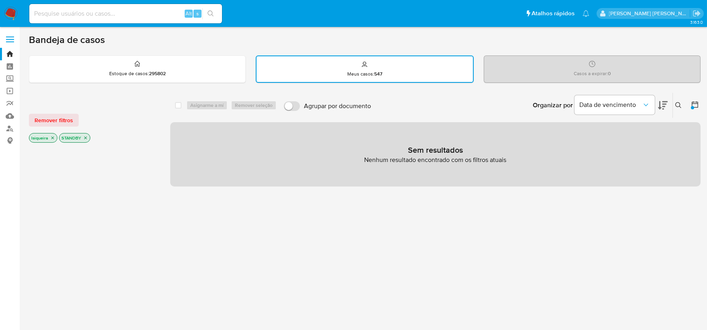
click at [699, 101] on button at bounding box center [696, 105] width 10 height 10
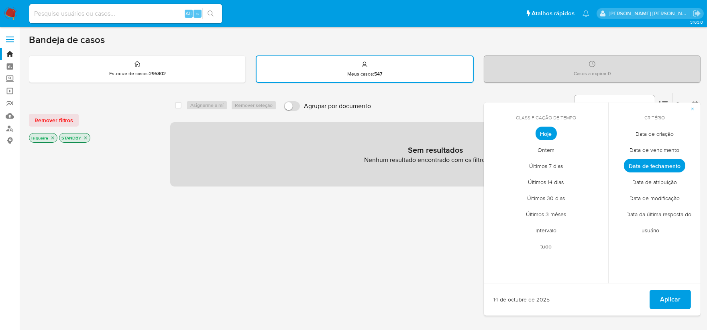
click at [646, 193] on span "Data de modificação" at bounding box center [654, 198] width 67 height 16
click at [669, 288] on div "14 de octubre de 2025 Aplicar" at bounding box center [592, 299] width 217 height 33
click at [669, 295] on span "Aplicar" at bounding box center [670, 299] width 20 height 18
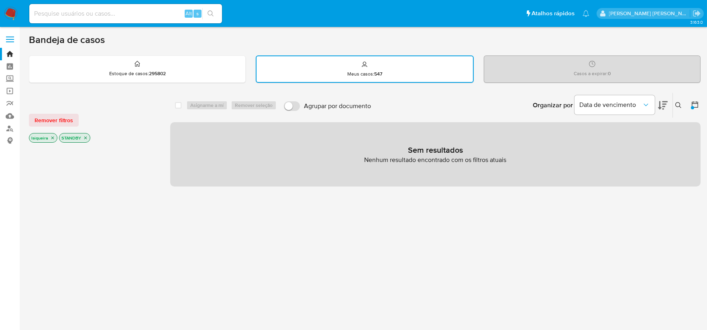
click at [699, 100] on icon at bounding box center [695, 104] width 8 height 8
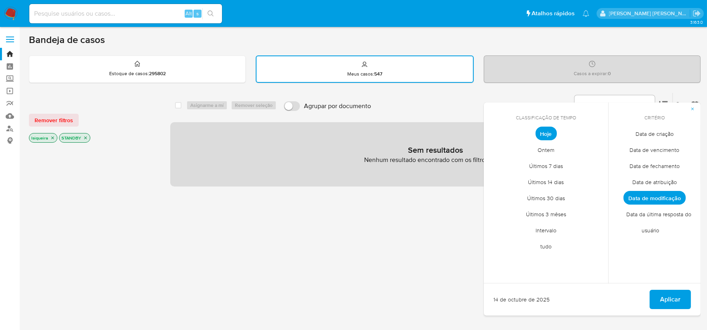
click at [551, 247] on span "tudo" at bounding box center [546, 246] width 28 height 16
click at [669, 303] on span "Aplicar" at bounding box center [670, 299] width 20 height 18
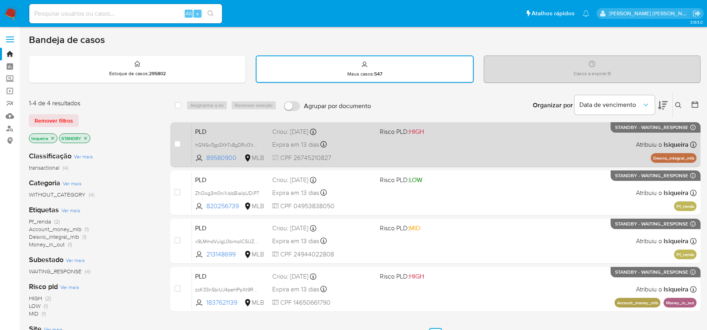
click at [533, 151] on div "PLD hGNSwTgp3XhTx8gDRc01rT03 89580900 MLB Risco PLD: HIGH Criou: [DATE] Criou: …" at bounding box center [444, 144] width 505 height 41
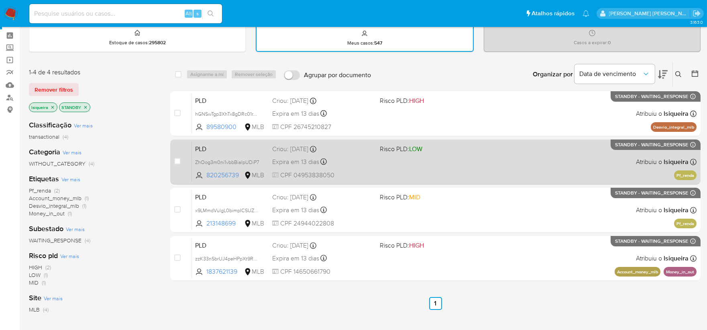
scroll to position [45, 0]
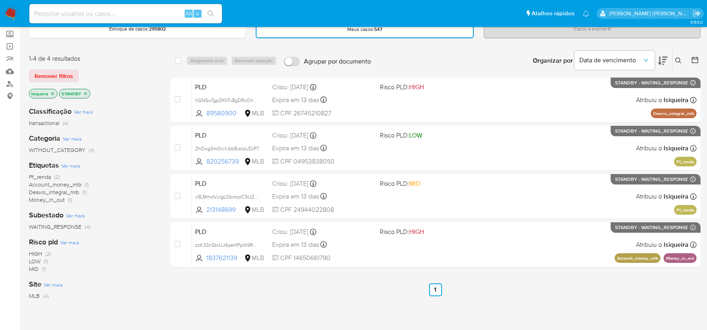
click at [84, 91] on icon "close-filter" at bounding box center [85, 93] width 5 height 5
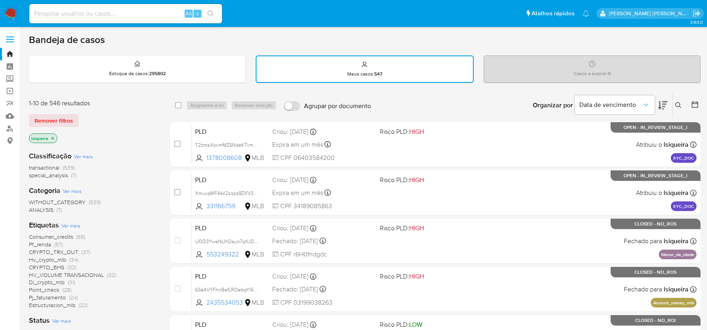
click at [130, 13] on input at bounding box center [125, 13] width 193 height 10
paste input "272723355"
type input "272723355"
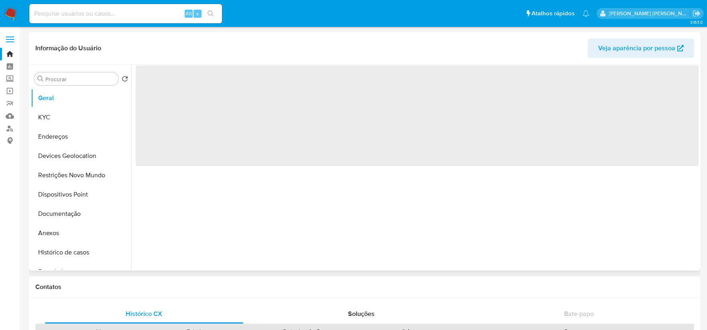
select select "10"
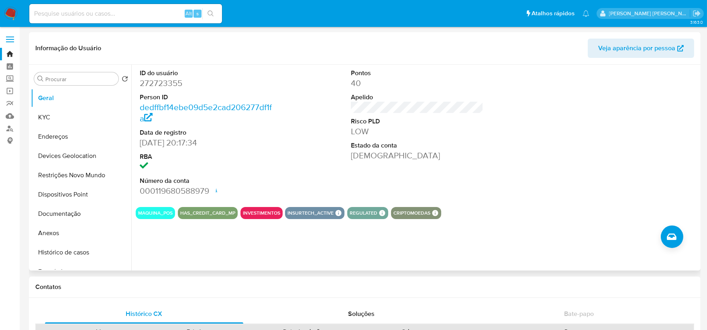
click at [11, 12] on img at bounding box center [11, 14] width 14 height 14
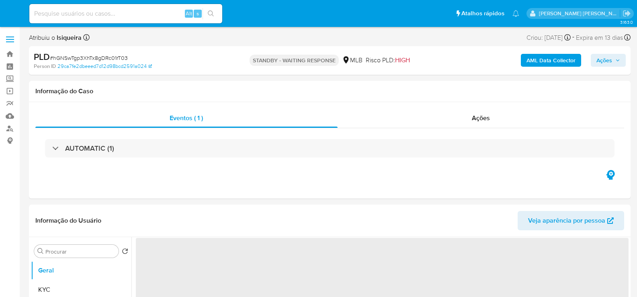
select select "10"
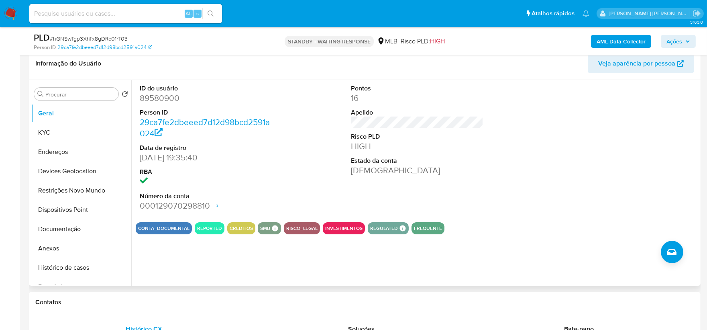
scroll to position [134, 0]
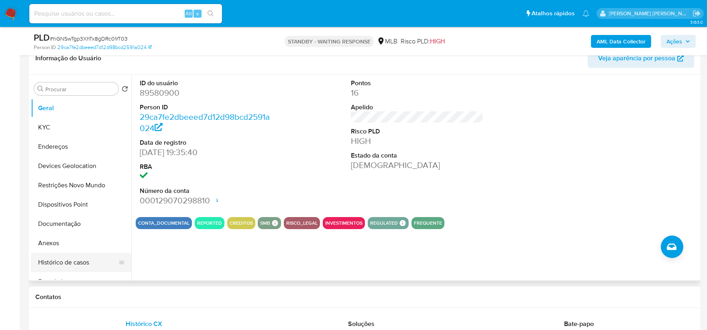
click at [75, 258] on button "Histórico de casos" at bounding box center [78, 262] width 94 height 19
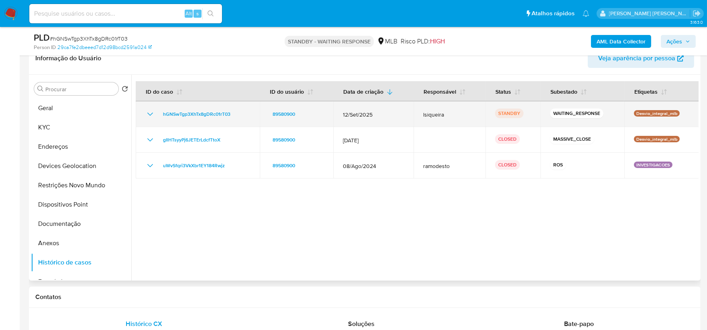
click at [149, 114] on icon "Mostrar/Ocultar" at bounding box center [150, 113] width 6 height 3
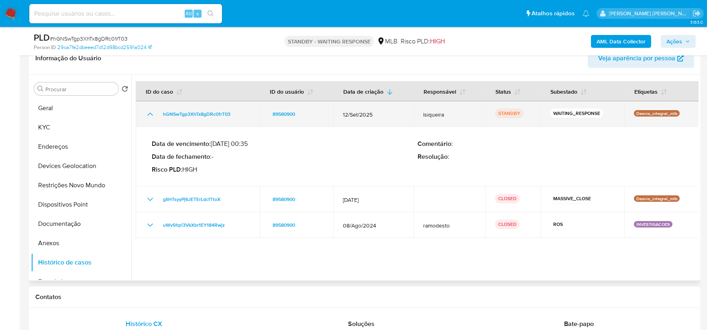
click at [149, 114] on icon "Mostrar/Ocultar" at bounding box center [150, 114] width 10 height 10
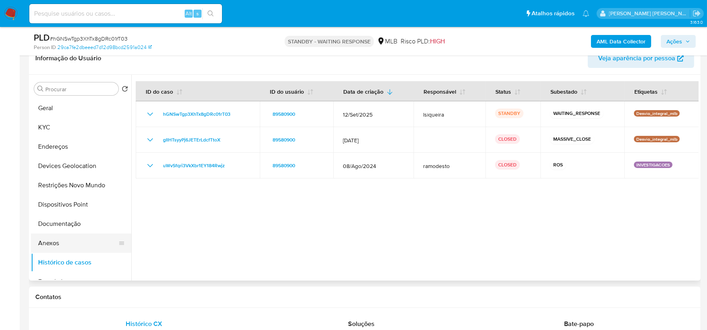
click at [44, 243] on button "Anexos" at bounding box center [78, 242] width 94 height 19
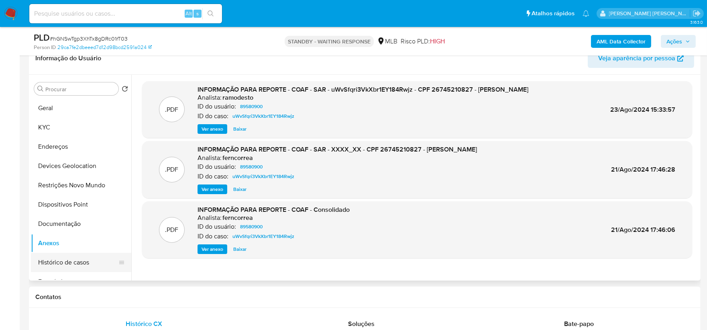
click at [67, 267] on button "Histórico de casos" at bounding box center [78, 262] width 94 height 19
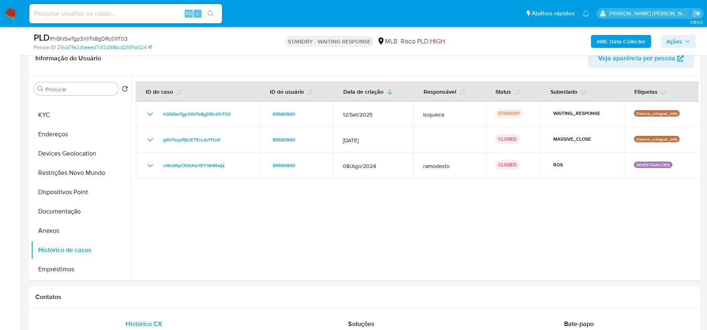
scroll to position [0, 0]
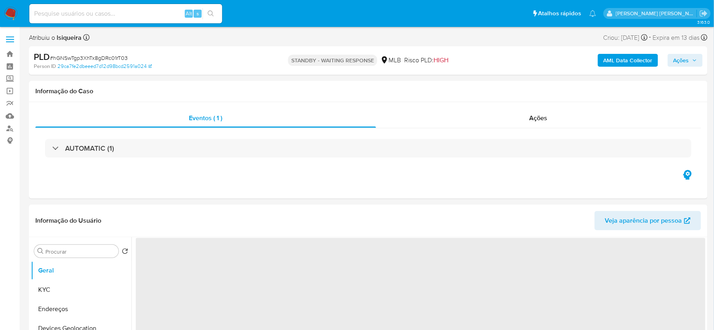
select select "10"
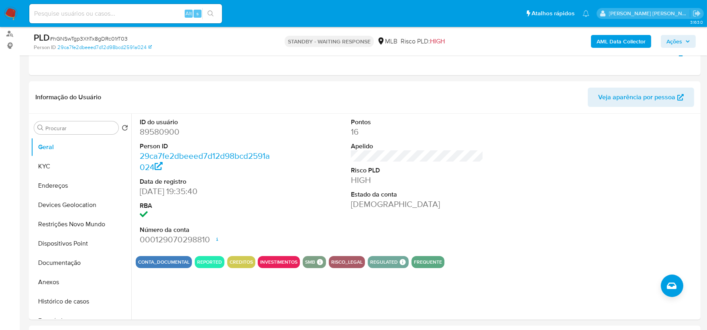
scroll to position [89, 0]
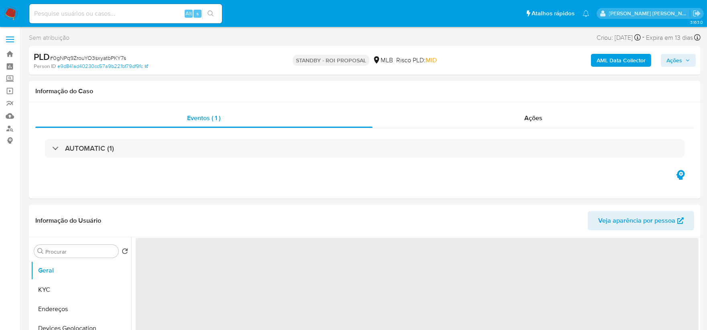
select select "10"
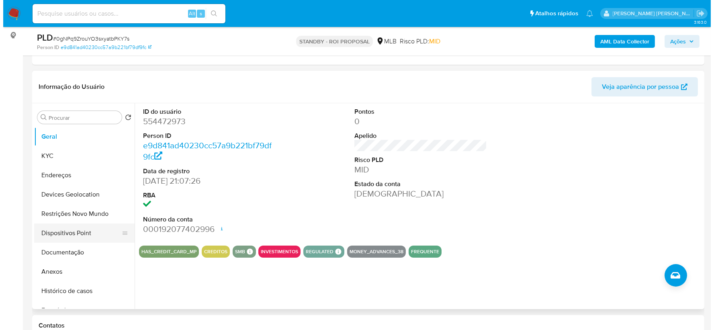
scroll to position [134, 0]
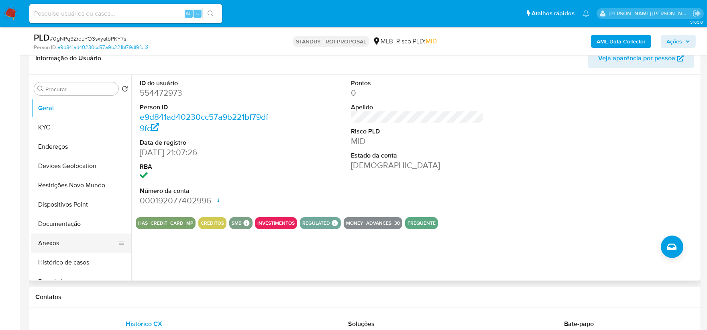
click at [80, 251] on button "Anexos" at bounding box center [78, 242] width 94 height 19
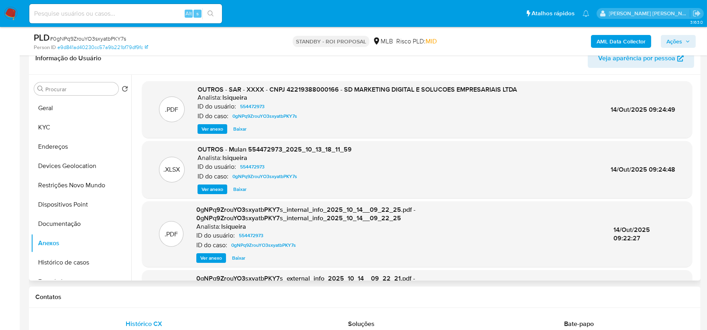
click at [210, 129] on span "Ver anexo" at bounding box center [213, 129] width 22 height 8
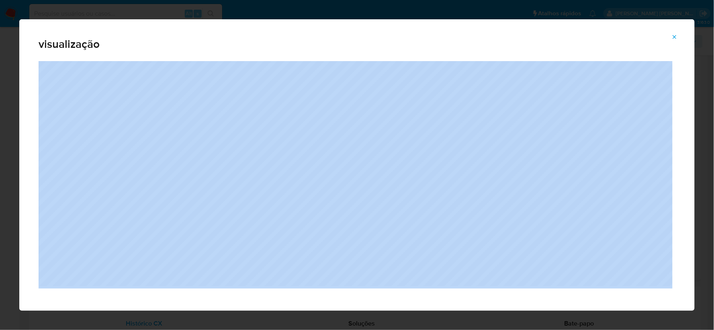
click at [99, 38] on div "visualização" at bounding box center [356, 40] width 675 height 42
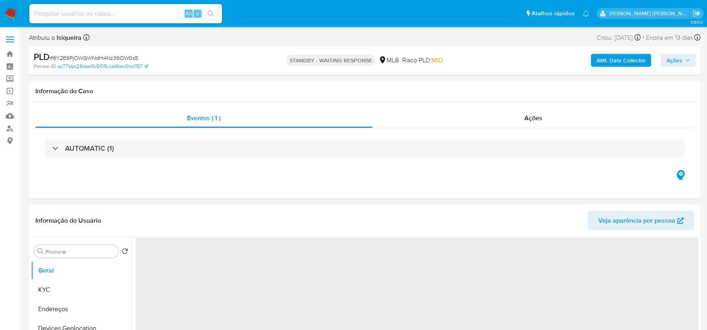
click at [94, 54] on span "# 6Y2E6PjOWGWNdH4Nz36OW0s5" at bounding box center [94, 58] width 88 height 8
click at [93, 59] on span "# 6Y2E6PjOWGWNdH4Nz36OW0s5" at bounding box center [94, 58] width 88 height 8
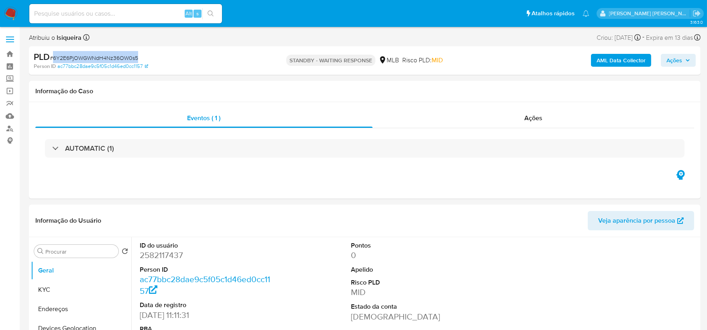
click at [93, 59] on span "# 6Y2E6PjOWGWNdH4Nz36OW0s5" at bounding box center [94, 58] width 88 height 8
select select "10"
copy span "6Y2E6PjOWGWNdH4Nz36OW0s5"
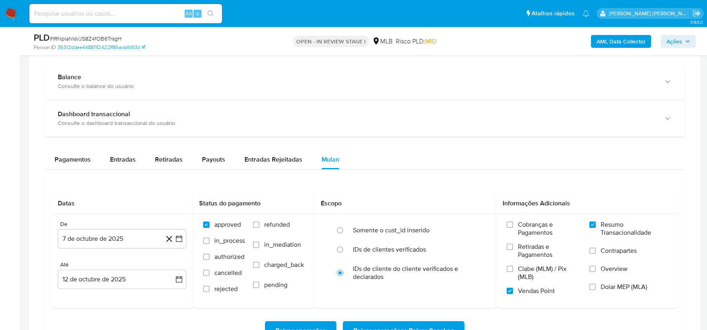
scroll to position [521, 0]
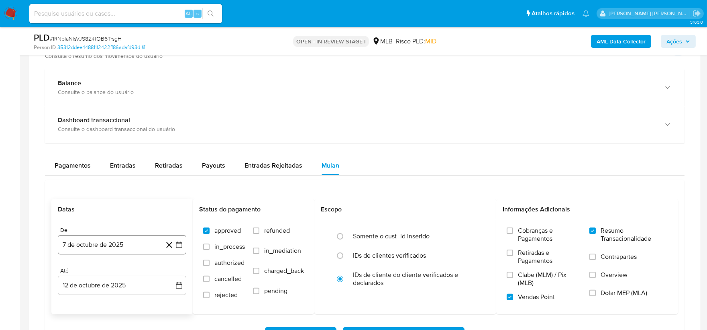
click at [94, 249] on button "7 de octubre de 2025" at bounding box center [122, 244] width 129 height 19
click at [136, 167] on button "10" at bounding box center [138, 168] width 13 height 13
click at [127, 286] on button "14 de octubre de 2025" at bounding box center [122, 285] width 129 height 19
click at [169, 210] on button "12" at bounding box center [170, 208] width 13 height 13
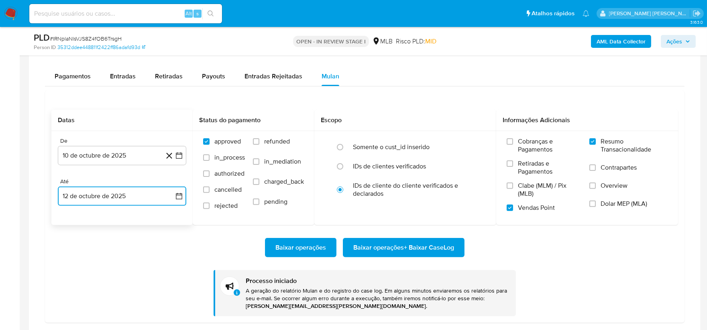
scroll to position [611, 0]
click at [431, 245] on span "Baixar operações + Baixar CaseLog" at bounding box center [404, 247] width 101 height 18
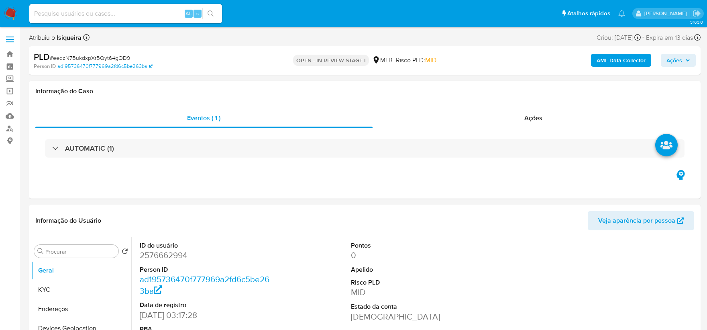
select select "10"
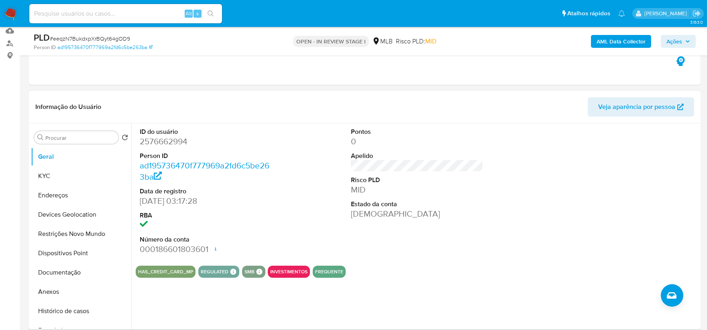
scroll to position [89, 0]
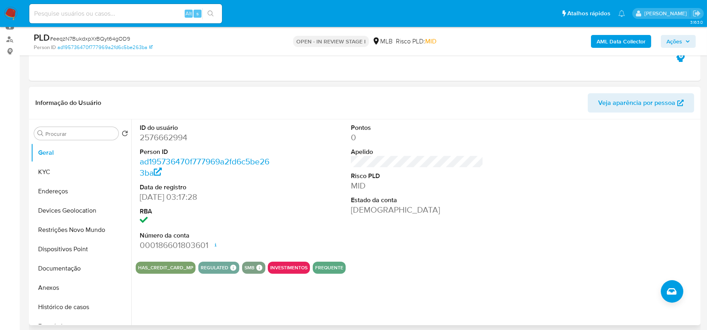
click at [398, 225] on div "Pontos 0 Apelido Risco PLD MID Estado da conta [DEMOGRAPHIC_DATA]" at bounding box center [417, 187] width 141 height 136
click at [67, 169] on button "KYC" at bounding box center [78, 171] width 94 height 19
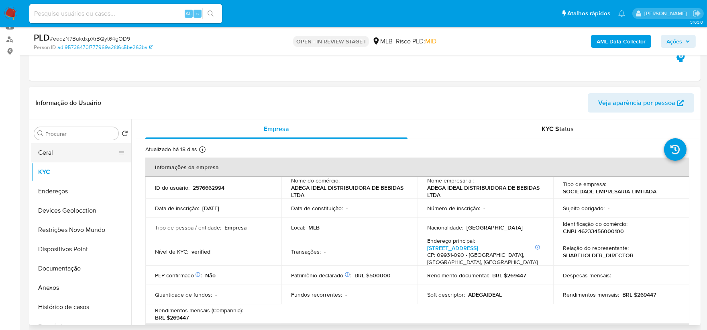
click at [74, 151] on button "Geral" at bounding box center [78, 152] width 94 height 19
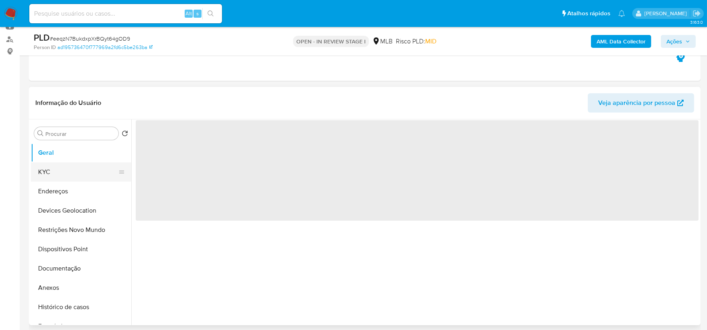
click at [73, 164] on button "KYC" at bounding box center [78, 171] width 94 height 19
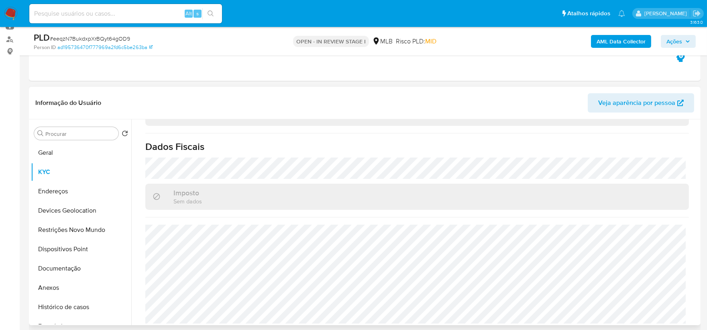
scroll to position [493, 0]
click at [51, 154] on button "Geral" at bounding box center [78, 152] width 94 height 19
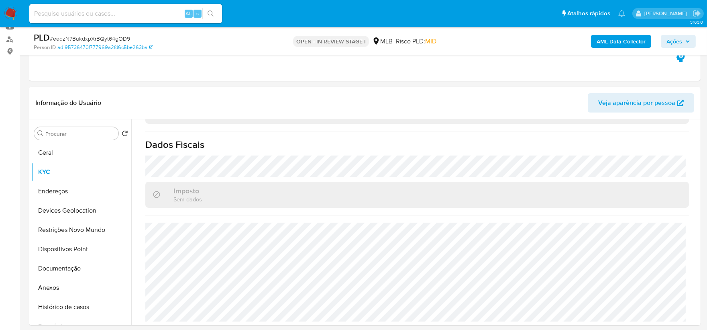
scroll to position [0, 0]
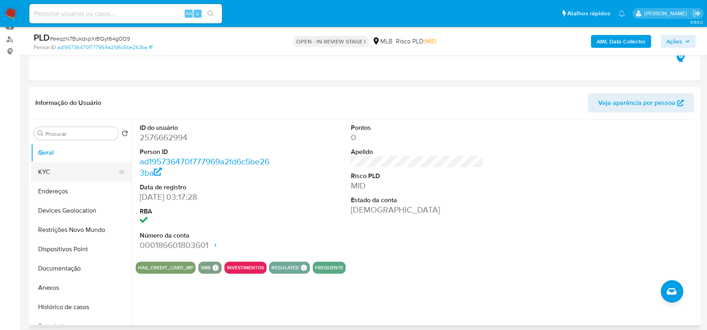
click at [55, 168] on button "KYC" at bounding box center [78, 171] width 94 height 19
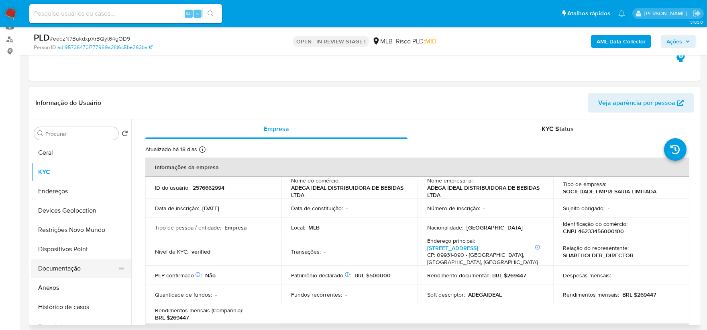
click at [76, 267] on button "Documentação" at bounding box center [78, 268] width 94 height 19
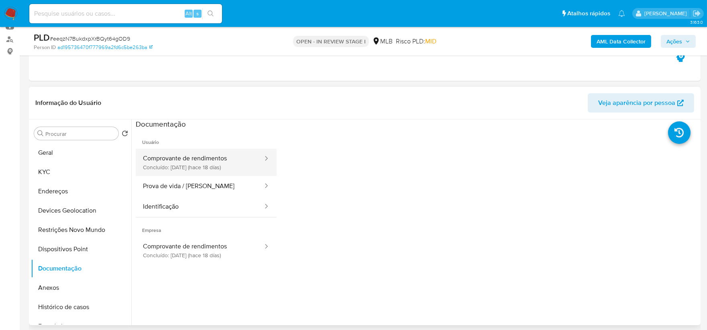
click at [215, 164] on button "Comprovante de rendimentos Concluído: [DATE] (hace 18 días)" at bounding box center [200, 162] width 128 height 27
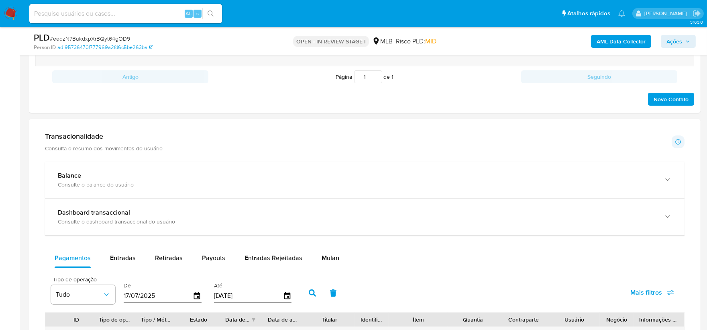
scroll to position [491, 0]
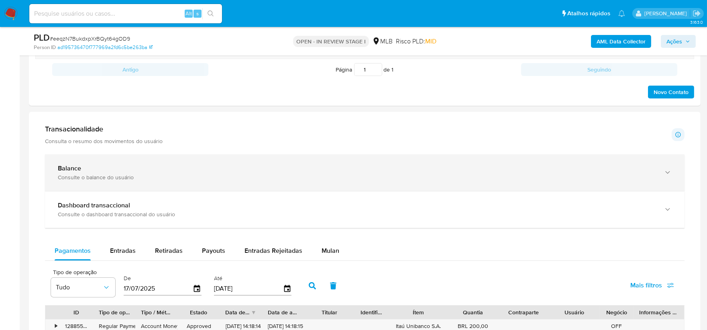
click at [189, 172] on div "Balance" at bounding box center [357, 168] width 598 height 8
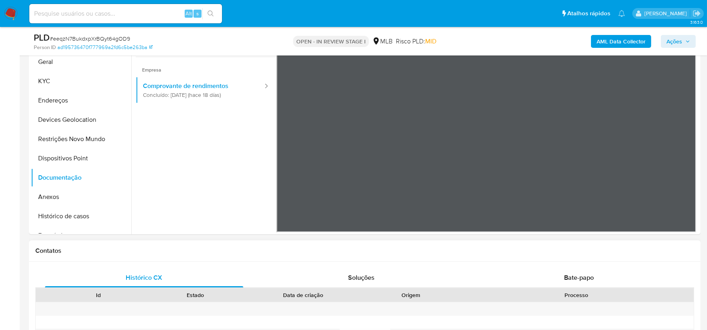
scroll to position [178, 0]
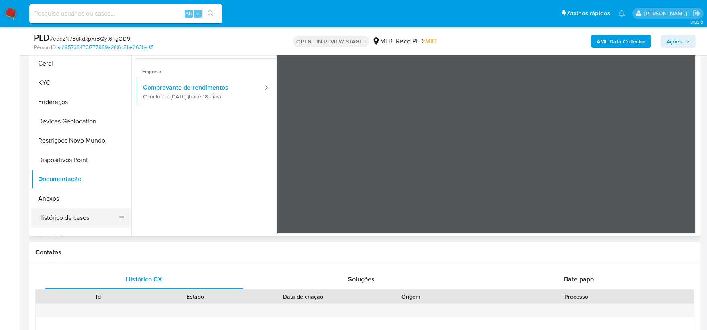
click at [70, 213] on button "Histórico de casos" at bounding box center [78, 217] width 94 height 19
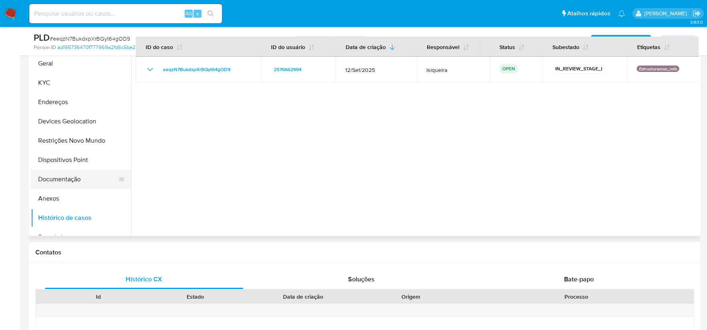
click at [61, 181] on button "Documentação" at bounding box center [78, 179] width 94 height 19
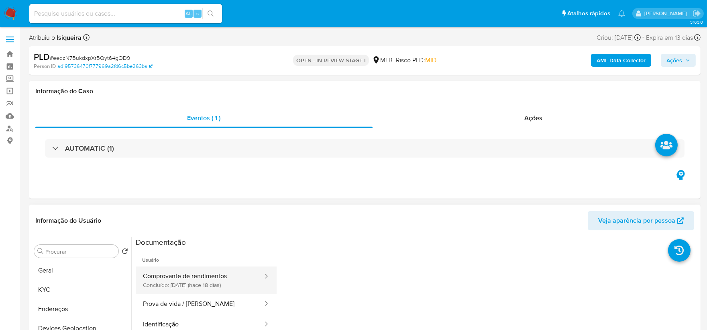
click at [182, 282] on button "Comprovante de rendimentos Concluído: 26/09/2025 (hace 18 días)" at bounding box center [200, 279] width 128 height 27
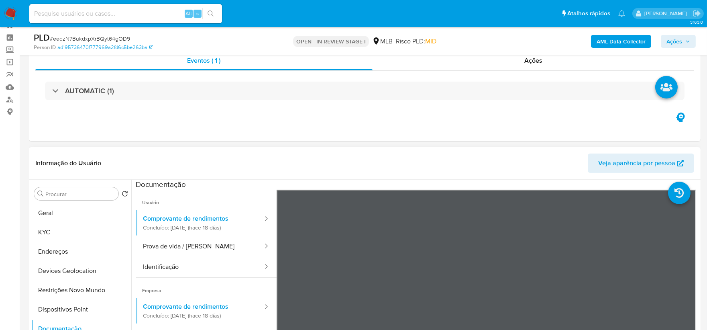
scroll to position [45, 0]
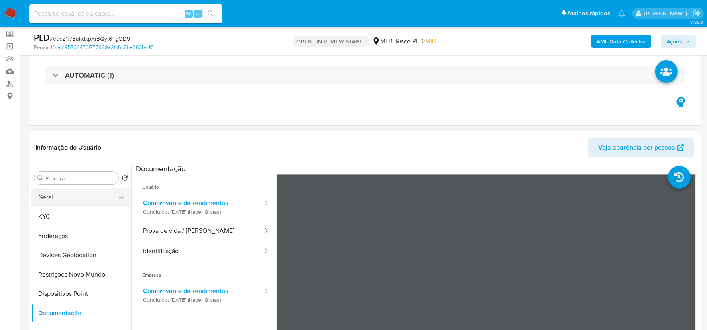
click at [78, 198] on button "Geral" at bounding box center [78, 197] width 94 height 19
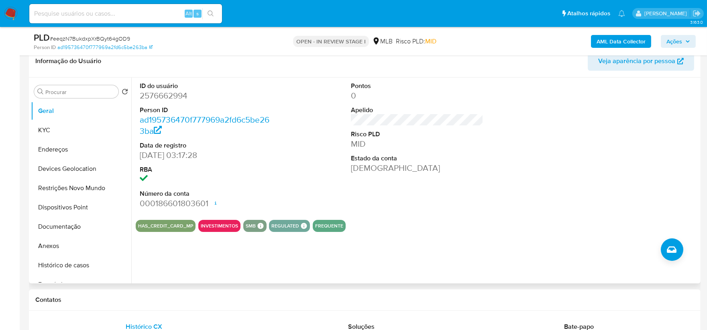
scroll to position [134, 0]
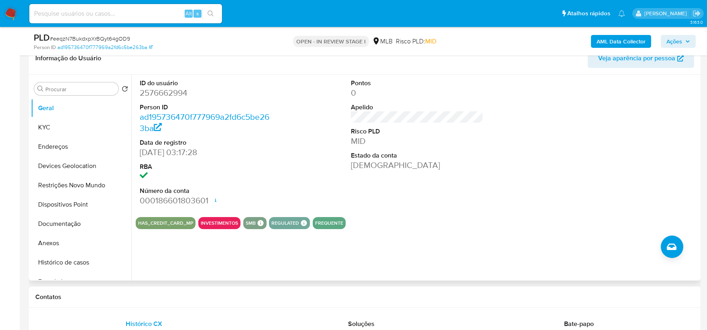
click at [476, 207] on div "Pontos 0 Apelido Risco PLD MID Estado da conta Ativa" at bounding box center [417, 143] width 141 height 136
click at [51, 129] on button "KYC" at bounding box center [78, 127] width 94 height 19
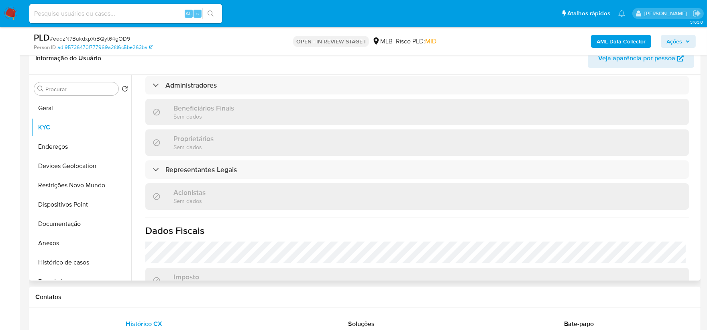
scroll to position [446, 0]
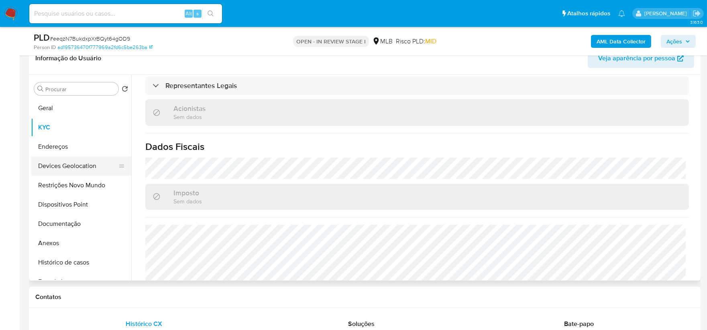
drag, startPoint x: 73, startPoint y: 149, endPoint x: 72, endPoint y: 157, distance: 8.0
click at [73, 149] on button "Endereços" at bounding box center [81, 146] width 100 height 19
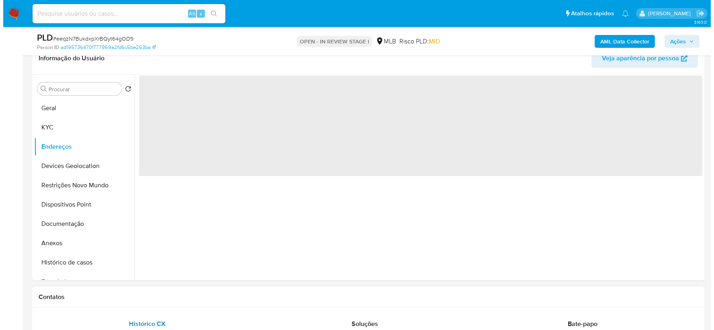
scroll to position [0, 0]
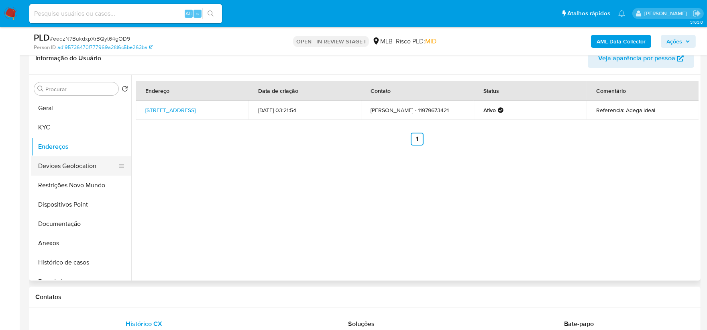
click at [55, 171] on button "Devices Geolocation" at bounding box center [78, 165] width 94 height 19
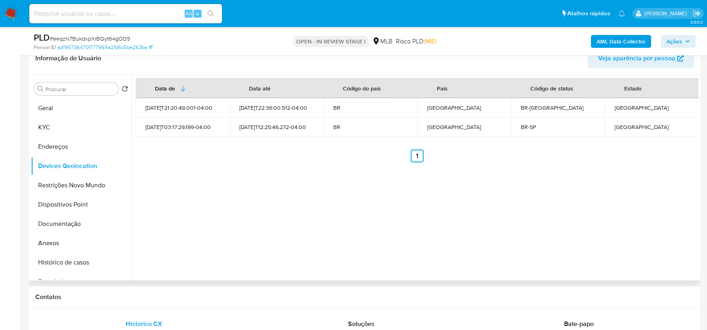
click at [225, 193] on div "Data de Data até Código do país País Código de status Estado 2025-09-15T21:20:4…" at bounding box center [415, 178] width 568 height 206
click at [90, 189] on button "Restrições Novo Mundo" at bounding box center [78, 185] width 94 height 19
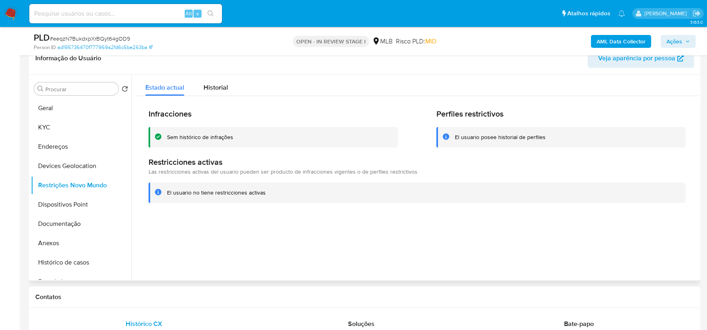
click at [393, 264] on div at bounding box center [415, 178] width 568 height 206
click at [75, 202] on button "Dispositivos Point" at bounding box center [78, 204] width 94 height 19
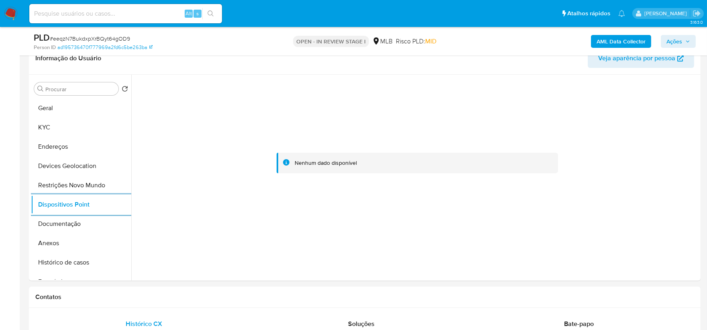
click at [644, 45] on b "AML Data Collector" at bounding box center [621, 41] width 49 height 13
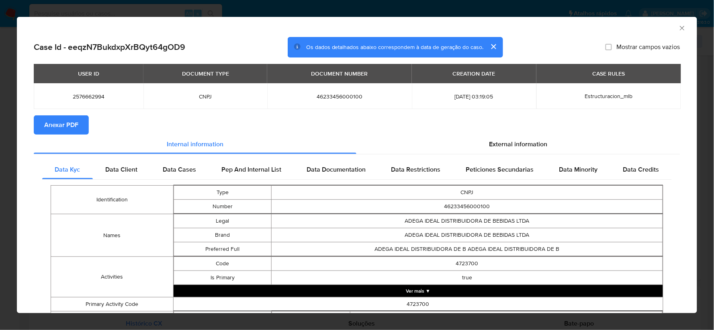
click at [66, 129] on span "Anexar PDF" at bounding box center [61, 125] width 34 height 18
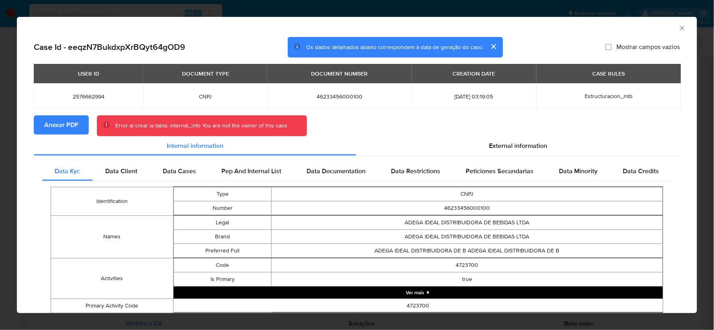
click at [680, 26] on icon "Fechar a janela" at bounding box center [682, 28] width 4 height 4
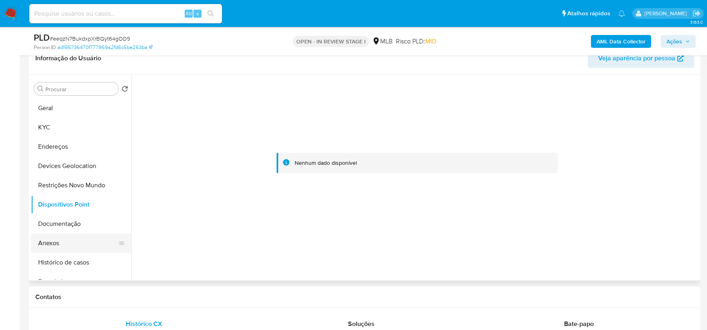
click at [69, 245] on button "Anexos" at bounding box center [78, 242] width 94 height 19
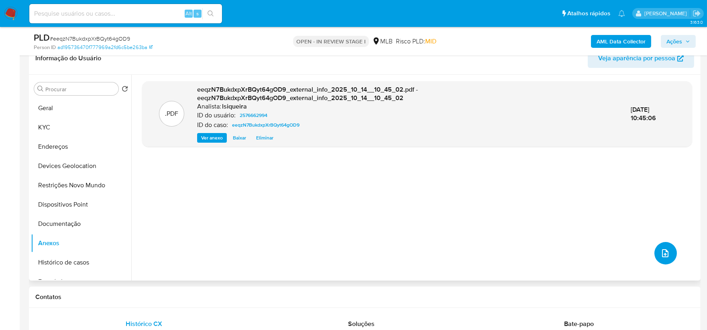
click at [665, 248] on span "upload-file" at bounding box center [665, 253] width 9 height 10
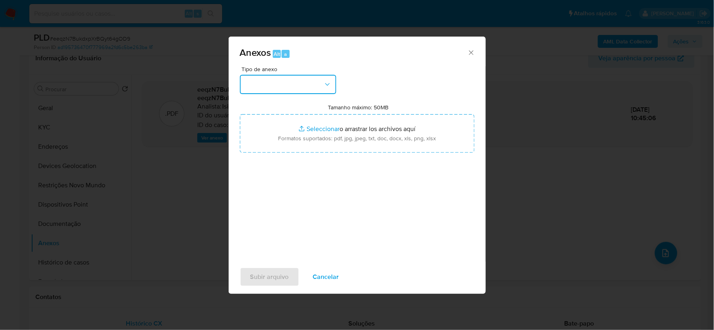
click at [318, 86] on button "button" at bounding box center [288, 84] width 96 height 19
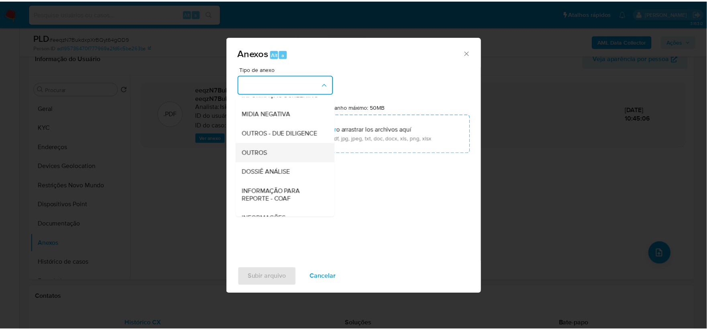
scroll to position [89, 0]
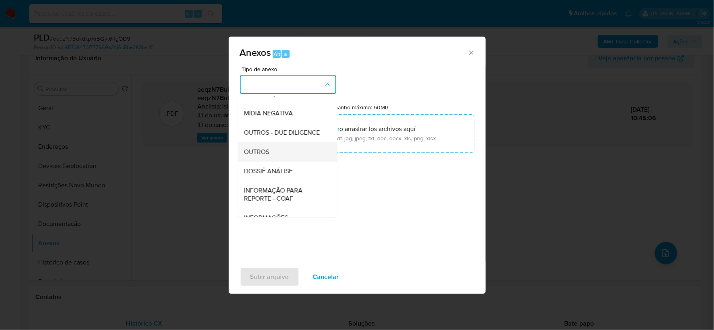
click at [272, 161] on div "OUTROS" at bounding box center [285, 151] width 82 height 19
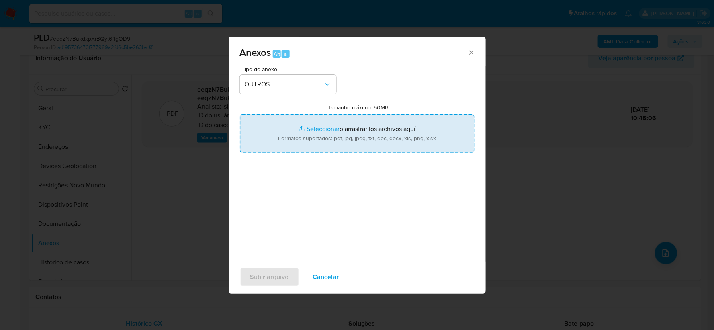
click at [301, 134] on input "Tamanho máximo: 50MB Seleccionar archivos" at bounding box center [357, 133] width 235 height 39
type input "C:\fakepath\Mulan 2576662994_2025_10_13_18_12_20.xlsx"
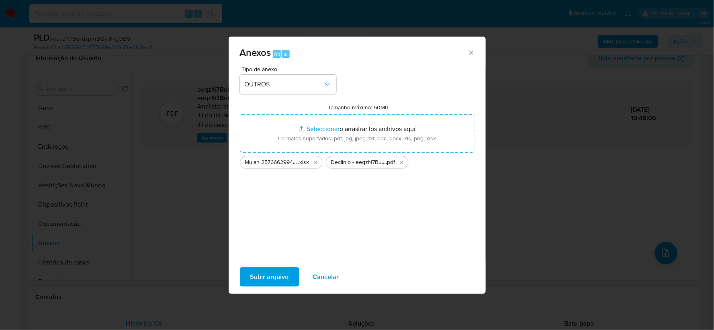
click at [270, 274] on span "Subir arquivo" at bounding box center [269, 277] width 39 height 18
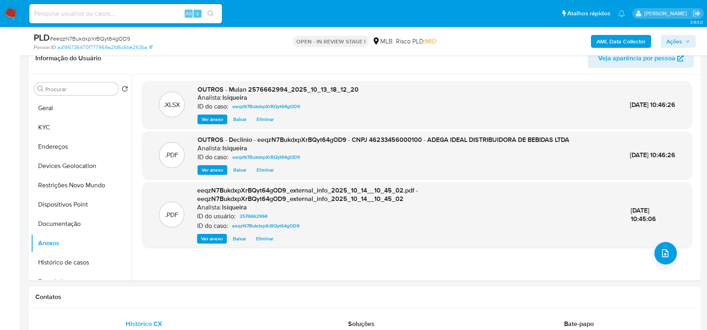
click at [677, 42] on span "Ações" at bounding box center [675, 41] width 16 height 13
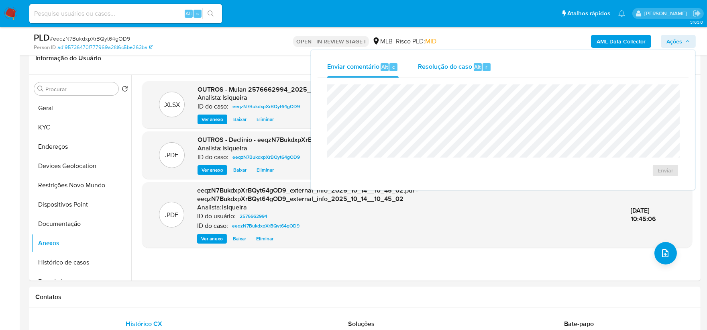
click at [457, 66] on span "Resolução do caso" at bounding box center [445, 66] width 54 height 9
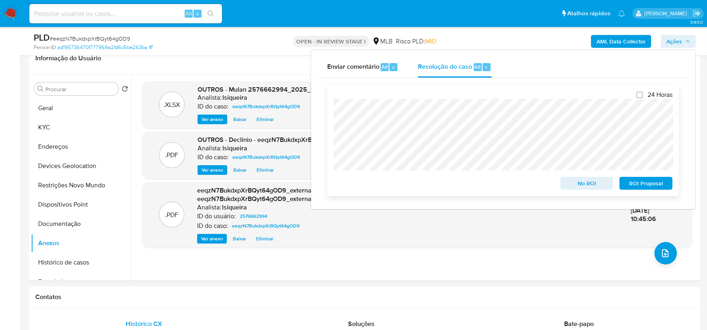
click at [584, 179] on span "No ROI" at bounding box center [587, 183] width 42 height 11
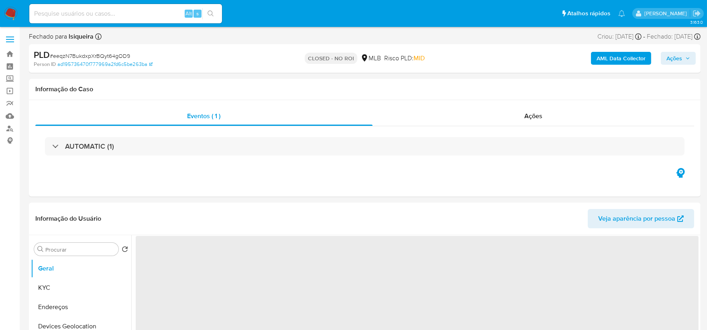
select select "10"
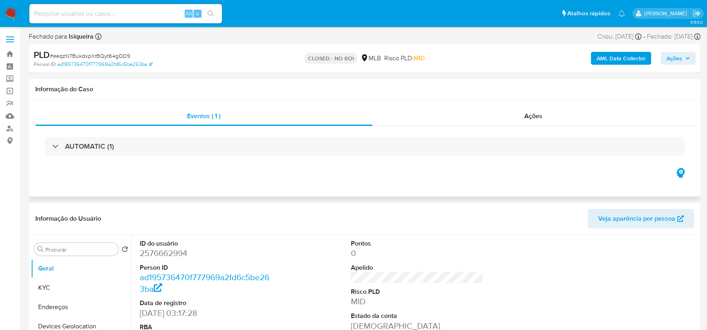
click at [560, 127] on div "AUTOMATIC (1)" at bounding box center [364, 146] width 659 height 40
click at [560, 116] on div "Ações" at bounding box center [534, 115] width 322 height 19
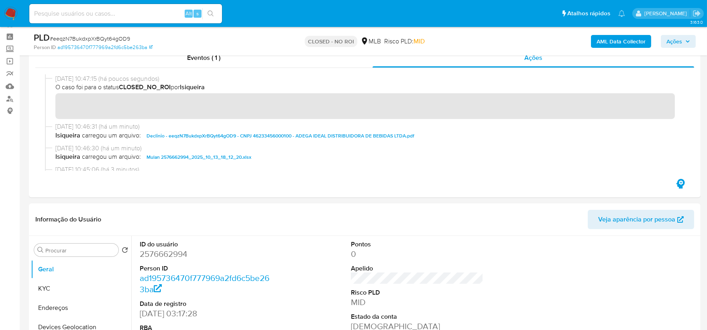
scroll to position [45, 0]
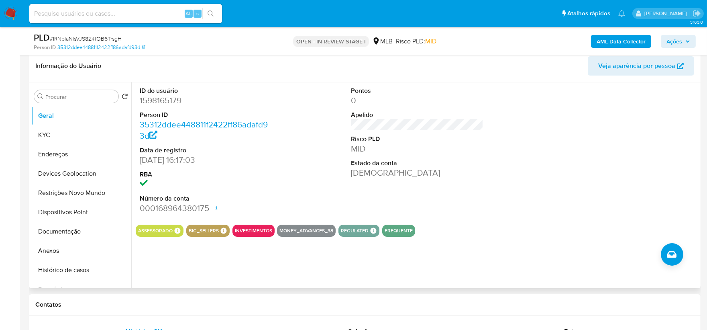
scroll to position [129, 0]
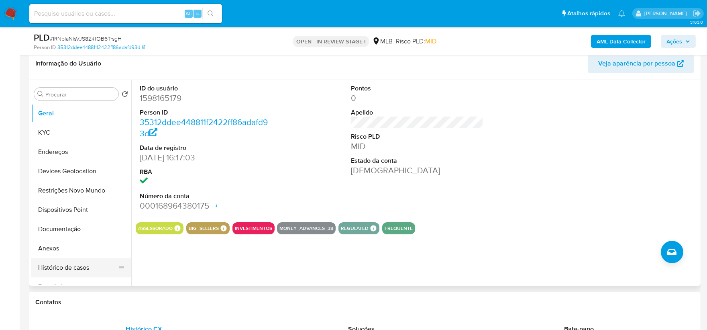
click at [60, 269] on button "Histórico de casos" at bounding box center [78, 267] width 94 height 19
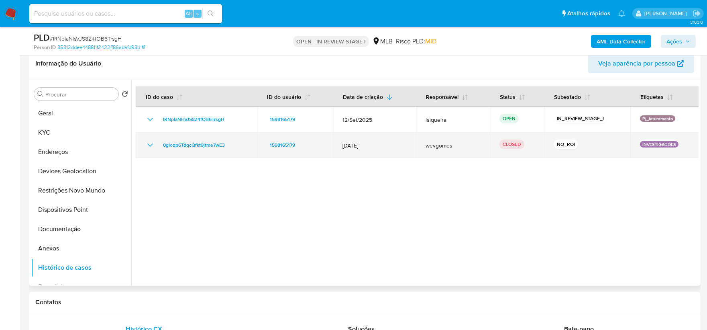
click at [149, 145] on icon "Mostrar/Ocultar" at bounding box center [150, 144] width 6 height 3
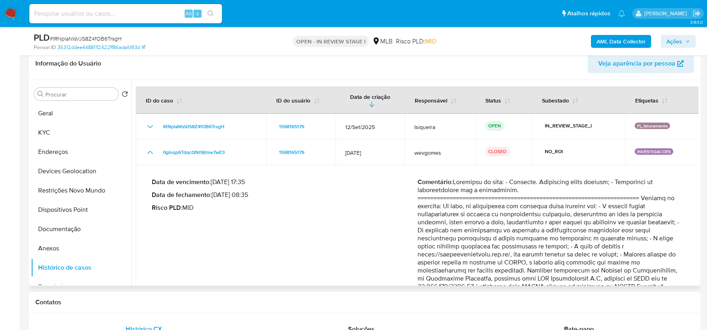
scroll to position [35, 0]
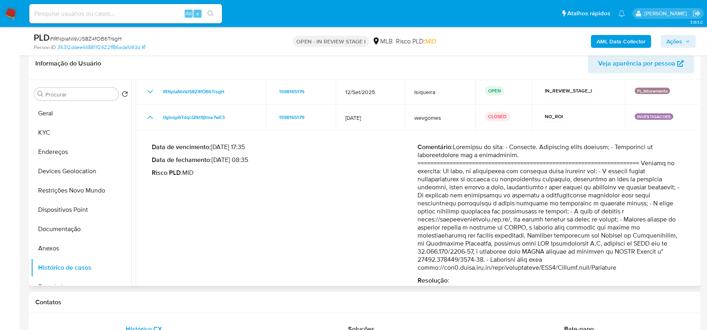
drag, startPoint x: 597, startPoint y: 200, endPoint x: 573, endPoint y: 198, distance: 24.2
click at [573, 198] on p "Comentário :" at bounding box center [551, 207] width 266 height 129
click at [544, 200] on p "Comentário :" at bounding box center [551, 207] width 266 height 129
drag, startPoint x: 533, startPoint y: 204, endPoint x: 668, endPoint y: 227, distance: 137.8
click at [668, 227] on p "Comentário :" at bounding box center [551, 207] width 266 height 129
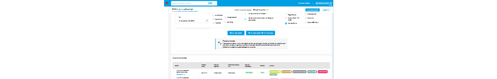
scroll to position [676, 0]
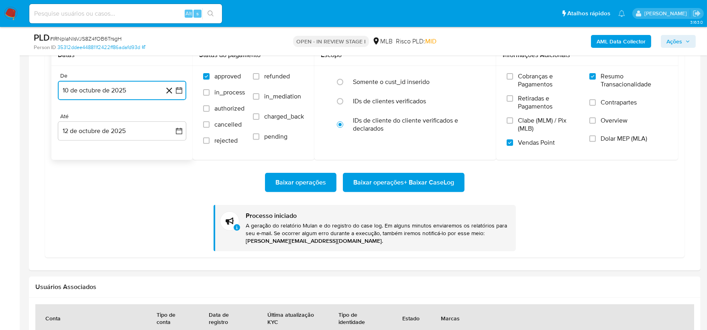
click at [133, 91] on button "10 de octubre de 2025" at bounding box center [122, 90] width 129 height 19
click at [155, 166] on button "11" at bounding box center [154, 165] width 13 height 13
click at [115, 137] on button "14 de octubre de 2025" at bounding box center [122, 130] width 129 height 19
click at [171, 204] on button "12" at bounding box center [170, 206] width 13 height 13
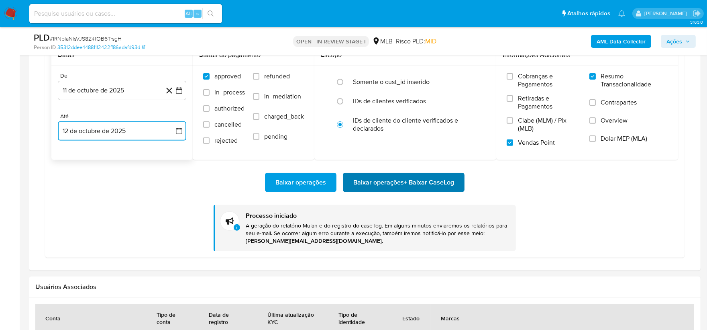
click at [396, 184] on span "Baixar operações + Baixar CaseLog" at bounding box center [404, 183] width 101 height 18
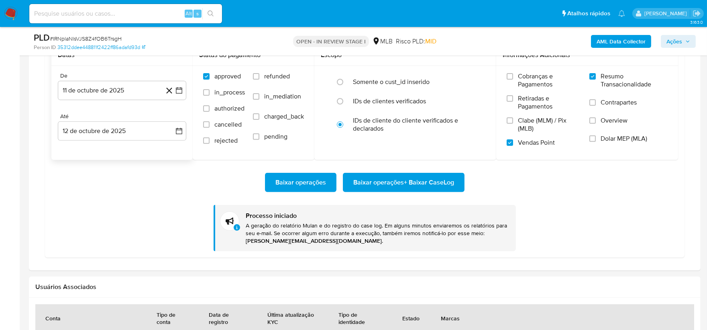
click at [247, 185] on div "Baixar operações Baixar operações + Baixar CaseLog" at bounding box center [364, 182] width 627 height 19
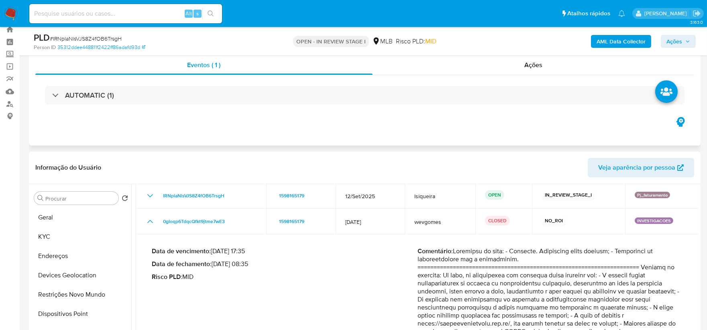
scroll to position [29, 0]
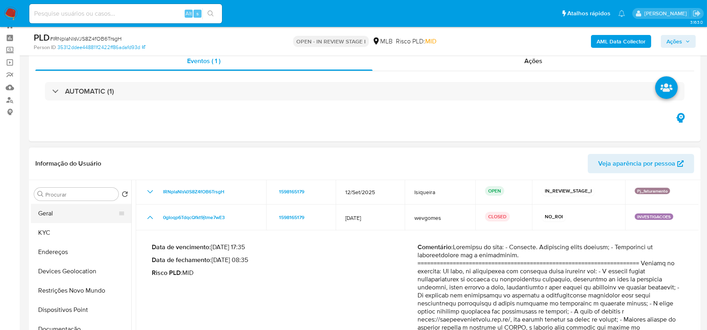
click at [90, 218] on button "Geral" at bounding box center [78, 213] width 94 height 19
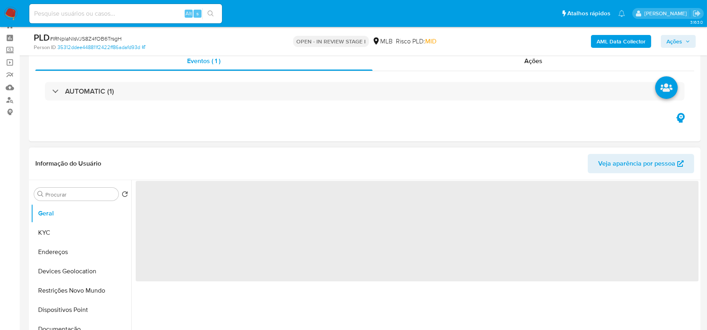
scroll to position [73, 0]
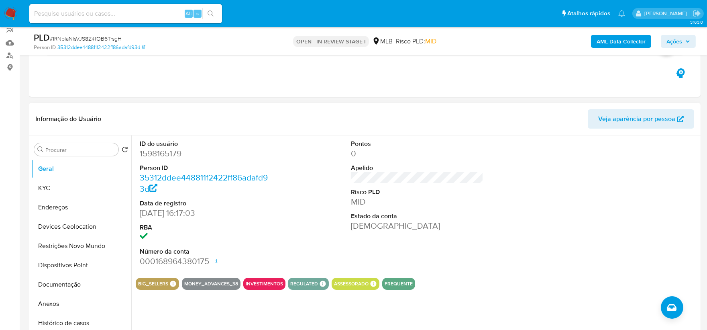
click at [431, 274] on section "ID do usuário 1598165179 Person ID 35312ddee448811f2422ff86adafd93d Data de reg…" at bounding box center [417, 212] width 563 height 154
click at [72, 192] on button "KYC" at bounding box center [78, 187] width 94 height 19
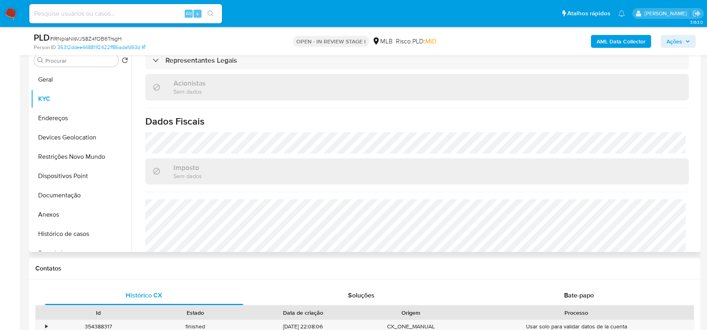
scroll to position [454, 0]
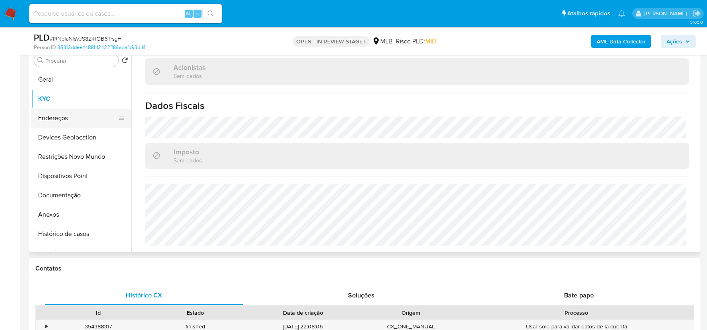
click at [59, 117] on button "Endereços" at bounding box center [78, 117] width 94 height 19
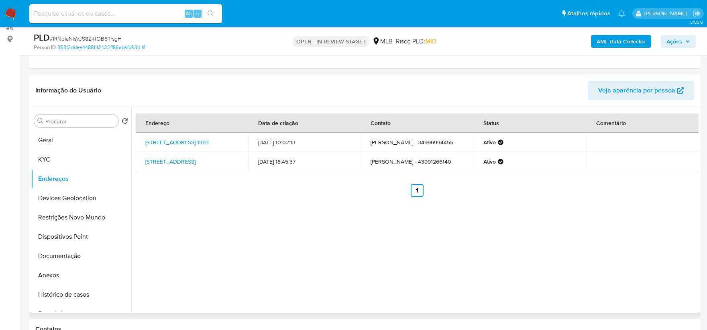
scroll to position [118, 0]
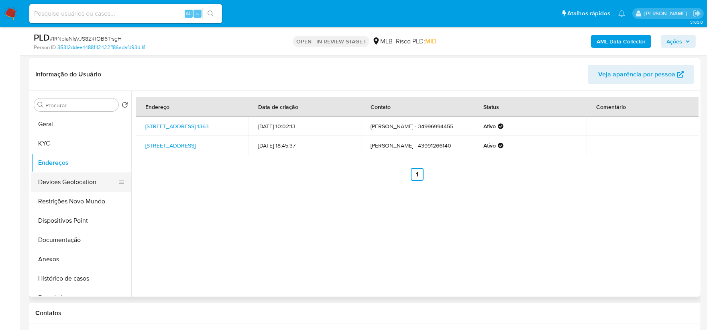
click at [88, 185] on button "Devices Geolocation" at bounding box center [78, 181] width 94 height 19
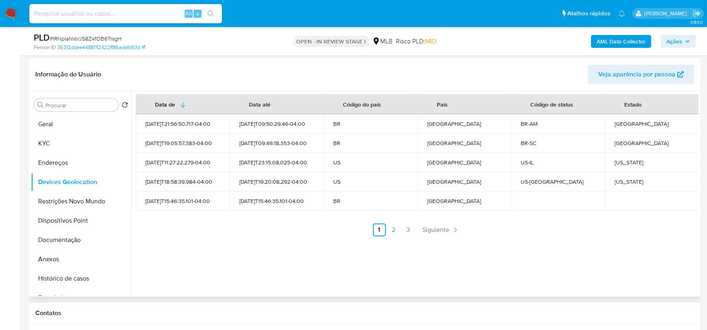
click at [559, 237] on div "Data de Data até Código do país País Código de status Estado 2025-07-08T21:56:5…" at bounding box center [415, 194] width 568 height 206
click at [57, 199] on button "Restrições Novo Mundo" at bounding box center [78, 201] width 94 height 19
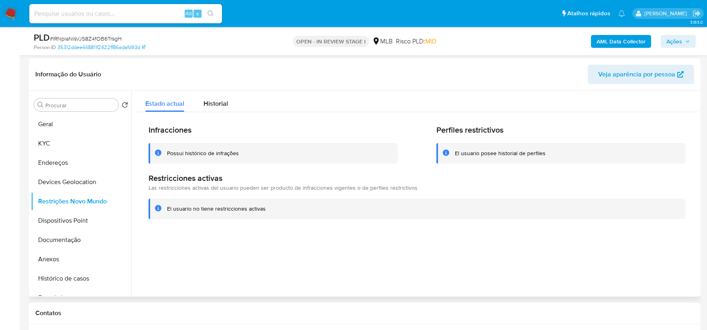
click at [473, 263] on div at bounding box center [415, 194] width 568 height 206
click at [557, 242] on div at bounding box center [415, 194] width 568 height 206
drag, startPoint x: 552, startPoint y: 246, endPoint x: 542, endPoint y: 246, distance: 10.9
click at [552, 245] on div at bounding box center [415, 194] width 568 height 206
click at [638, 43] on b "AML Data Collector" at bounding box center [621, 41] width 49 height 13
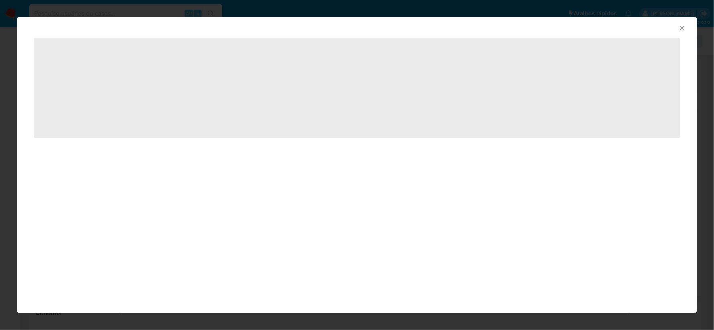
click at [678, 27] on icon "Fechar a janela" at bounding box center [682, 28] width 8 height 8
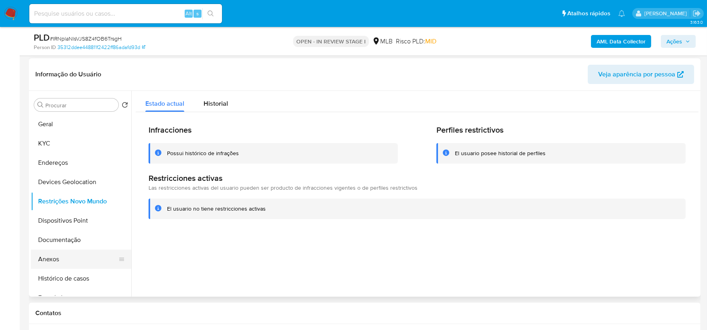
drag, startPoint x: 58, startPoint y: 260, endPoint x: 72, endPoint y: 252, distance: 15.8
click at [58, 260] on button "Anexos" at bounding box center [78, 258] width 94 height 19
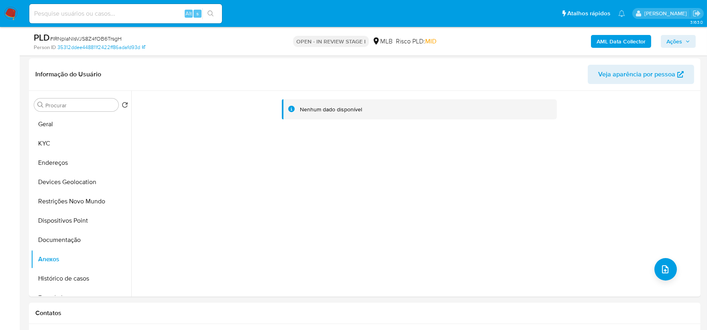
click at [629, 40] on b "AML Data Collector" at bounding box center [621, 41] width 49 height 13
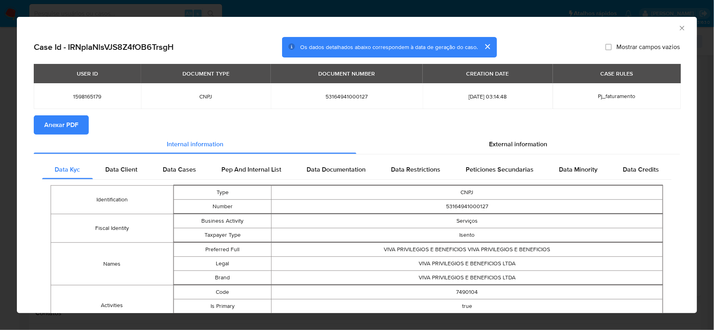
click at [53, 127] on span "Anexar PDF" at bounding box center [61, 125] width 34 height 18
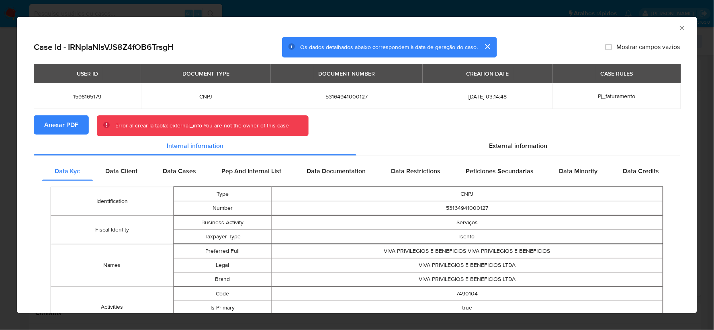
click at [680, 27] on icon "Fechar a janela" at bounding box center [682, 28] width 4 height 4
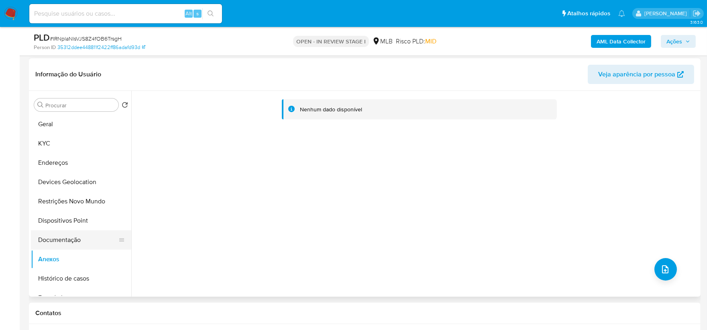
click at [53, 244] on button "Documentação" at bounding box center [78, 239] width 94 height 19
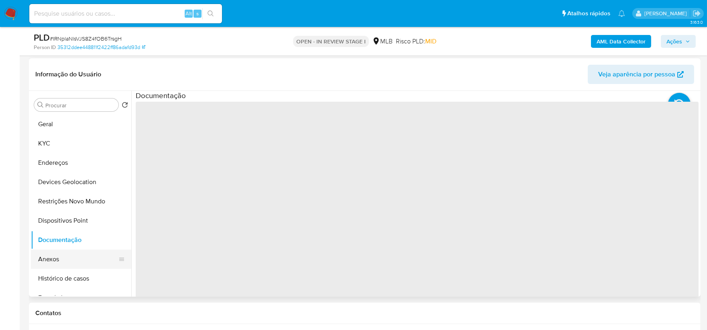
click at [59, 266] on button "Anexos" at bounding box center [78, 258] width 94 height 19
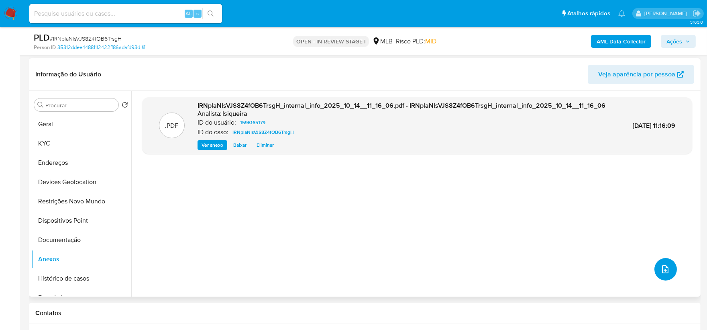
click at [660, 276] on button "upload-file" at bounding box center [666, 269] width 22 height 22
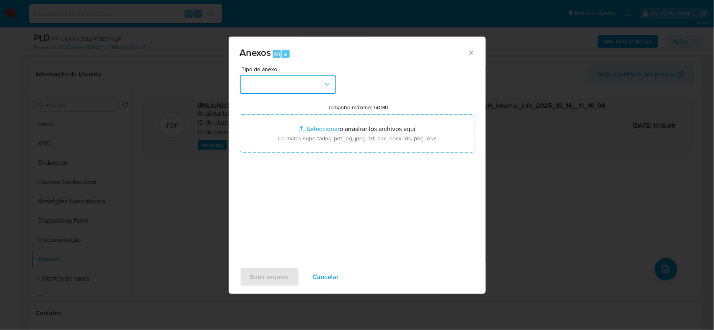
click at [269, 82] on button "button" at bounding box center [288, 84] width 96 height 19
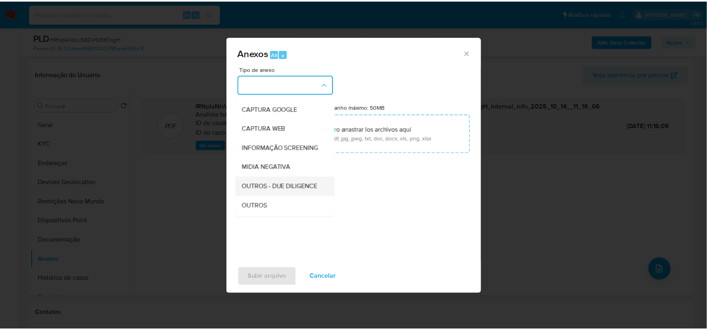
scroll to position [89, 0]
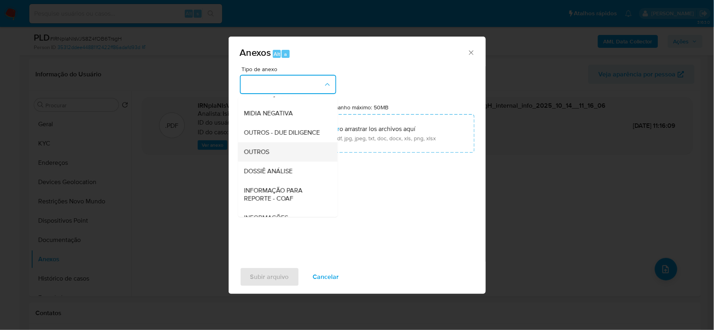
click at [280, 161] on div "OUTROS" at bounding box center [285, 151] width 82 height 19
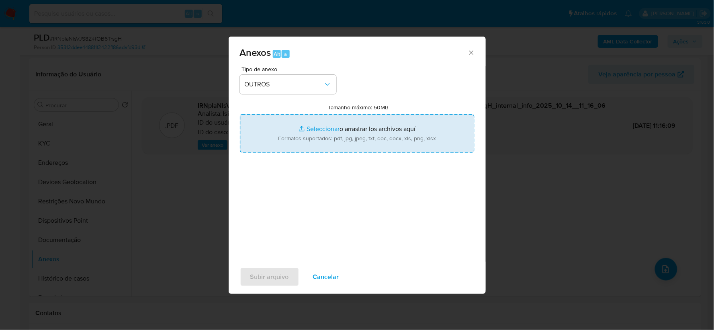
click at [347, 131] on input "Tamanho máximo: 50MB Seleccionar archivos" at bounding box center [357, 133] width 235 height 39
type input "C:\fakepath\Declinio - IRNplaNlsVJS8Z4fOB6TrsgH - CNPJ 53164941000127 -VIVA SOR…"
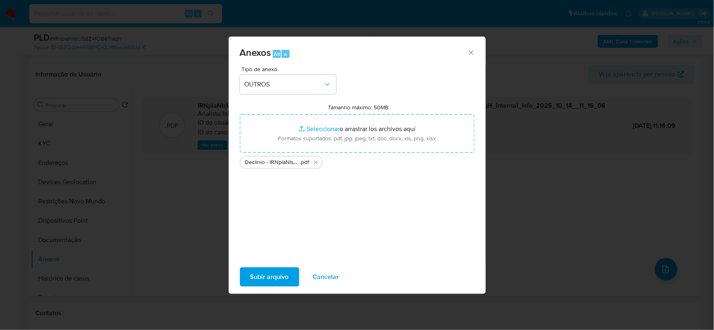
click at [273, 277] on span "Subir arquivo" at bounding box center [269, 277] width 39 height 18
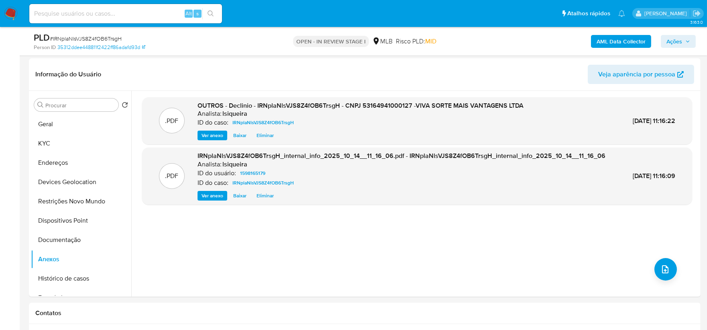
click at [686, 39] on icon "button" at bounding box center [688, 41] width 5 height 5
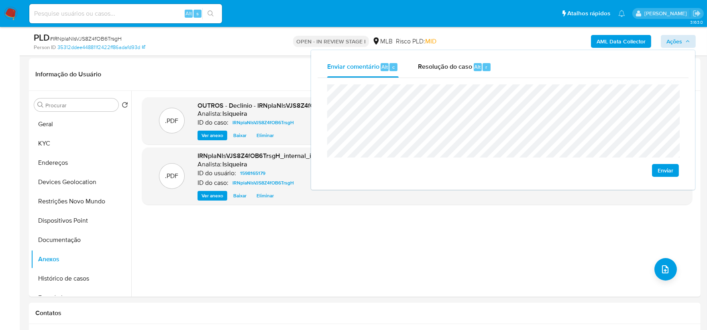
click at [675, 170] on button "Enviar" at bounding box center [665, 170] width 27 height 13
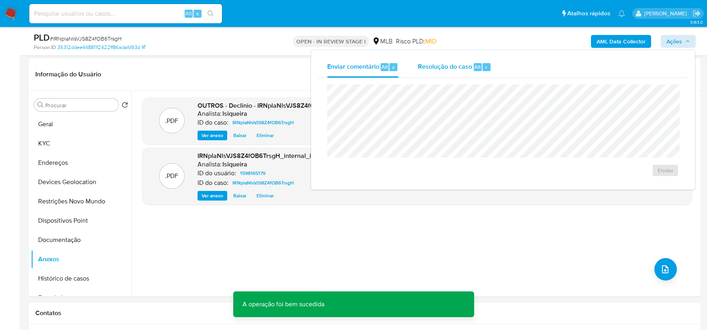
click at [436, 68] on span "Resolução do caso" at bounding box center [445, 66] width 54 height 9
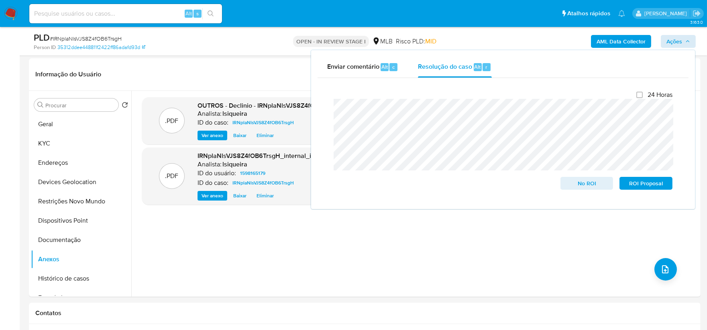
click at [327, 108] on div "24 Horas No ROI ROI Proposal" at bounding box center [503, 140] width 352 height 112
click at [600, 184] on span "No ROI" at bounding box center [587, 183] width 42 height 11
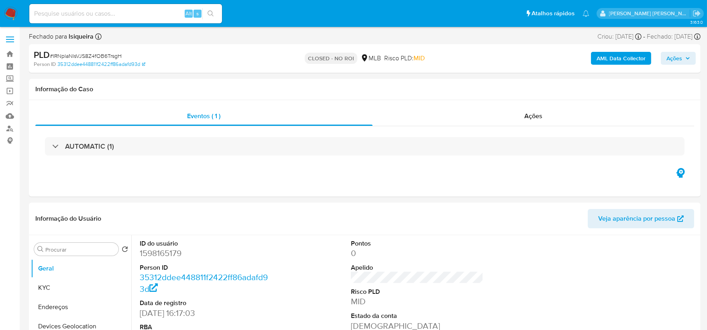
select select "10"
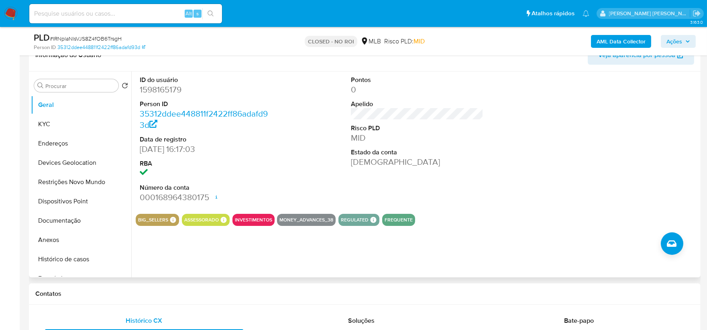
scroll to position [178, 0]
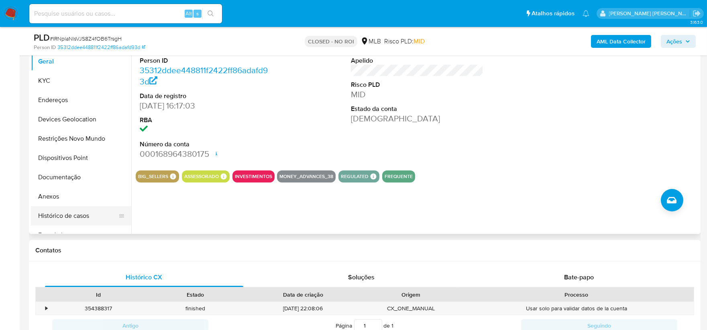
click at [82, 217] on button "Histórico de casos" at bounding box center [78, 215] width 94 height 19
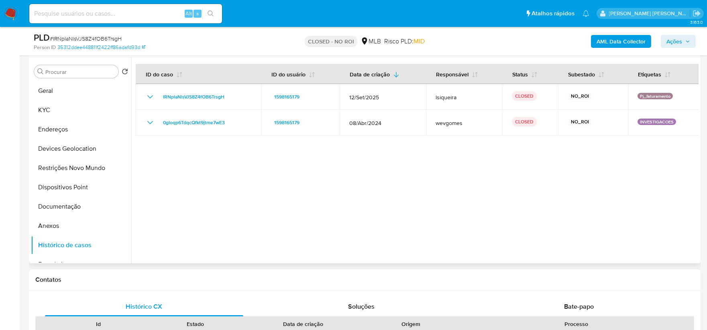
scroll to position [134, 0]
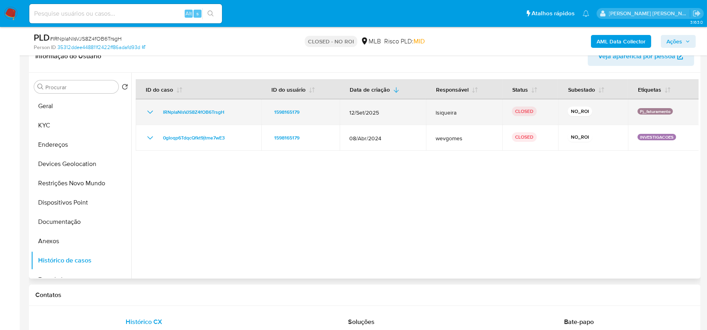
click at [150, 108] on icon "Mostrar/Ocultar" at bounding box center [150, 112] width 10 height 10
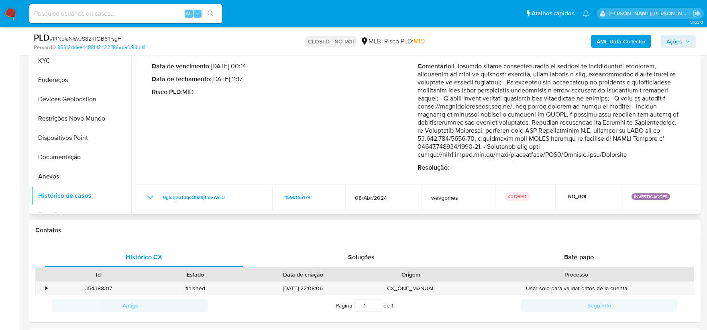
scroll to position [268, 0]
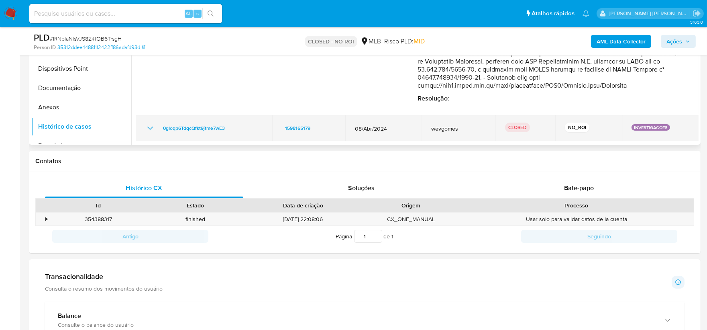
click at [155, 127] on div "0gIoqp6TdqcQfkt9jtme7wE3" at bounding box center [203, 128] width 117 height 10
click at [151, 126] on icon "Mostrar/Ocultar" at bounding box center [150, 128] width 10 height 10
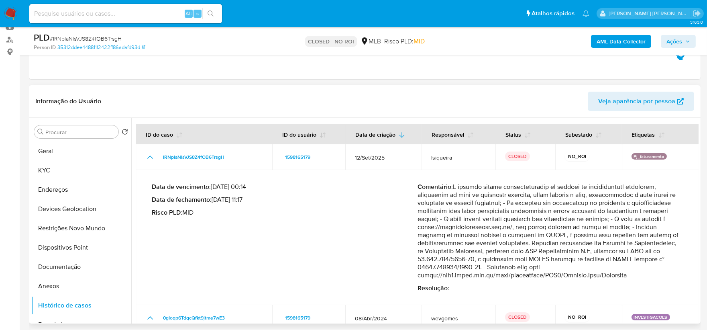
scroll to position [45, 0]
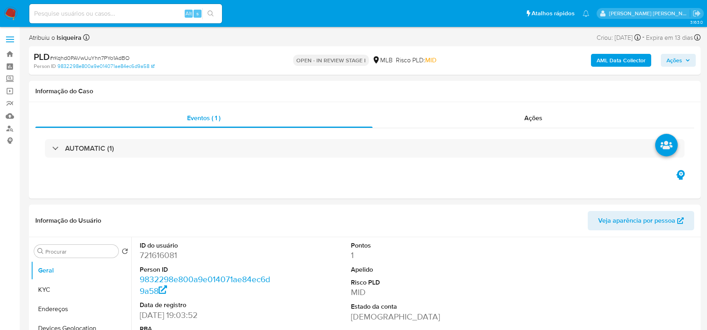
select select "10"
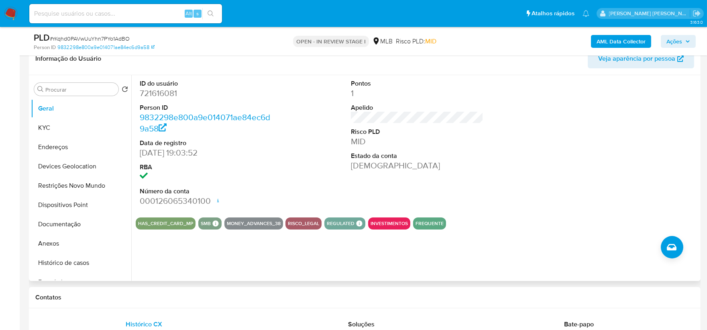
scroll to position [134, 0]
click at [517, 200] on div "ID do usuário 721616081 Person ID 9832298e800a9e014071ae84ec6d9a58 Data de regi…" at bounding box center [417, 143] width 563 height 136
click at [62, 126] on button "KYC" at bounding box center [78, 127] width 94 height 19
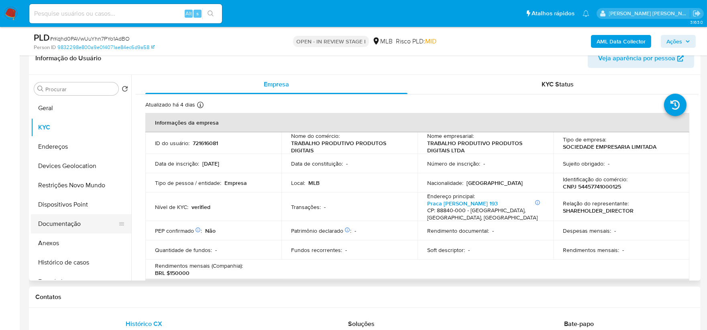
click at [77, 223] on button "Documentação" at bounding box center [78, 223] width 94 height 19
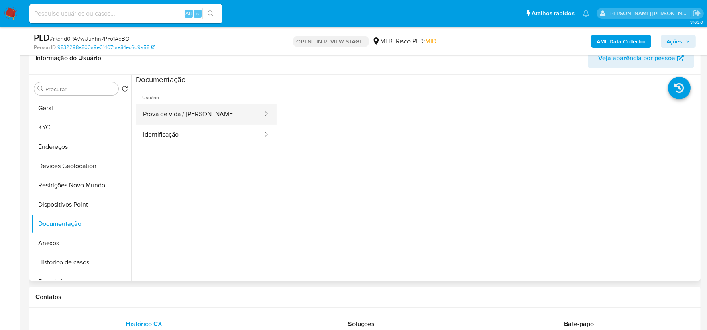
click at [161, 121] on button "Prova de vida / [PERSON_NAME]" at bounding box center [200, 114] width 128 height 20
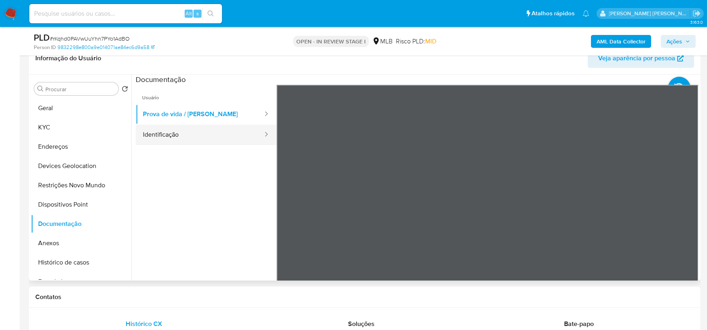
click at [166, 139] on button "Identificação" at bounding box center [200, 135] width 128 height 20
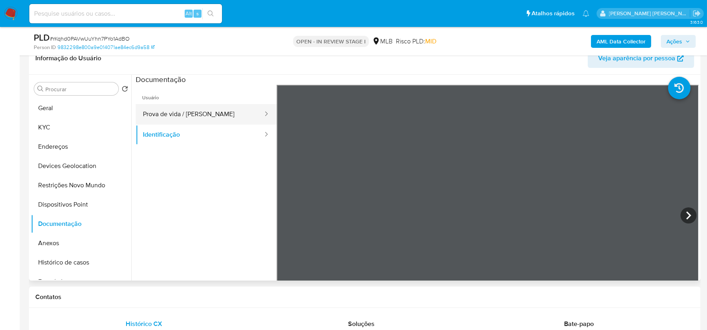
click at [163, 118] on button "Prova de vida / [PERSON_NAME]" at bounding box center [200, 114] width 128 height 20
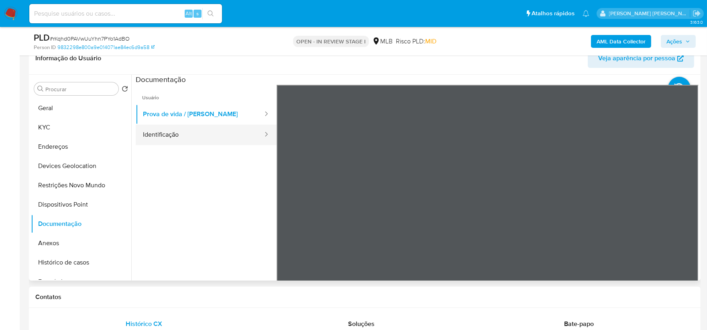
click at [170, 138] on button "Identificação" at bounding box center [200, 135] width 128 height 20
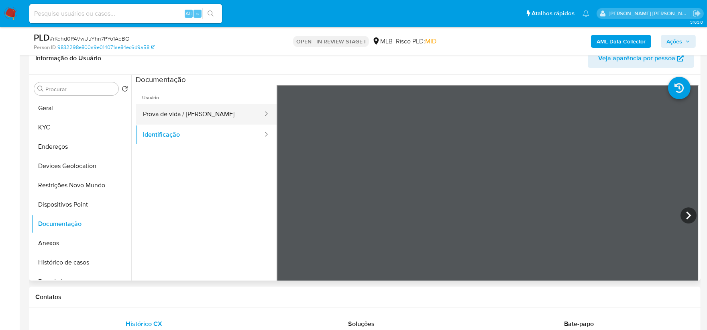
click at [178, 120] on button "Prova de vida / [PERSON_NAME]" at bounding box center [200, 114] width 128 height 20
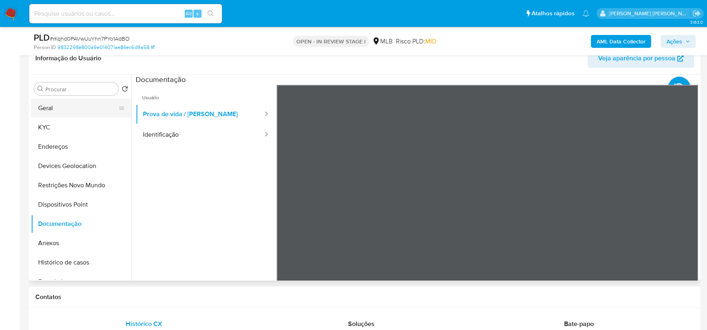
click at [58, 104] on button "Geral" at bounding box center [78, 107] width 94 height 19
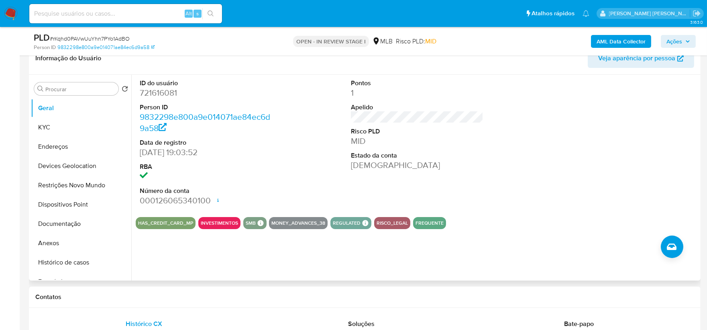
click at [549, 153] on div "ID do usuário 721616081 Person ID 9832298e800a9e014071ae84ec6d9a58 Data de regi…" at bounding box center [417, 143] width 563 height 136
click at [75, 131] on button "KYC" at bounding box center [78, 127] width 94 height 19
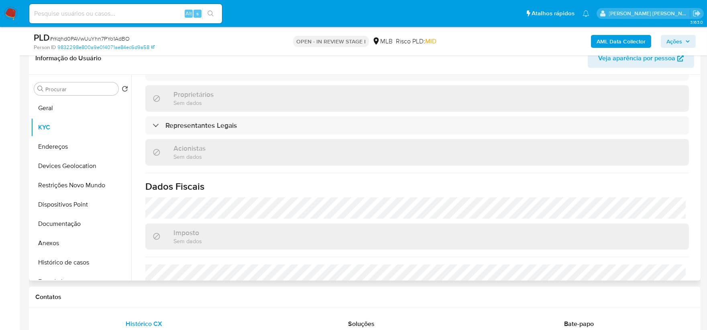
scroll to position [491, 0]
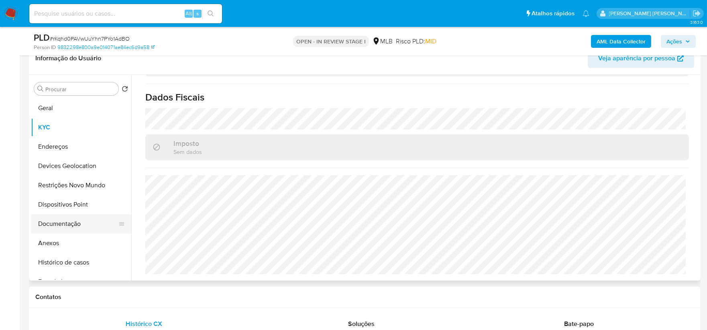
click at [61, 221] on button "Documentação" at bounding box center [78, 223] width 94 height 19
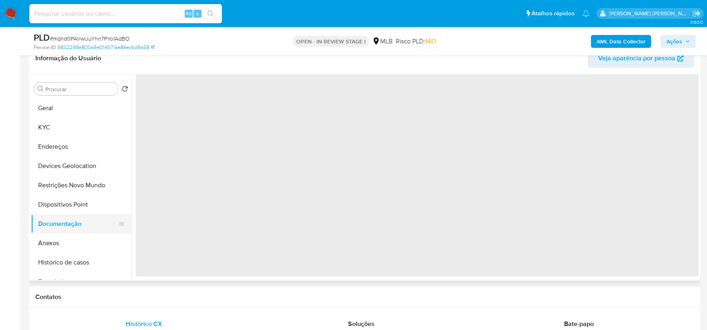
scroll to position [0, 0]
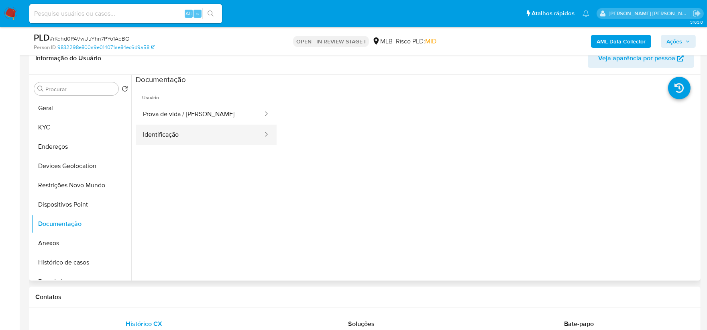
drag, startPoint x: 165, startPoint y: 115, endPoint x: 162, endPoint y: 127, distance: 12.8
click at [165, 116] on button "Prova de vida / [PERSON_NAME]" at bounding box center [200, 114] width 128 height 20
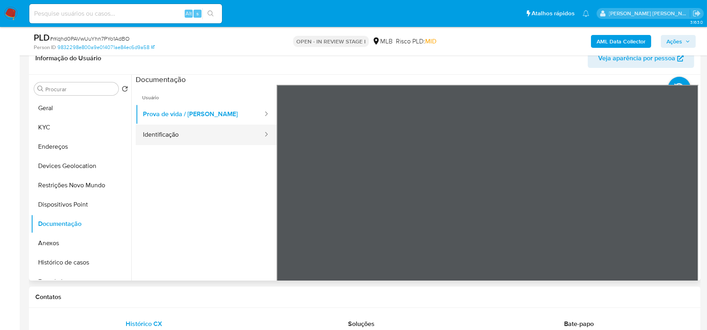
click at [163, 131] on button "Identificação" at bounding box center [200, 135] width 128 height 20
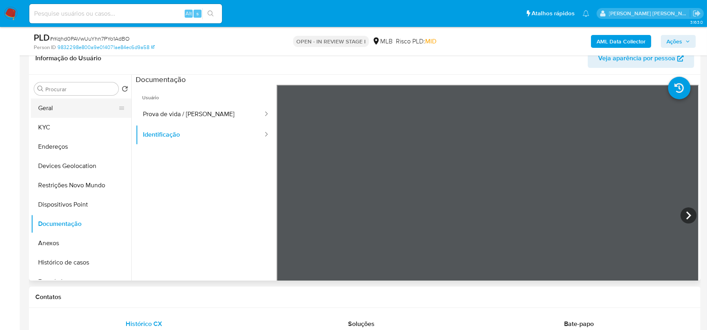
click at [74, 109] on button "Geral" at bounding box center [78, 107] width 94 height 19
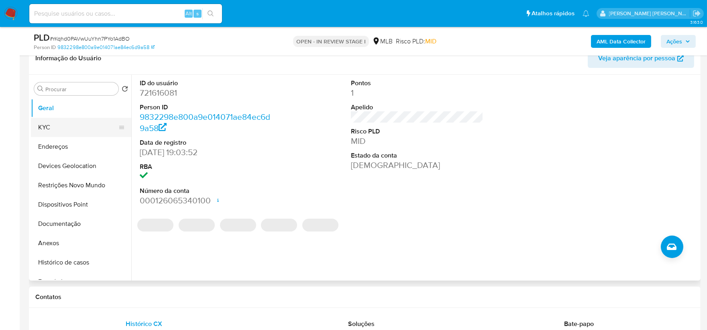
click at [65, 126] on button "KYC" at bounding box center [78, 127] width 94 height 19
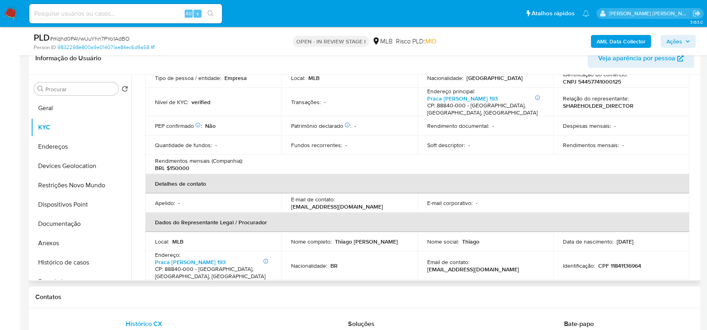
scroll to position [89, 0]
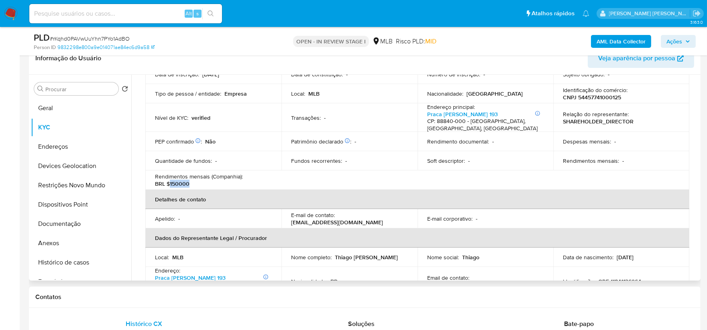
drag, startPoint x: 193, startPoint y: 180, endPoint x: 170, endPoint y: 181, distance: 22.9
click at [170, 181] on div "Rendimentos mensais (Companhia) : BRL $150000" at bounding box center [213, 180] width 117 height 14
click at [66, 255] on ul "Geral KYC Endereços Devices Geolocation Restrições Novo Mundo Dispositivos Poin…" at bounding box center [81, 188] width 100 height 181
click at [65, 262] on button "Histórico de casos" at bounding box center [78, 262] width 94 height 19
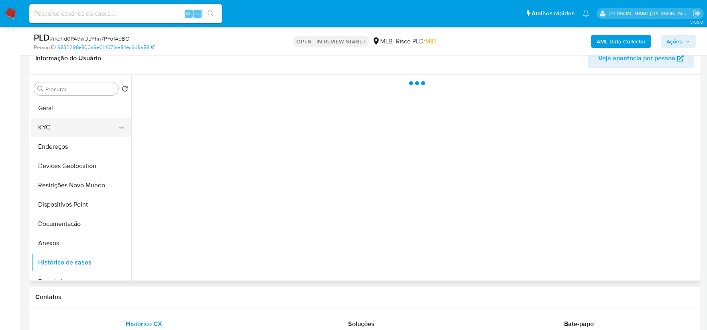
scroll to position [0, 0]
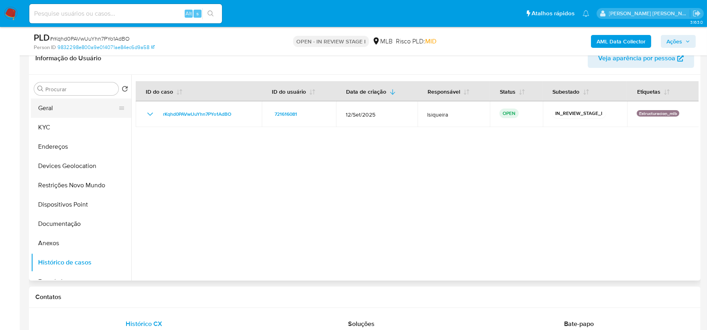
click at [52, 106] on button "Geral" at bounding box center [78, 107] width 94 height 19
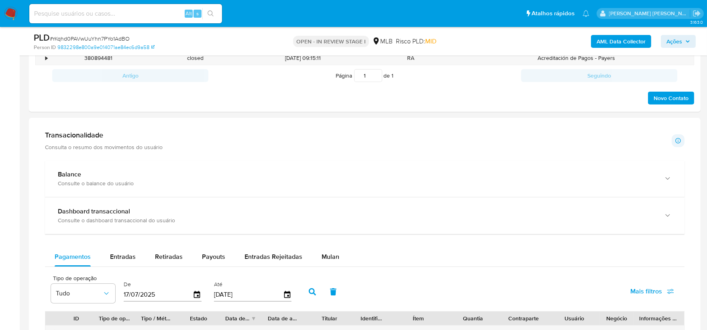
scroll to position [535, 0]
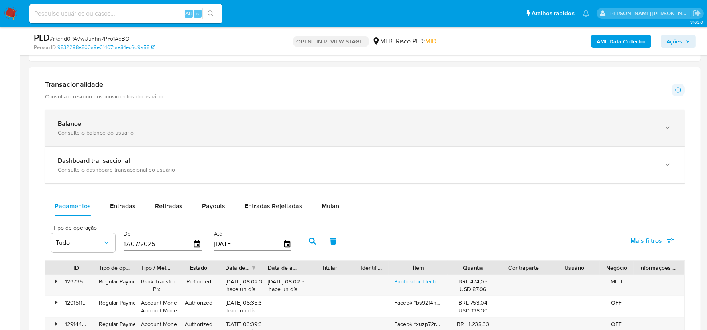
click at [154, 127] on div "Balance" at bounding box center [357, 124] width 598 height 8
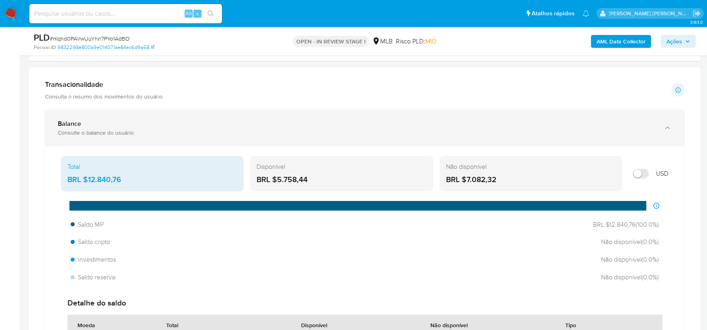
click at [290, 127] on div "Balance" at bounding box center [357, 124] width 598 height 8
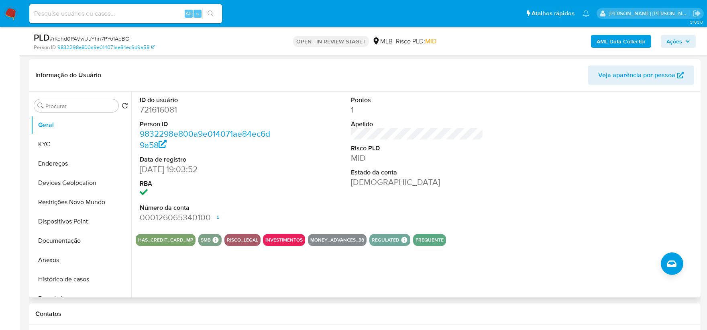
scroll to position [89, 0]
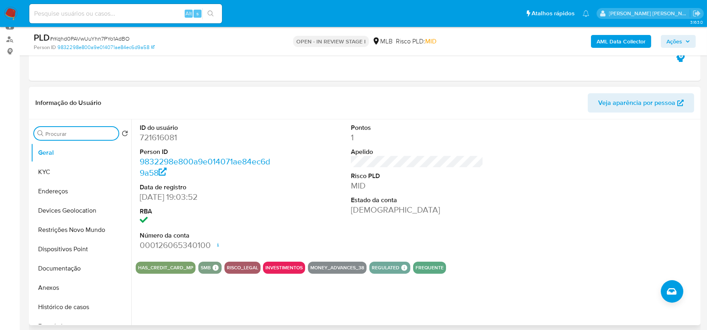
drag, startPoint x: 77, startPoint y: 134, endPoint x: 90, endPoint y: 150, distance: 20.8
click at [78, 133] on input "Procurar" at bounding box center [80, 133] width 70 height 7
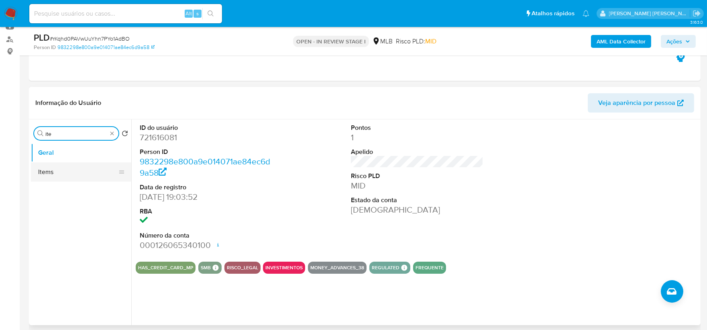
type input "ite"
click at [84, 175] on button "Items" at bounding box center [78, 171] width 94 height 19
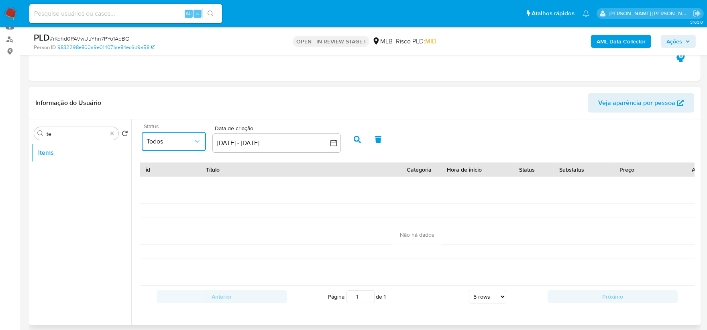
click at [187, 141] on span "Todos" at bounding box center [170, 141] width 47 height 8
click at [80, 137] on input "ite" at bounding box center [76, 133] width 62 height 7
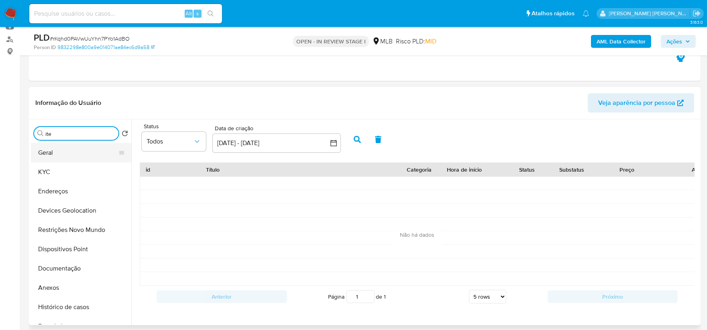
click at [67, 155] on button "Geral" at bounding box center [78, 152] width 94 height 19
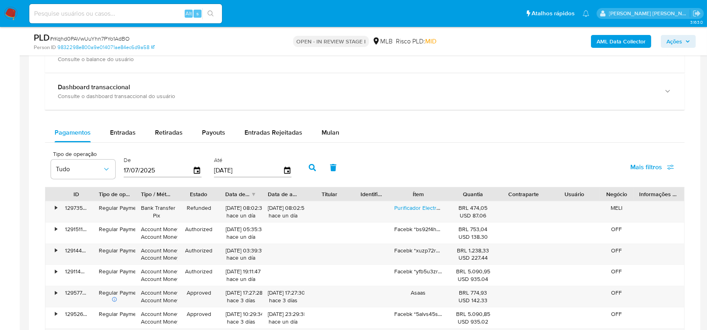
scroll to position [625, 0]
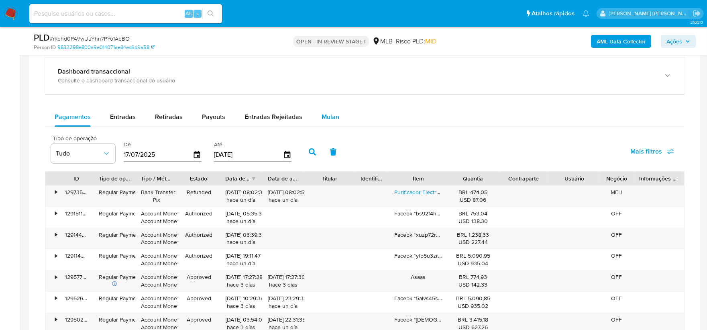
click at [339, 121] on button "Mulan" at bounding box center [330, 116] width 37 height 19
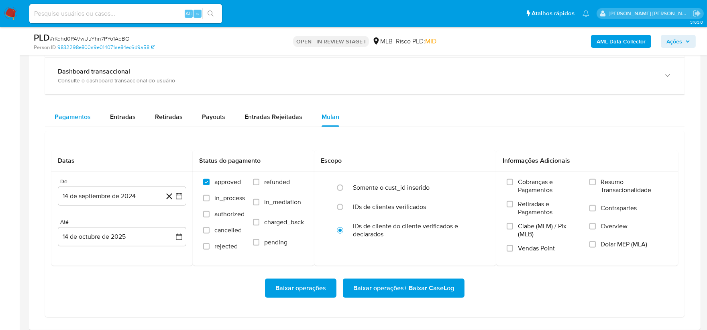
click at [75, 123] on div "Pagamentos" at bounding box center [73, 116] width 36 height 19
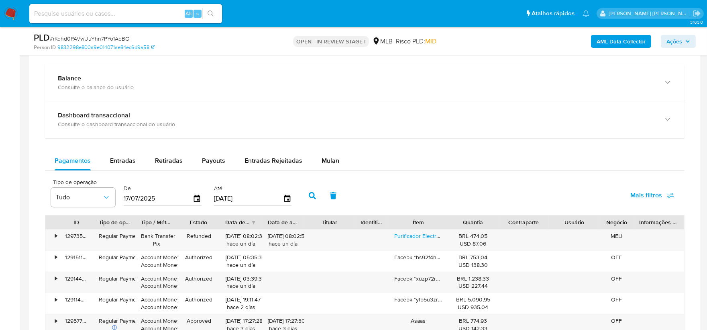
scroll to position [491, 0]
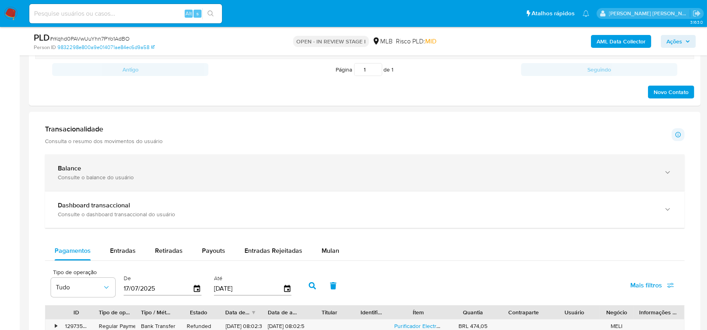
click at [128, 176] on div "Consulte o balance do usuário" at bounding box center [357, 177] width 598 height 7
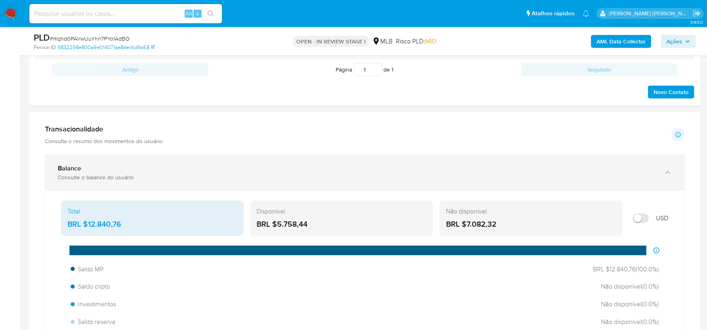
click at [128, 176] on div "Consulte o balance do usuário" at bounding box center [357, 177] width 598 height 7
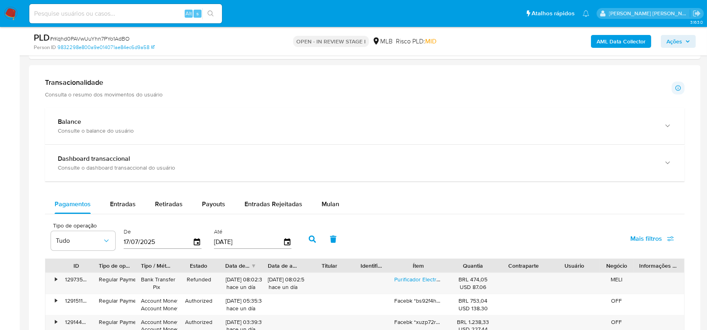
scroll to position [625, 0]
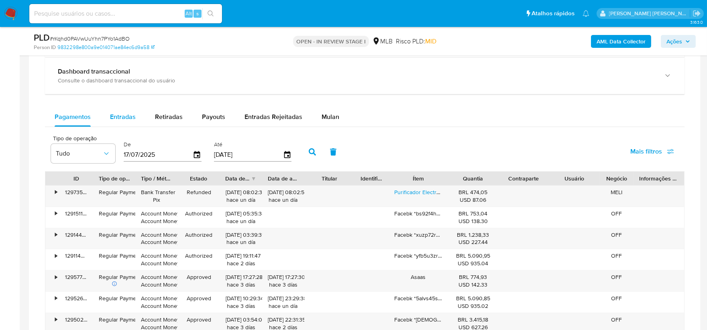
click at [134, 120] on span "Entradas" at bounding box center [123, 116] width 26 height 9
select select "10"
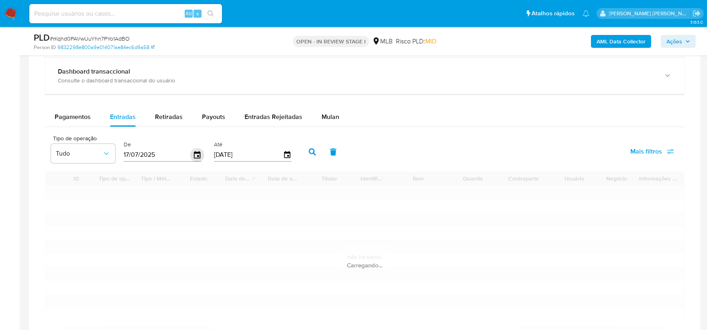
click at [196, 155] on icon "button" at bounding box center [197, 154] width 6 height 7
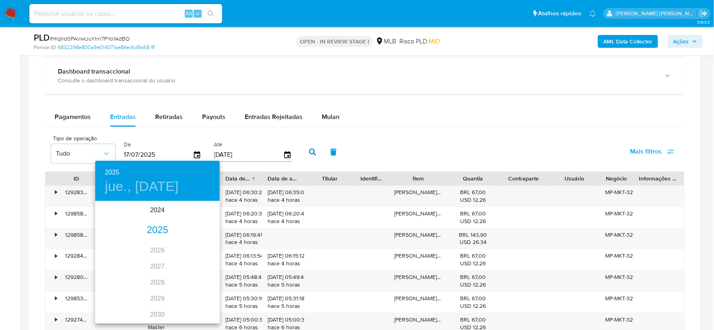
click at [160, 228] on div "2025" at bounding box center [157, 230] width 125 height 16
click at [119, 274] on div "[DATE]." at bounding box center [115, 277] width 41 height 30
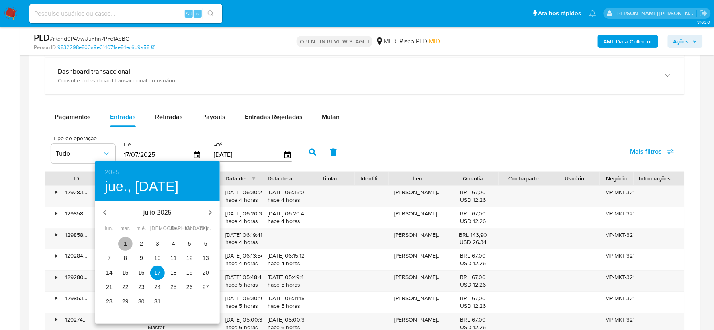
click at [122, 243] on span "1" at bounding box center [125, 243] width 14 height 8
type input "[DATE]"
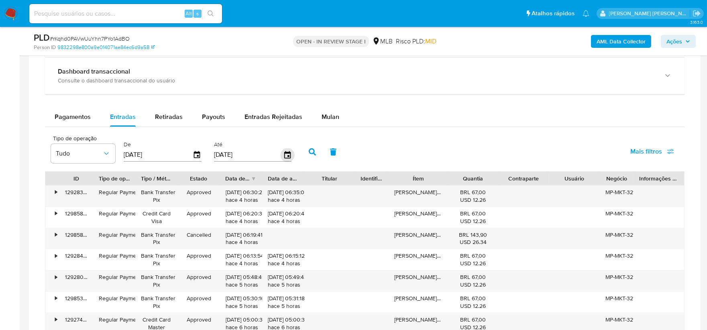
click at [286, 158] on icon "button" at bounding box center [287, 154] width 6 height 7
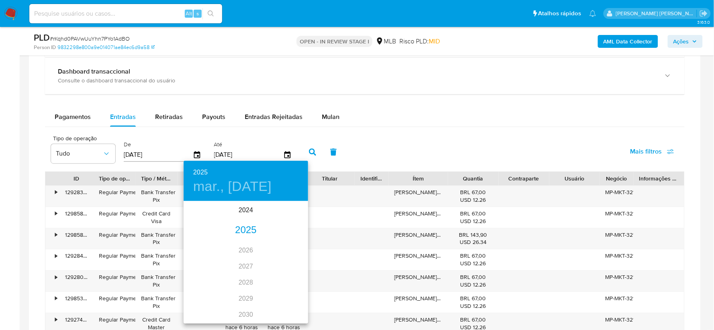
click at [246, 229] on div "2025" at bounding box center [246, 230] width 125 height 16
click at [205, 276] on div "[DATE]." at bounding box center [204, 277] width 41 height 30
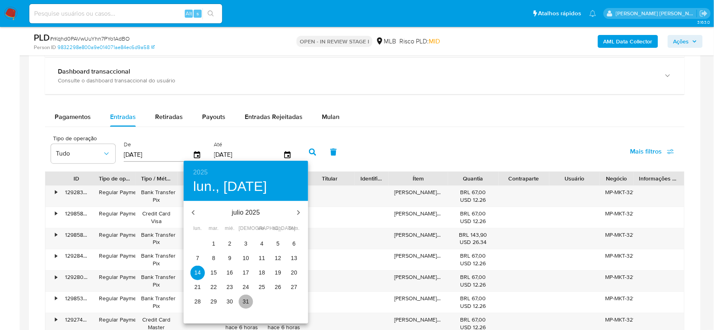
click at [244, 298] on p "31" at bounding box center [246, 301] width 6 height 8
type input "[DATE]"
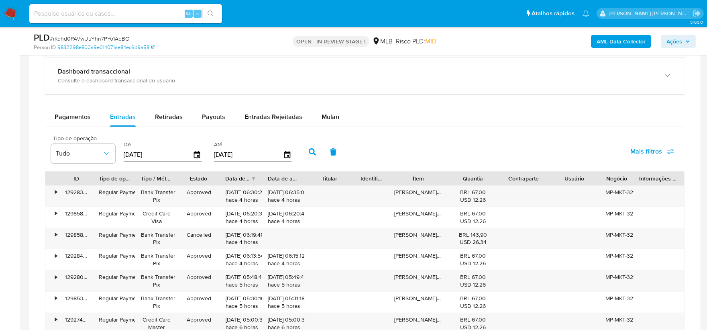
click at [309, 147] on button "button" at bounding box center [312, 151] width 21 height 19
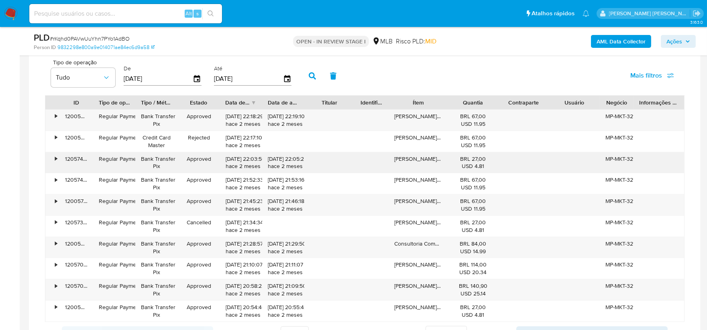
scroll to position [714, 0]
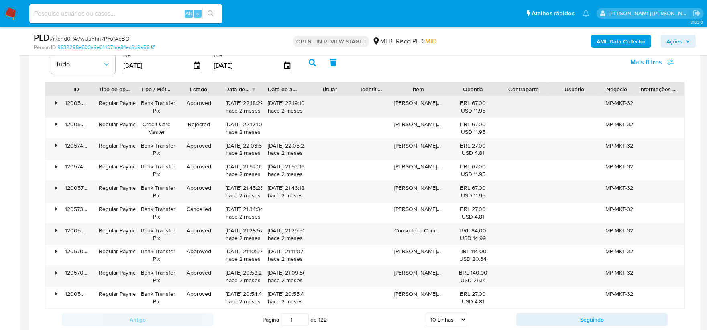
click at [57, 106] on div "•" at bounding box center [52, 106] width 14 height 21
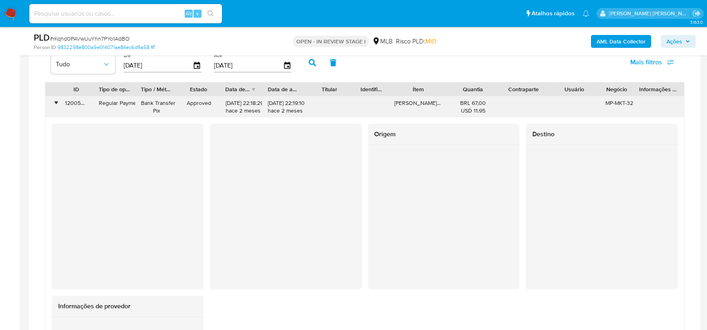
click at [57, 104] on div "•" at bounding box center [56, 103] width 2 height 8
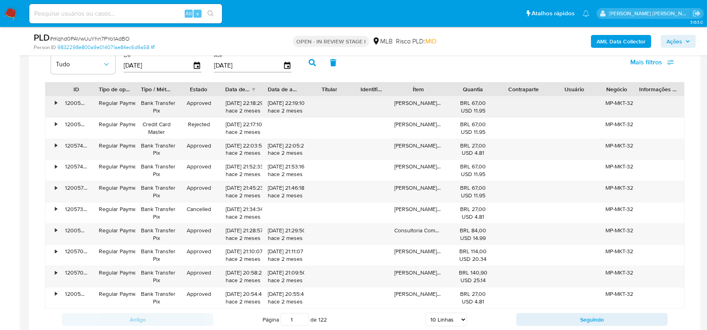
click at [422, 104] on div "[PERSON_NAME] | KitProdutivo" at bounding box center [418, 106] width 59 height 21
